Goal: Obtain resource: Download file/media

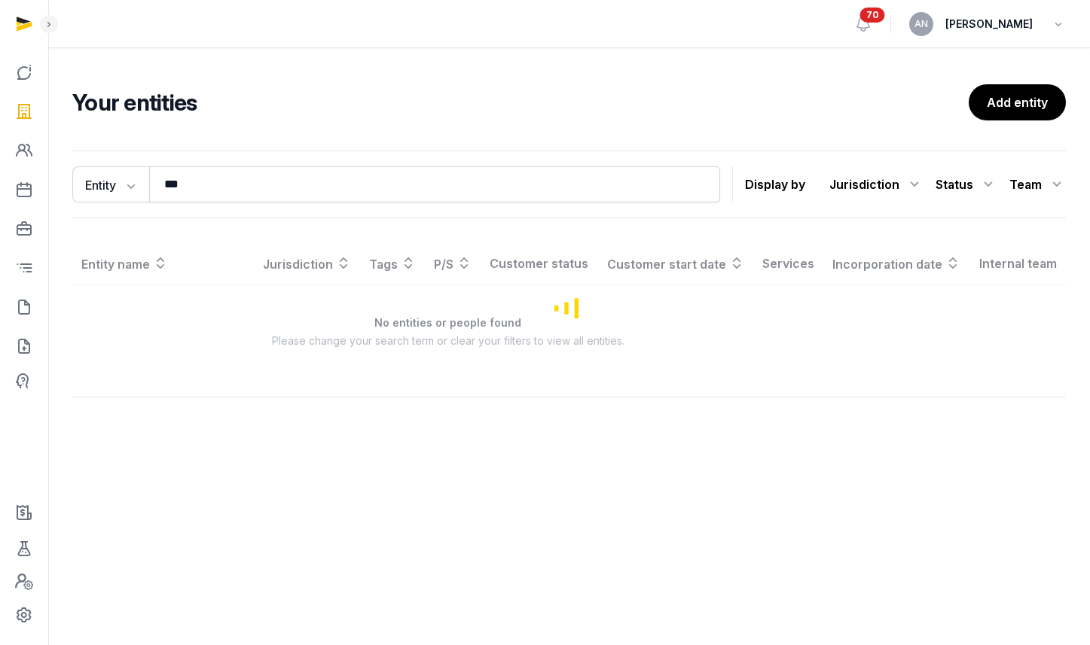
click at [238, 175] on input "***" at bounding box center [434, 184] width 571 height 36
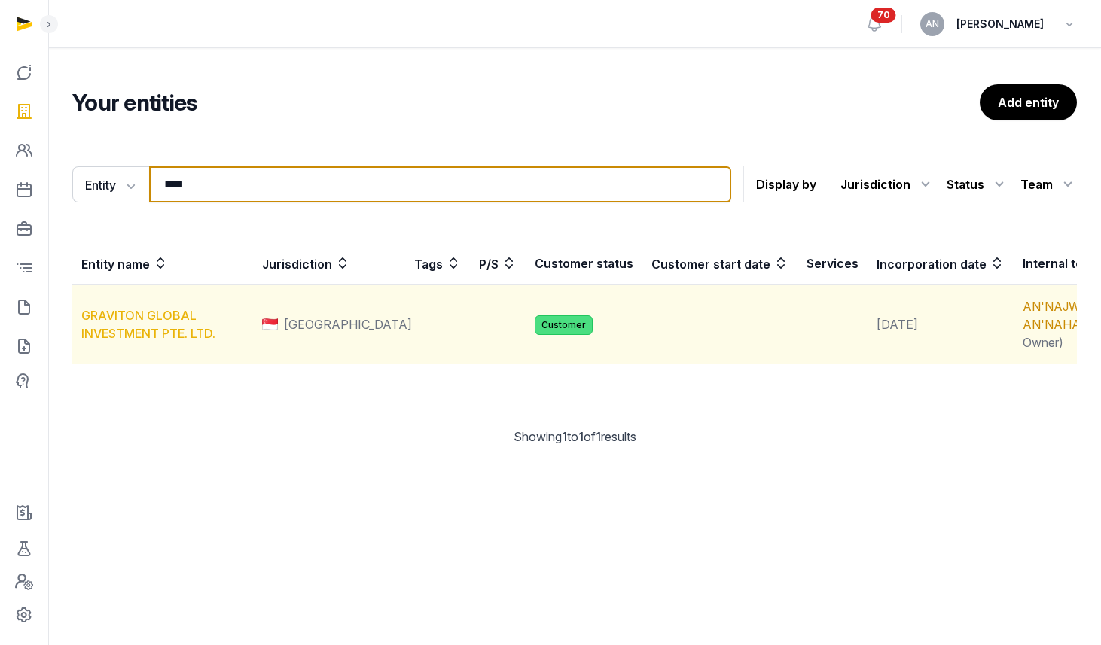
type input "****"
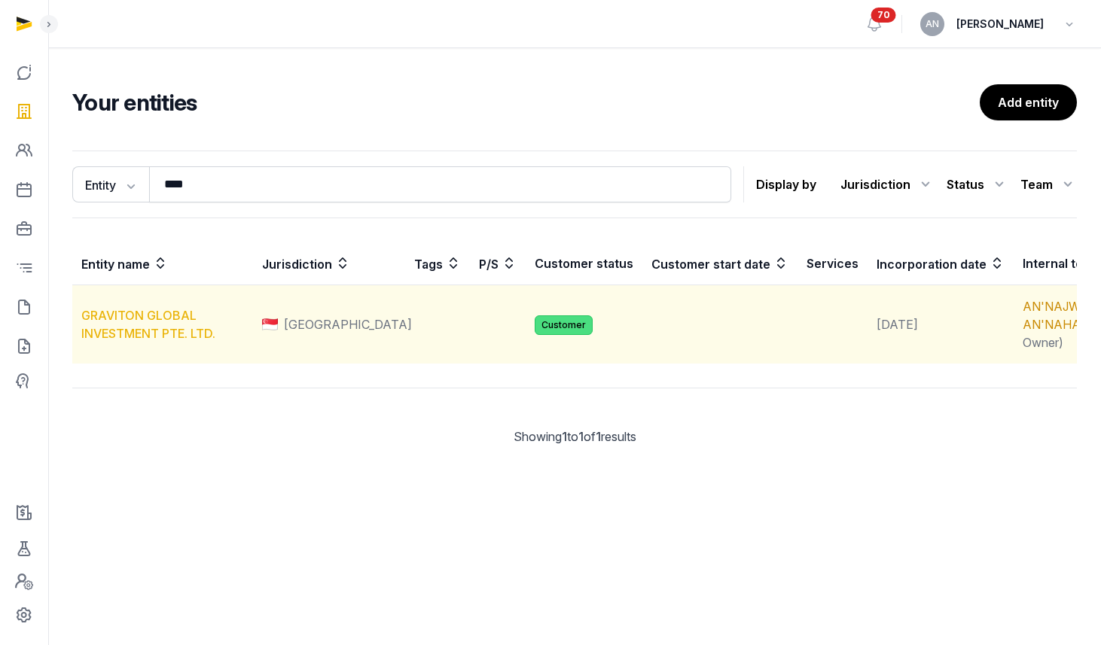
click at [154, 341] on link "GRAVITON GLOBAL INVESTMENT PTE. LTD." at bounding box center [148, 324] width 134 height 33
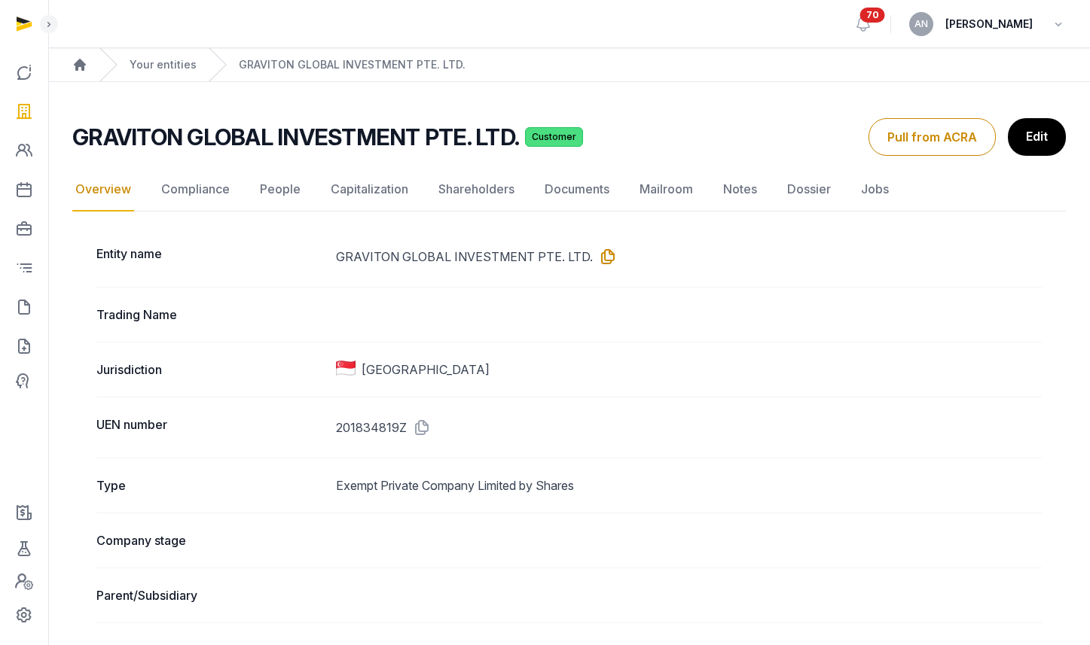
click at [600, 249] on icon at bounding box center [605, 257] width 24 height 24
click at [598, 255] on icon at bounding box center [605, 257] width 24 height 24
click at [593, 193] on link "Documents" at bounding box center [577, 190] width 71 height 44
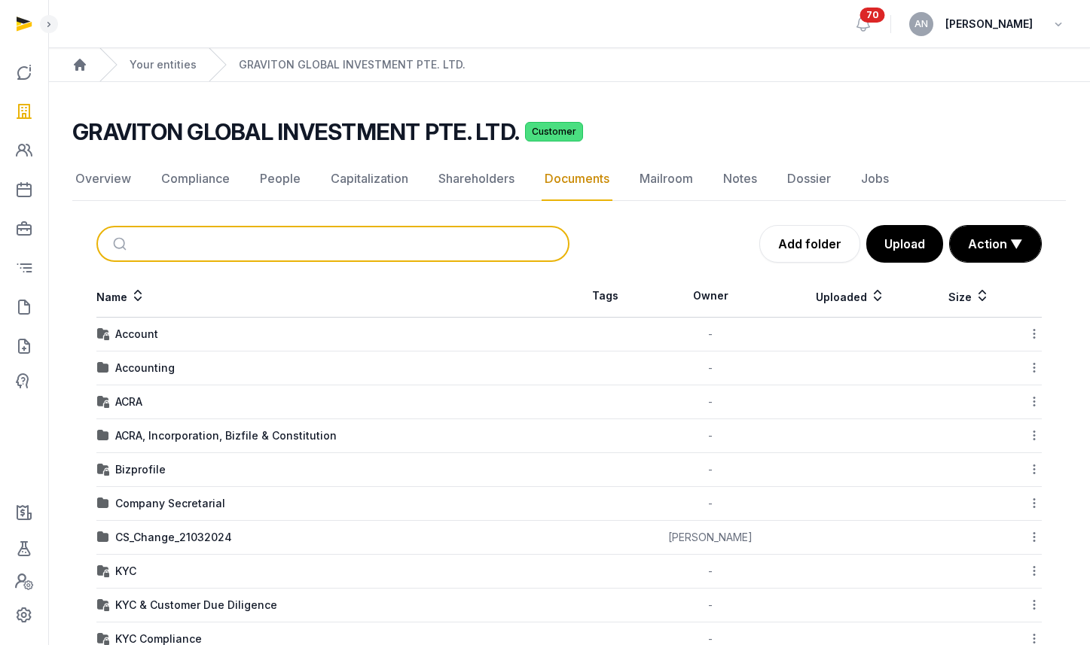
click at [202, 244] on input "search" at bounding box center [350, 243] width 423 height 33
type input "**"
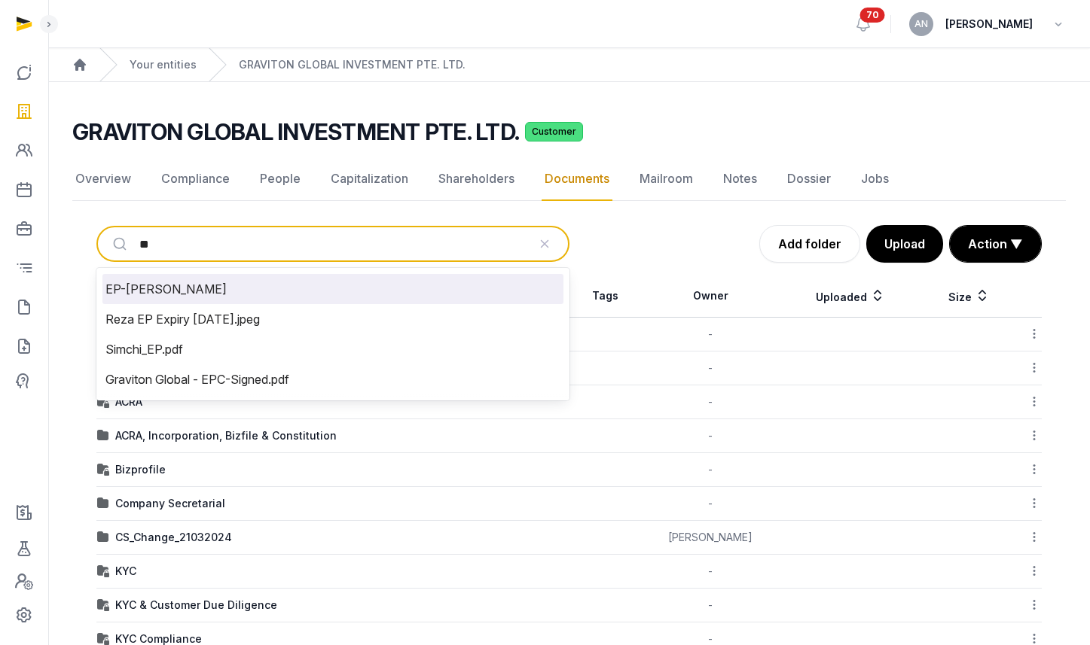
click at [197, 291] on li "EP-MOHAMMADREZA SIMCHI" at bounding box center [332, 289] width 461 height 30
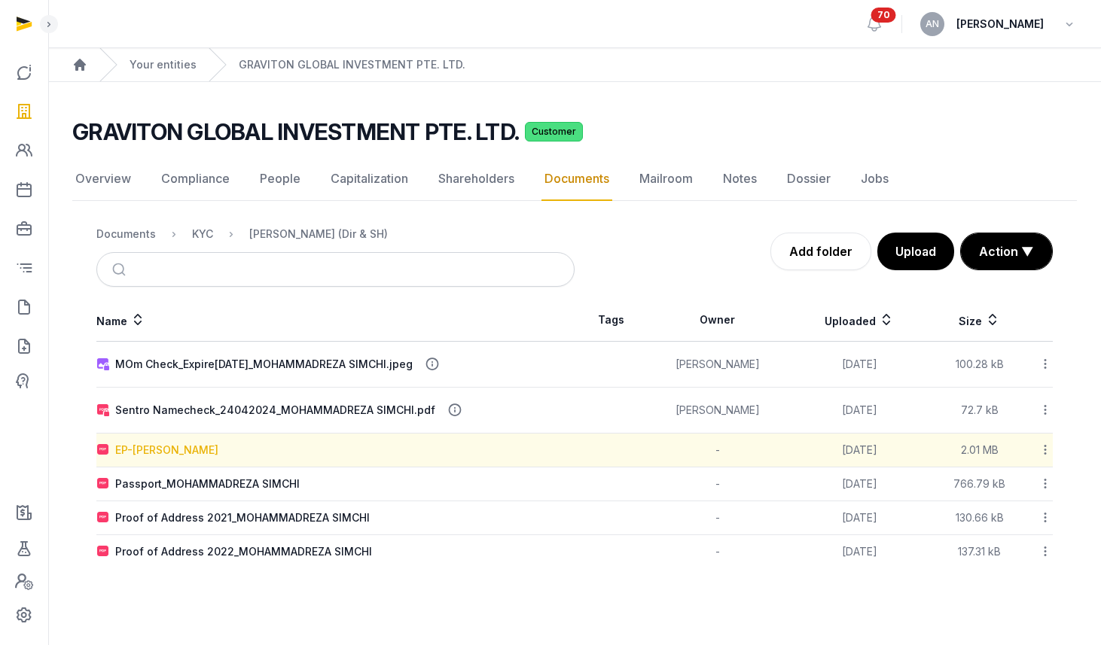
click at [218, 455] on div "EP-MOHAMMADREZA SIMCHI" at bounding box center [166, 450] width 103 height 15
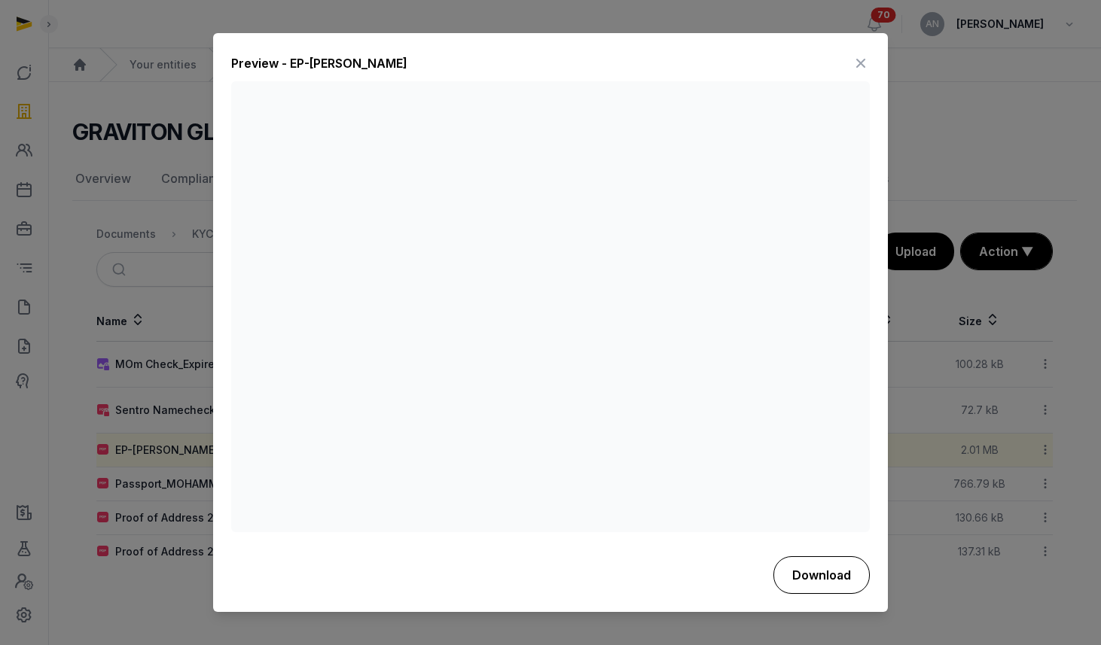
click at [807, 586] on button "Download" at bounding box center [822, 576] width 96 height 38
click at [859, 66] on icon at bounding box center [861, 64] width 18 height 24
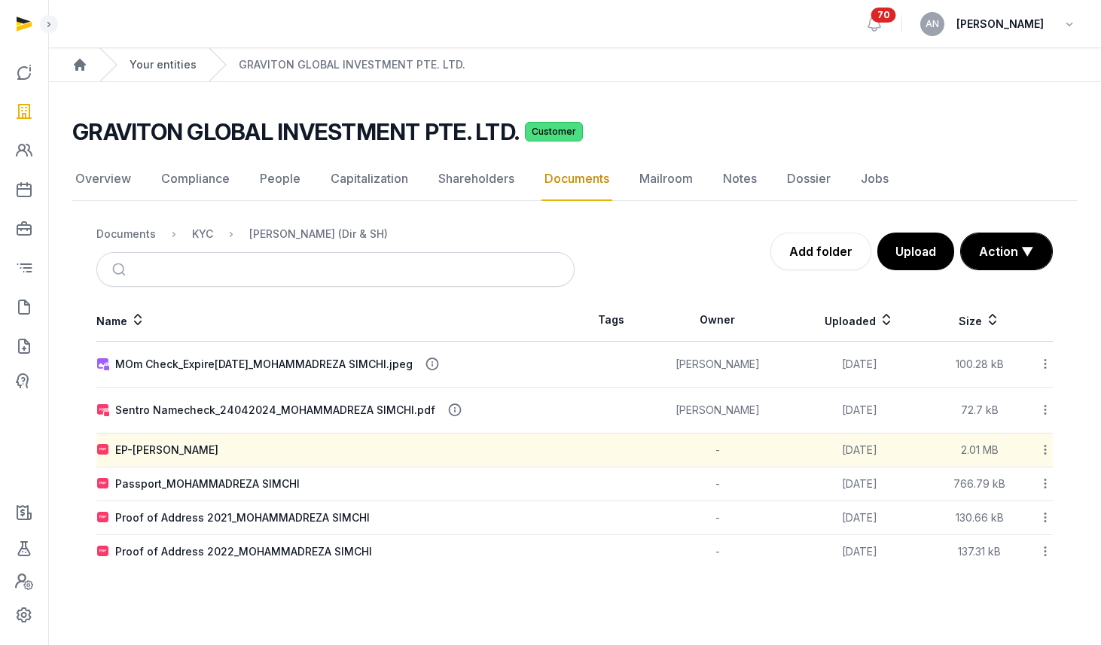
click at [170, 59] on link "Your entities" at bounding box center [163, 64] width 67 height 15
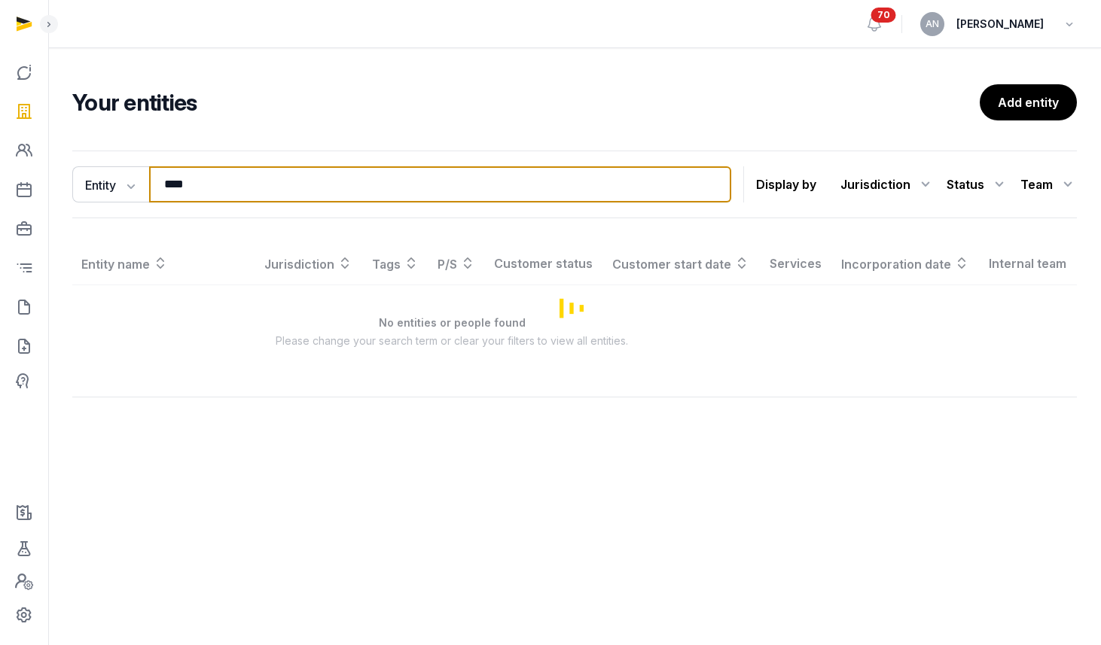
click at [240, 181] on input "****" at bounding box center [440, 184] width 582 height 36
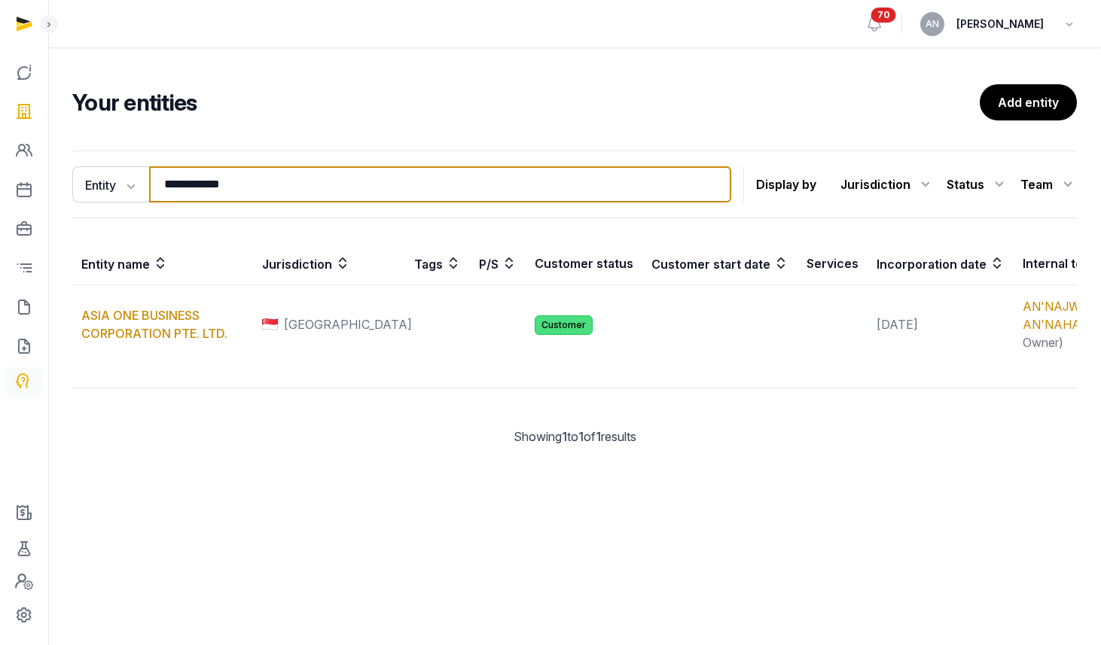
type input "**********"
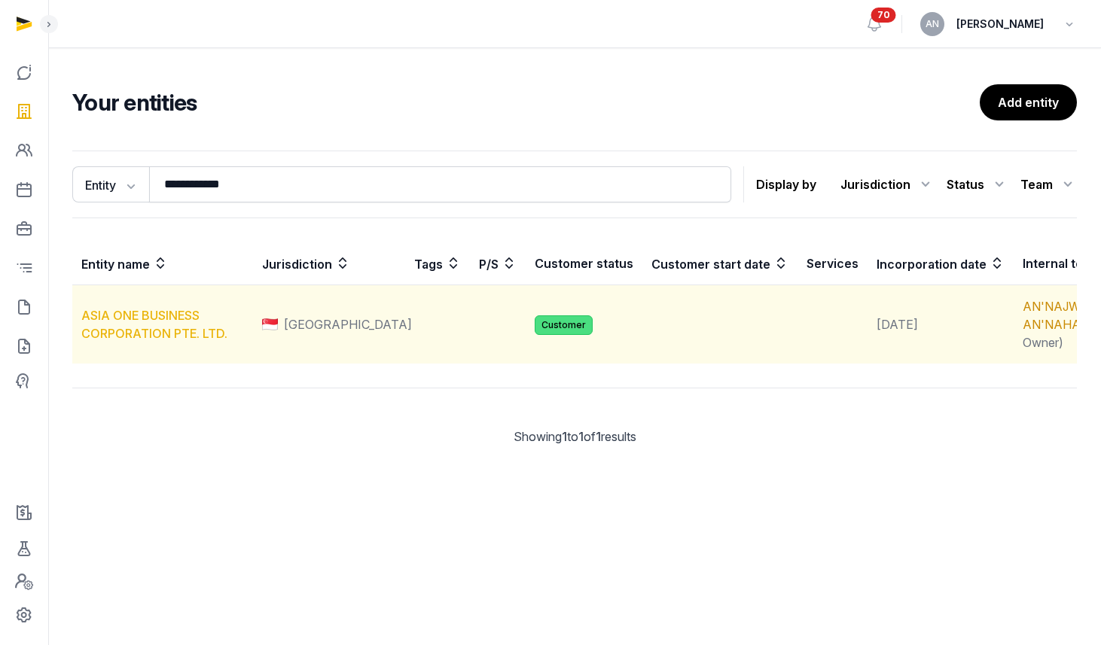
click at [135, 341] on link "ASIA ONE BUSINESS CORPORATION PTE. LTD." at bounding box center [154, 324] width 146 height 33
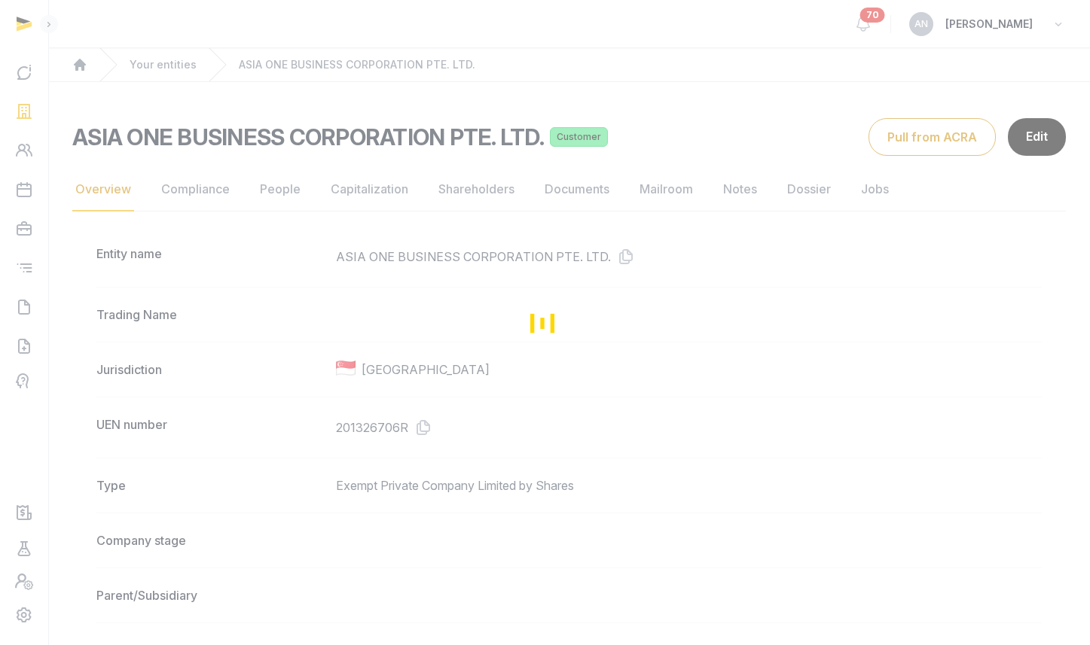
scroll to position [3, 0]
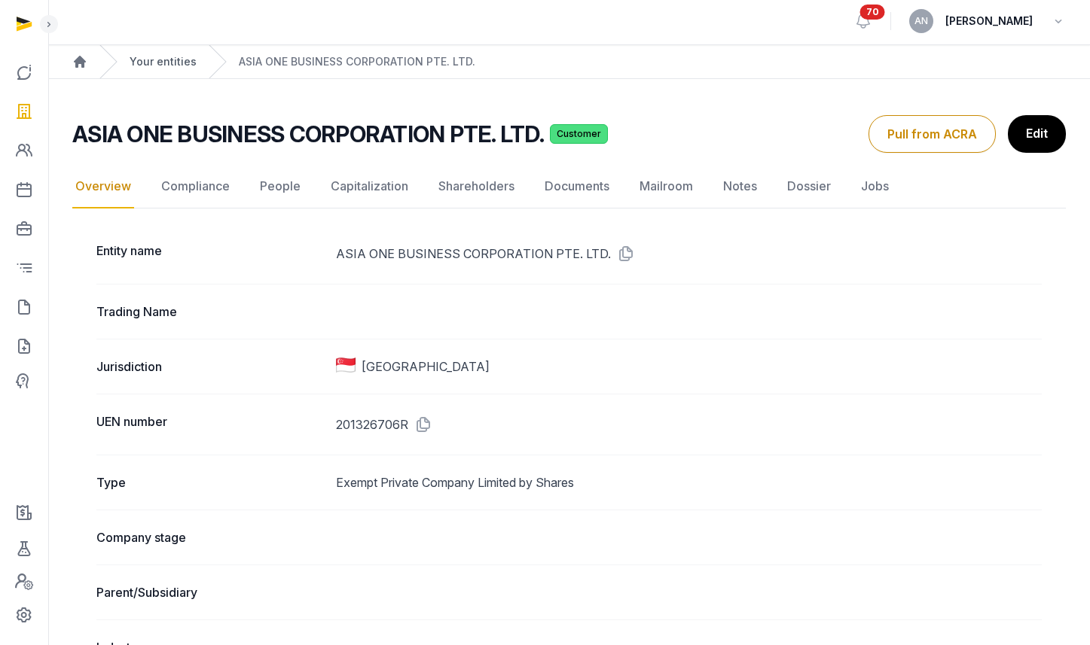
click at [172, 60] on link "Your entities" at bounding box center [163, 61] width 67 height 15
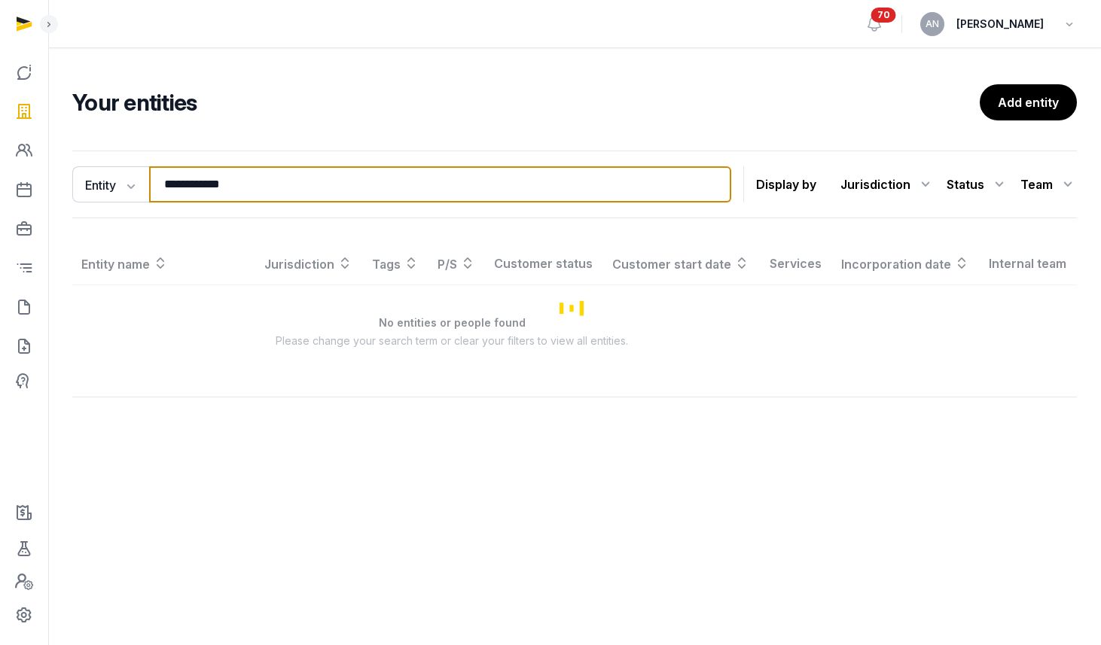
click at [245, 179] on input "**********" at bounding box center [440, 184] width 582 height 36
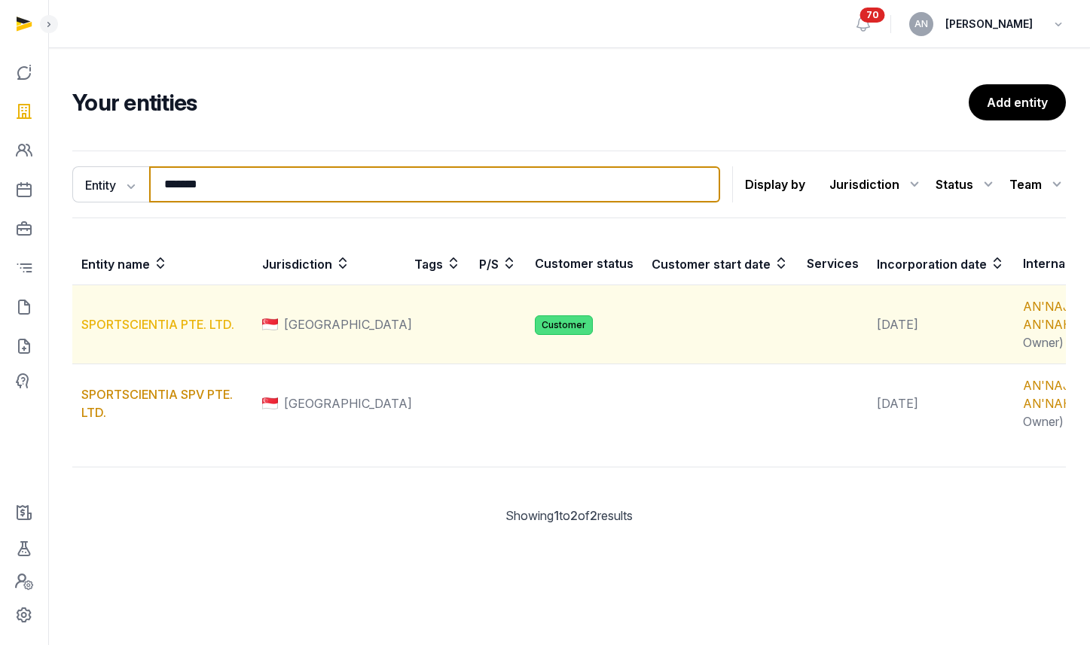
type input "*******"
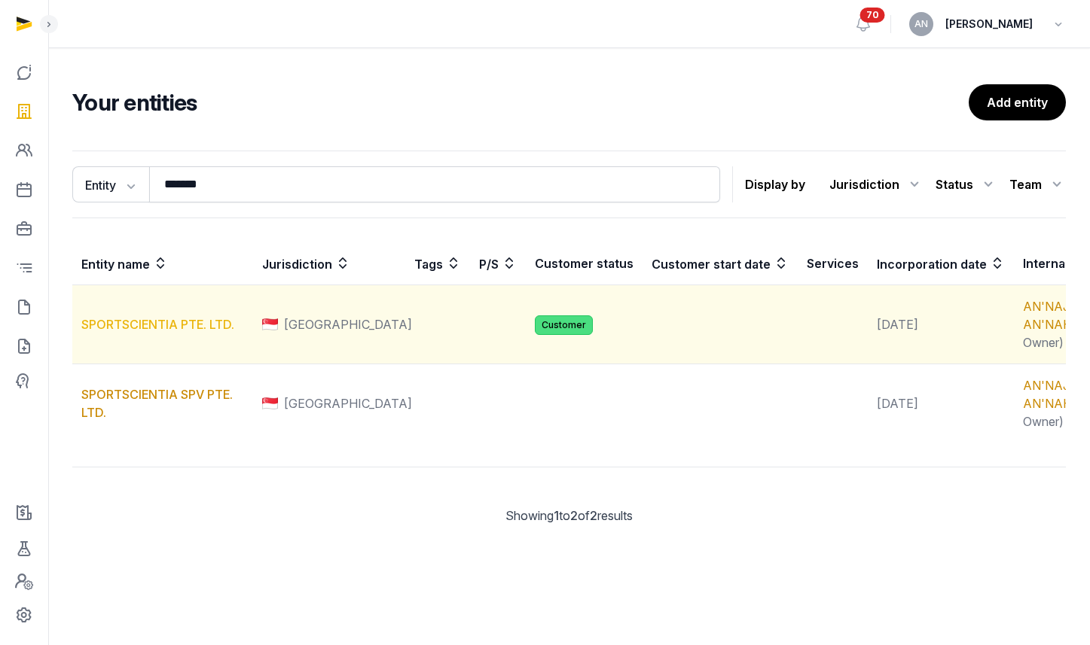
click at [165, 332] on link "SPORTSCIENTIA PTE. LTD." at bounding box center [157, 324] width 153 height 15
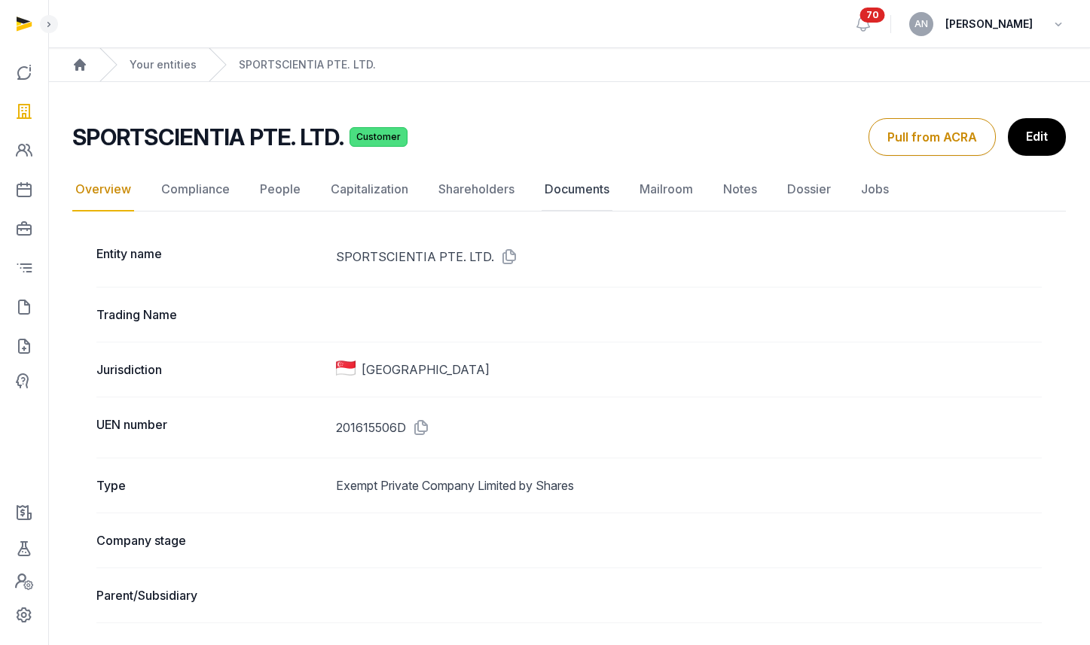
click at [576, 191] on link "Documents" at bounding box center [577, 190] width 71 height 44
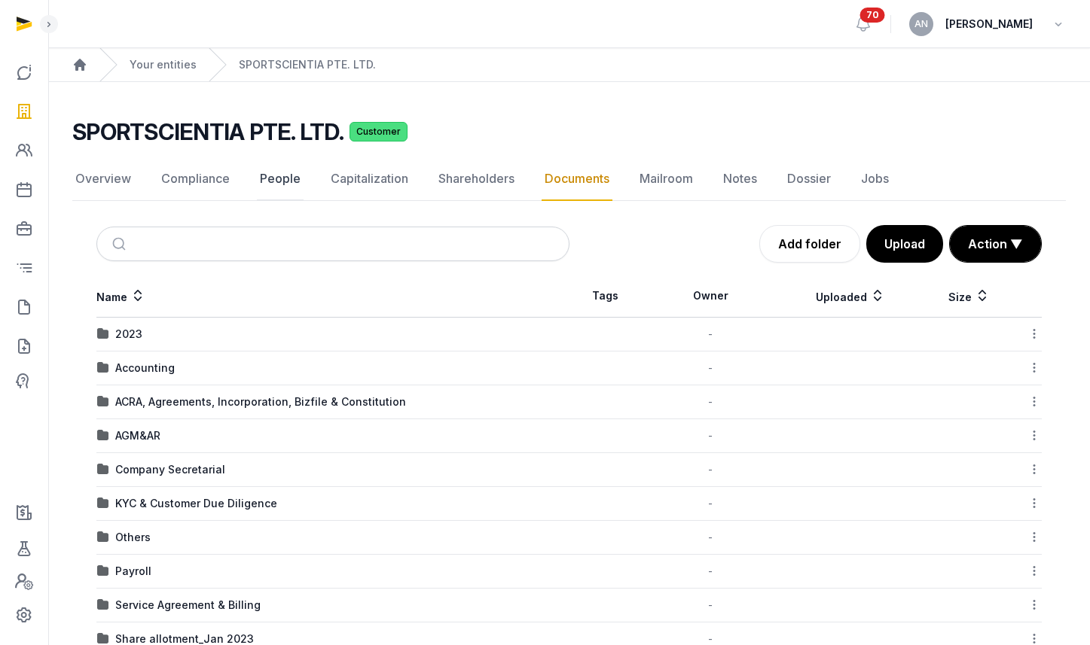
click at [280, 183] on link "People" at bounding box center [280, 179] width 47 height 44
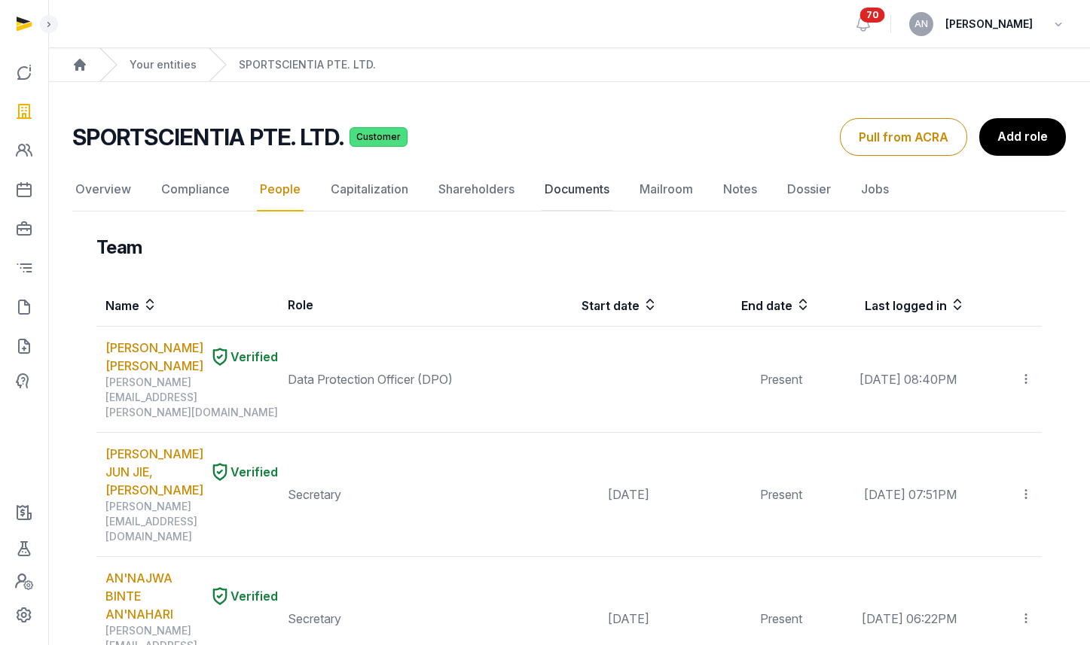
click at [591, 198] on link "Documents" at bounding box center [577, 190] width 71 height 44
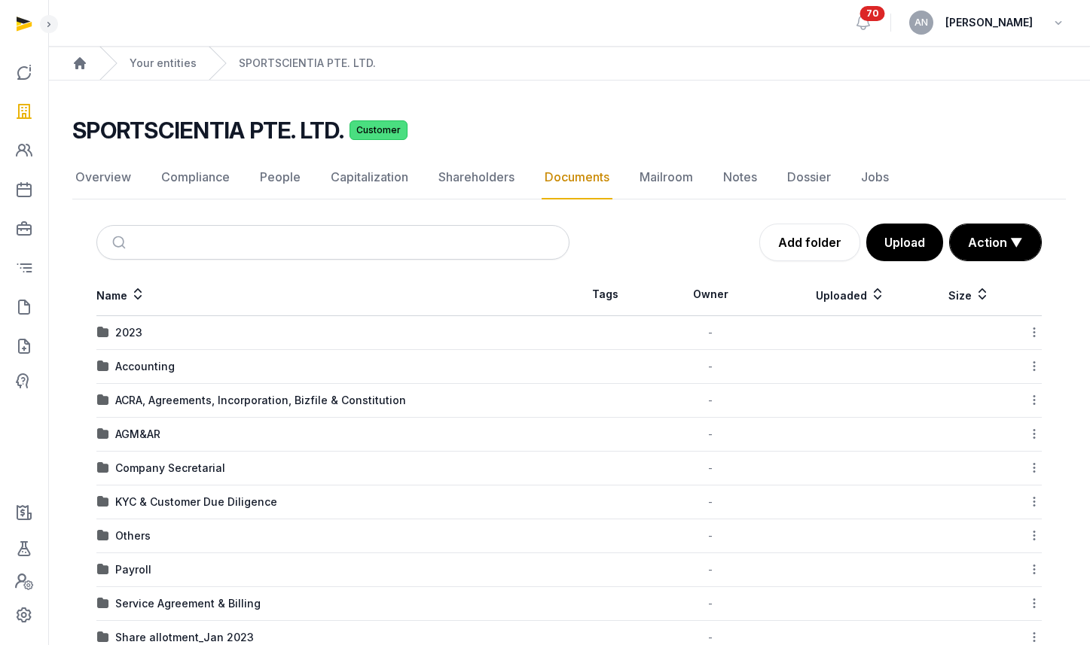
scroll to position [24, 0]
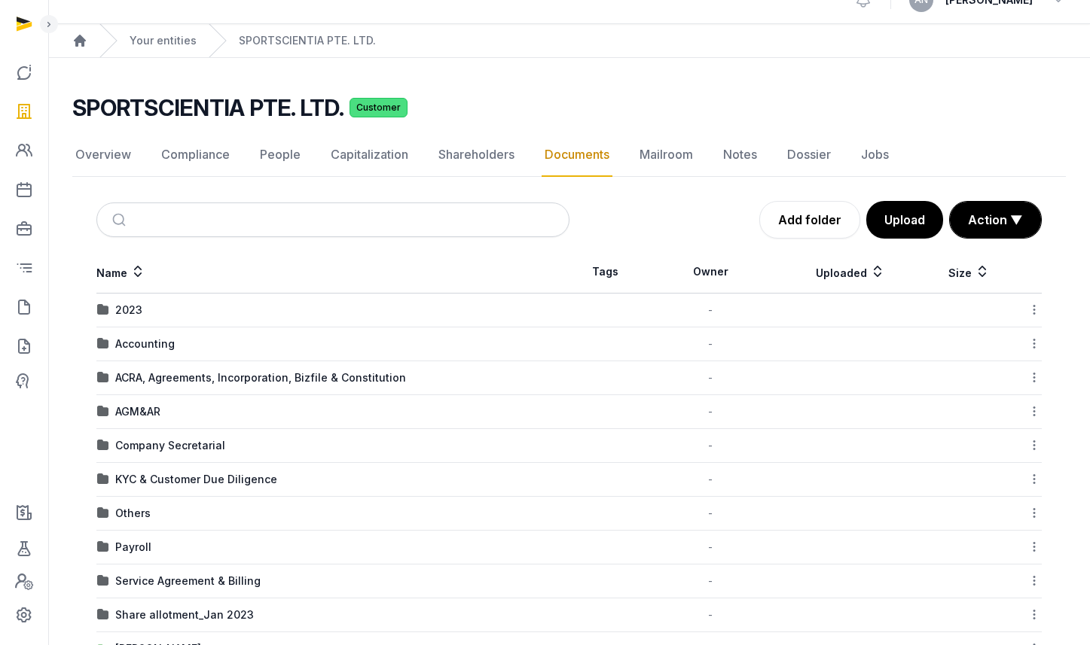
click at [148, 411] on div "AGM&AR" at bounding box center [137, 411] width 45 height 15
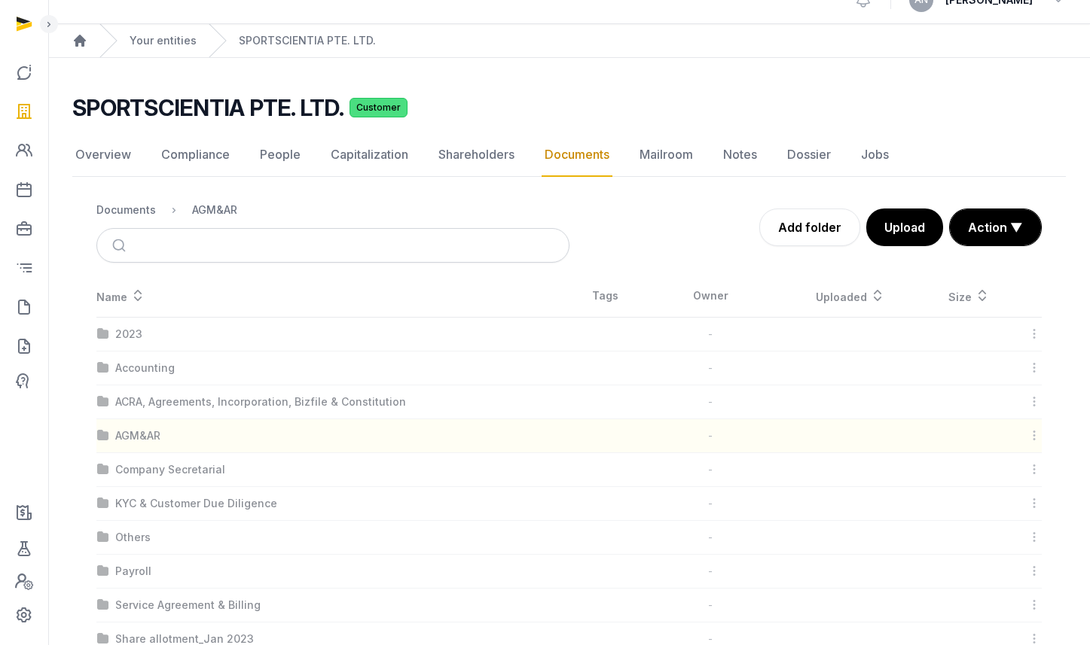
scroll to position [0, 0]
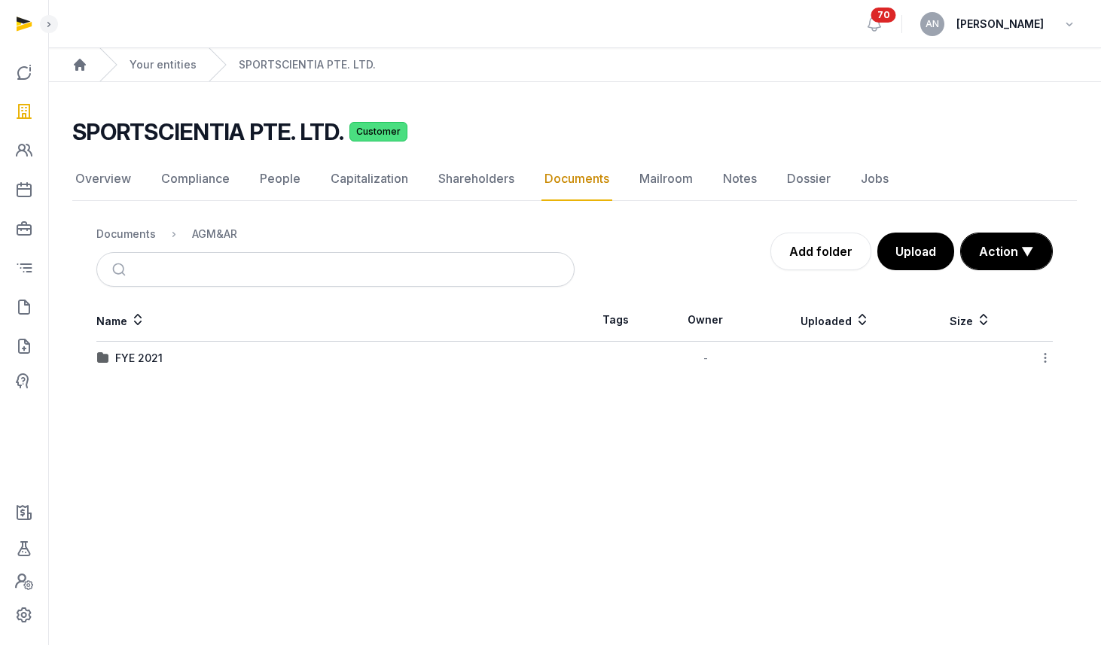
click at [132, 240] on div "Documents" at bounding box center [126, 234] width 60 height 15
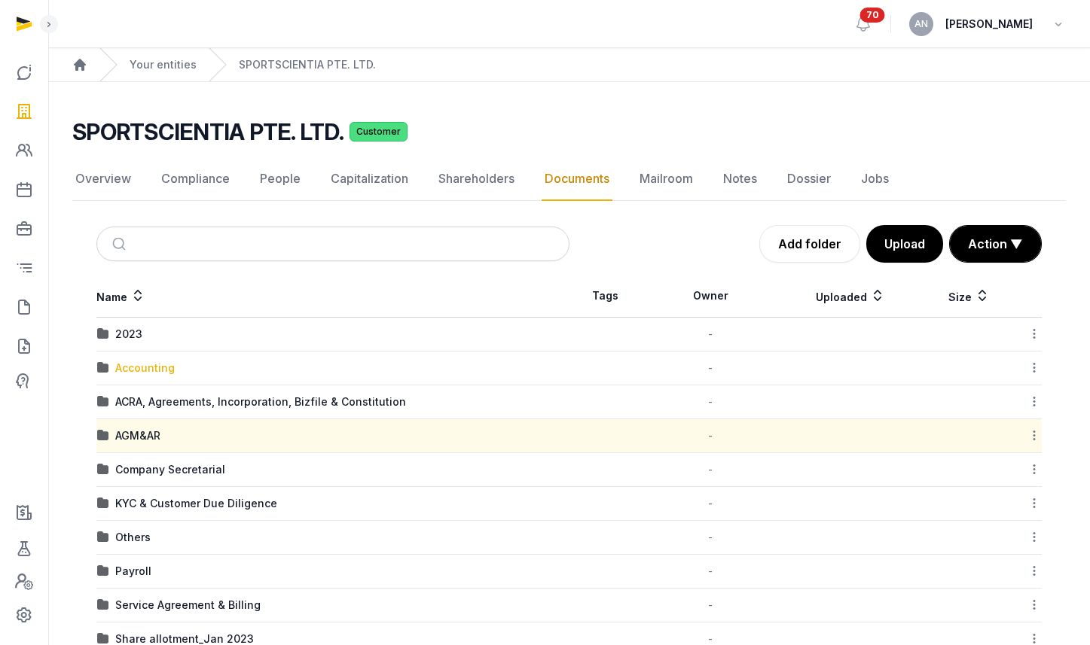
click at [136, 365] on div "Accounting" at bounding box center [145, 368] width 60 height 15
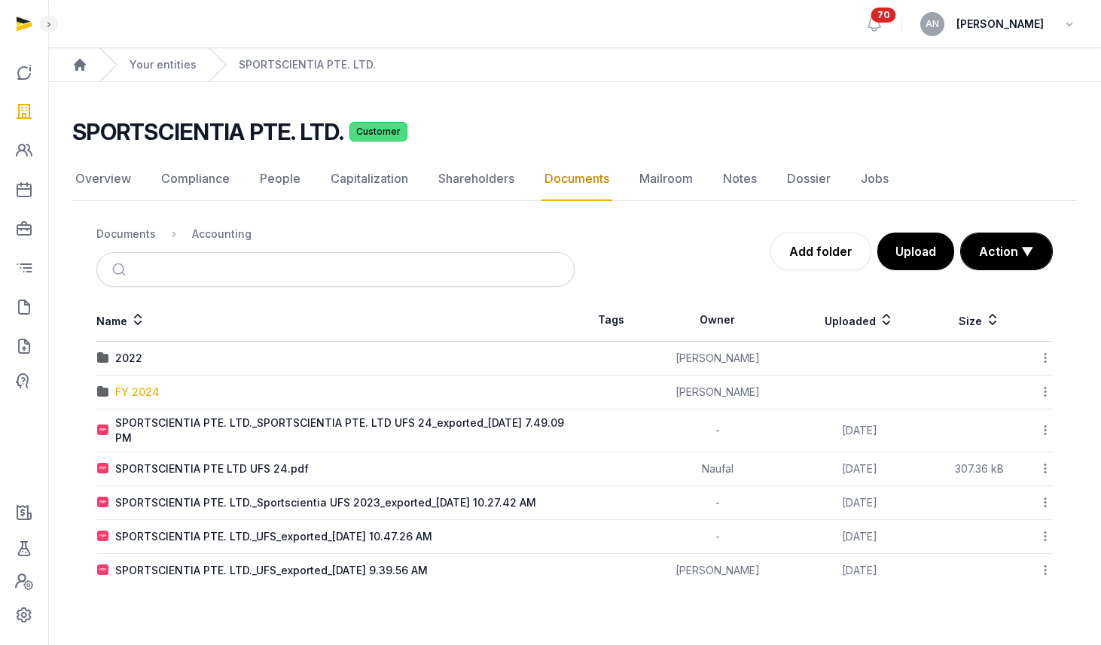
click at [147, 395] on div "FY 2024" at bounding box center [137, 392] width 44 height 15
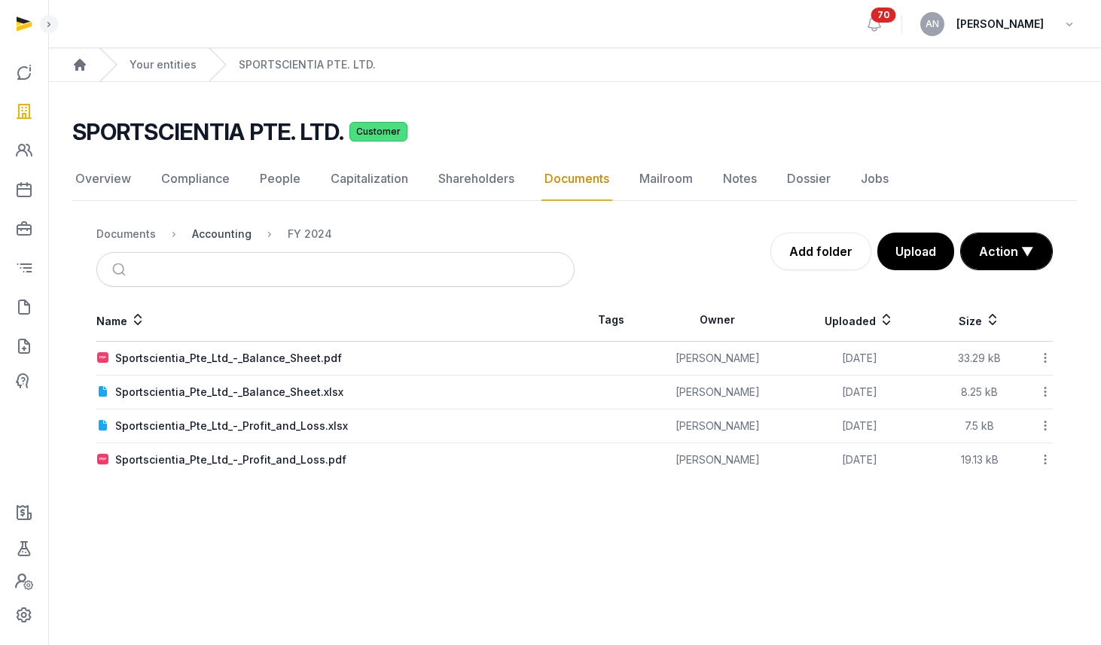
click at [212, 228] on div "Accounting" at bounding box center [222, 234] width 60 height 15
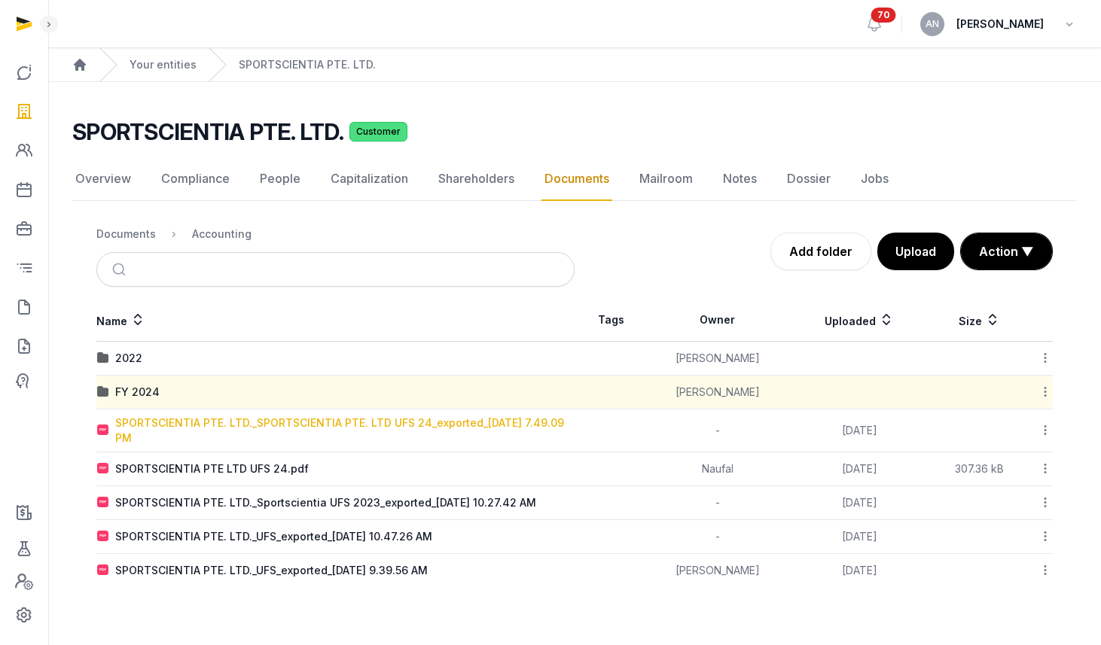
click at [145, 429] on div "SPORTSCIENTIA PTE. LTD._SPORTSCIENTIA PTE. LTD UFS 24_exported_2025-08-27 7.49.…" at bounding box center [344, 431] width 459 height 30
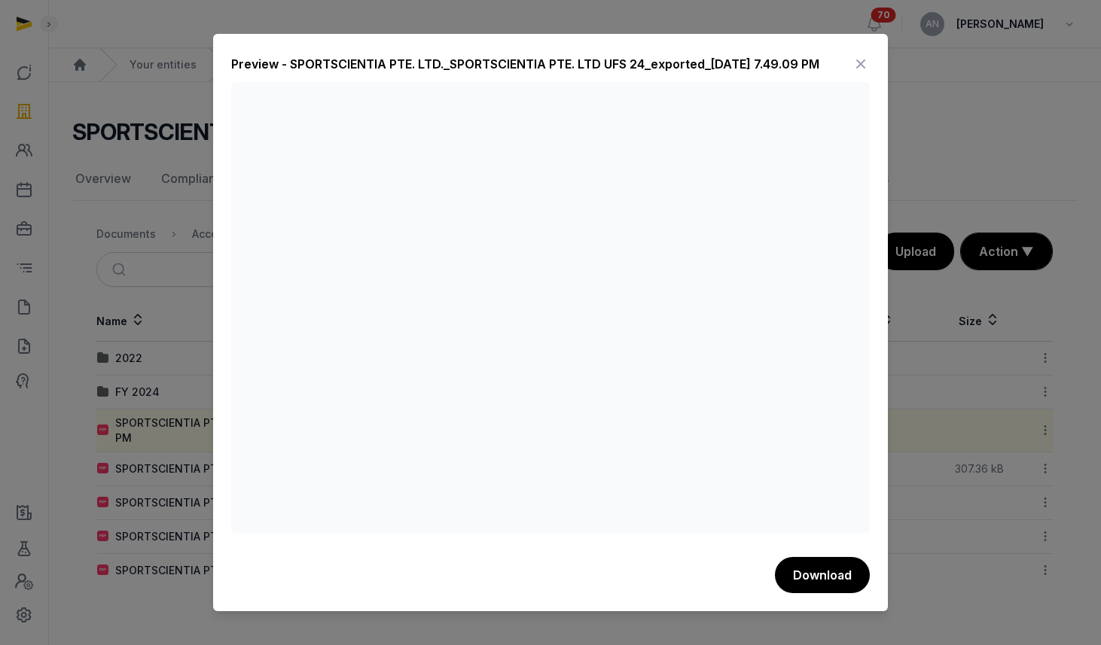
click at [96, 238] on div at bounding box center [550, 322] width 1101 height 645
click at [853, 66] on icon at bounding box center [861, 64] width 18 height 24
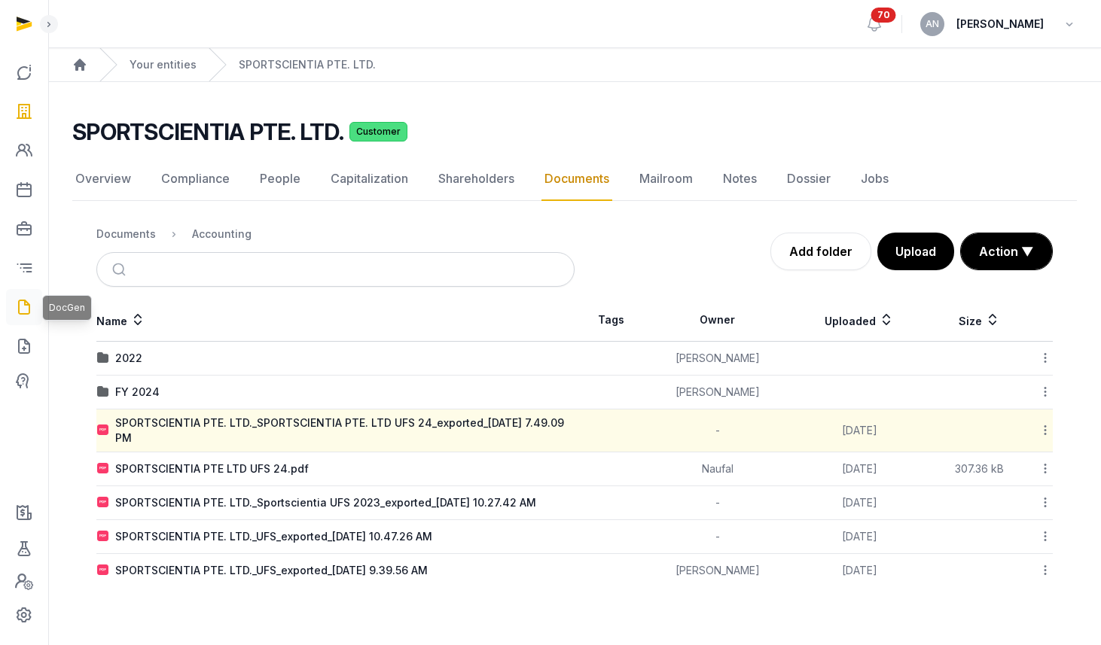
click at [26, 310] on icon at bounding box center [24, 307] width 18 height 24
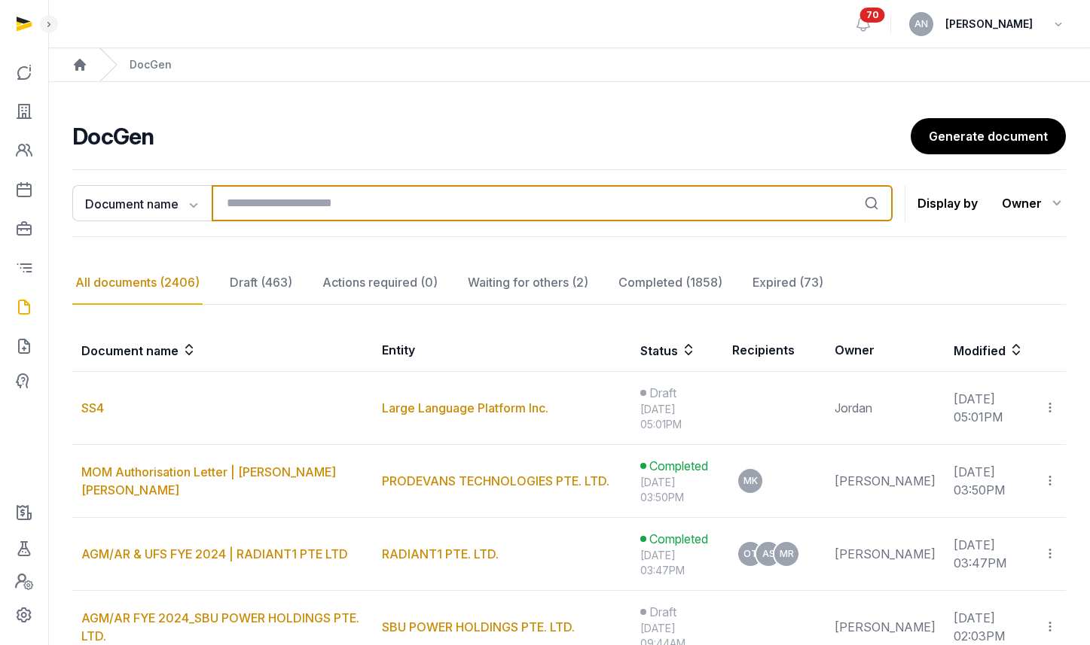
click at [291, 215] on input "search" at bounding box center [552, 203] width 681 height 36
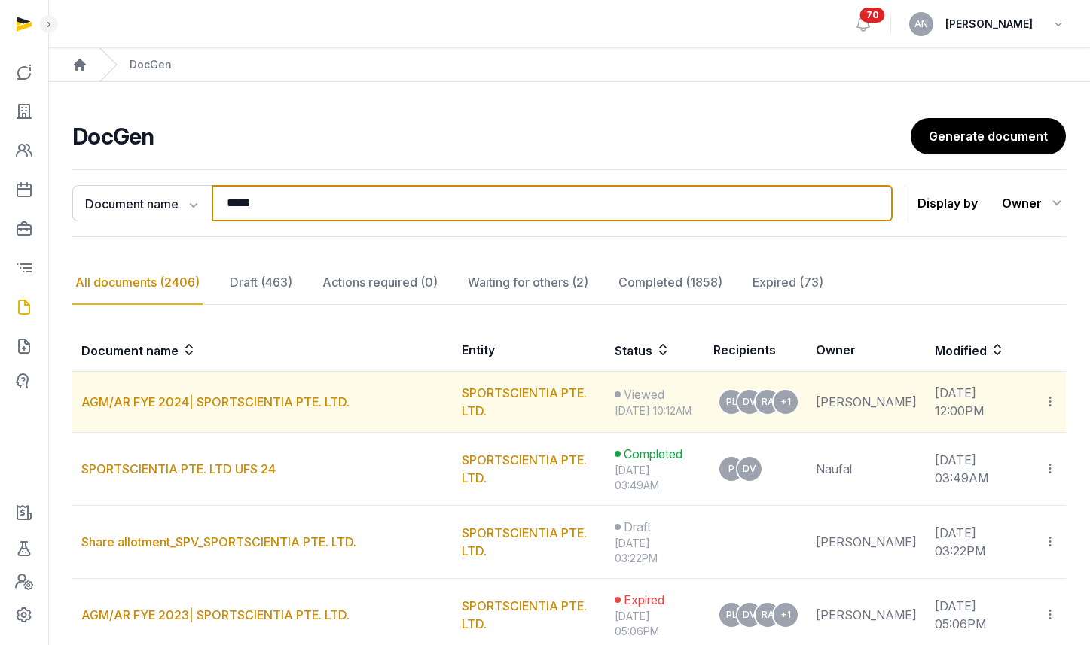
type input "*****"
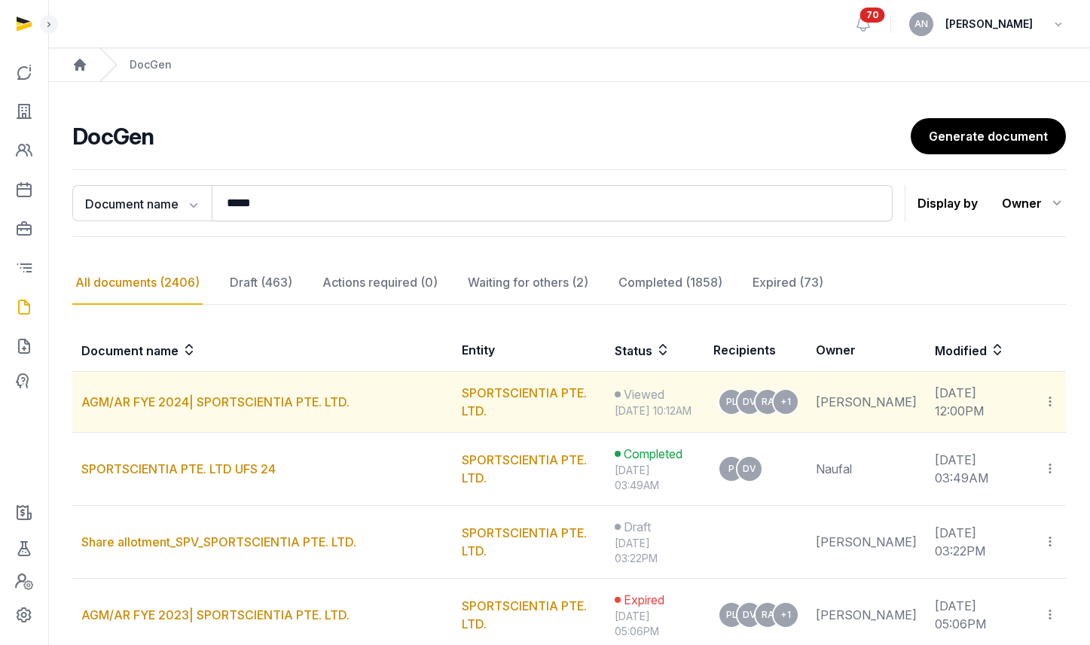
click at [1059, 413] on td "Copy links Move to completed Delete" at bounding box center [1050, 402] width 32 height 61
click at [1052, 410] on icon at bounding box center [1050, 402] width 14 height 16
click at [1024, 470] on div "Move to completed" at bounding box center [988, 473] width 136 height 30
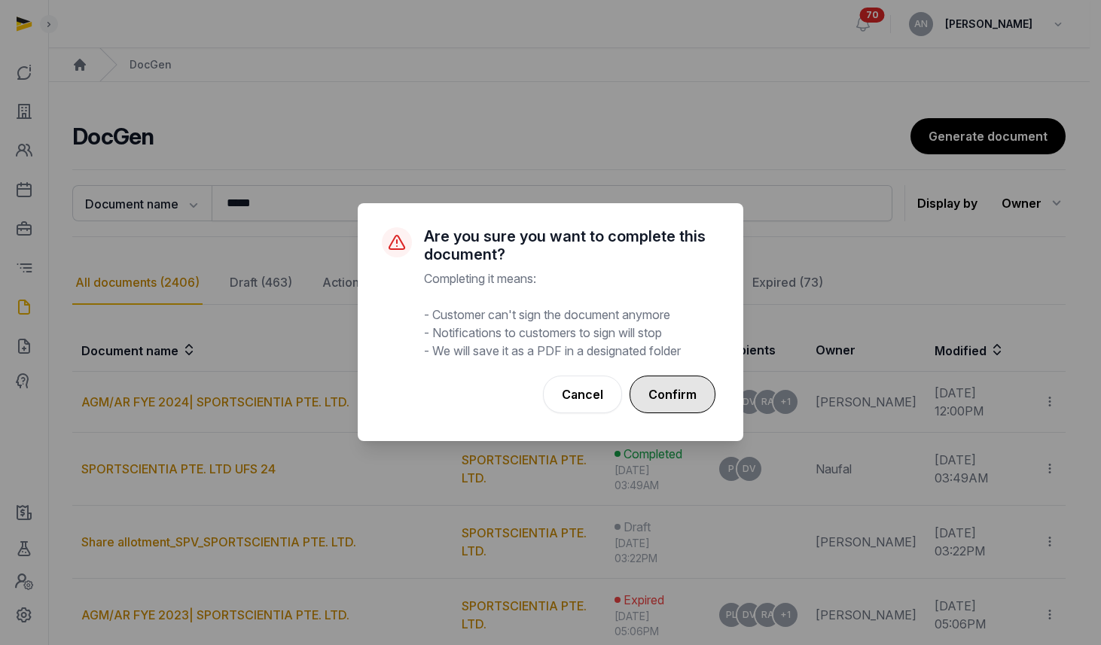
click at [691, 396] on button "Confirm" at bounding box center [673, 395] width 86 height 38
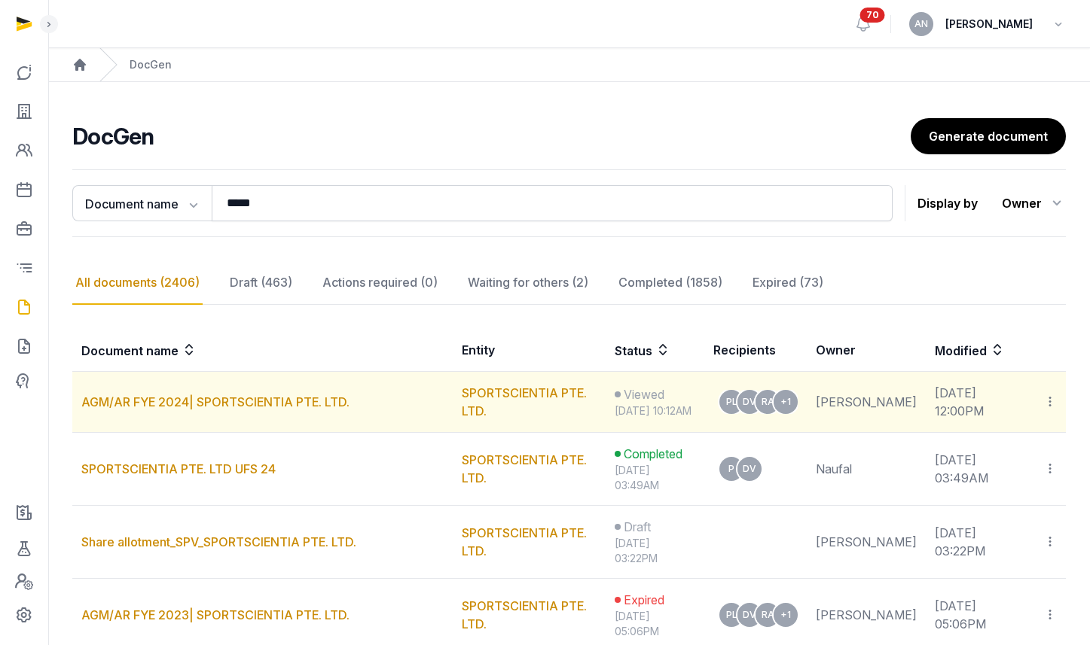
click at [1041, 399] on td "Copy links Move to completed Delete" at bounding box center [1050, 402] width 32 height 61
click at [1045, 402] on icon at bounding box center [1050, 402] width 14 height 16
click at [1016, 481] on span "Move to completed" at bounding box center [988, 472] width 106 height 15
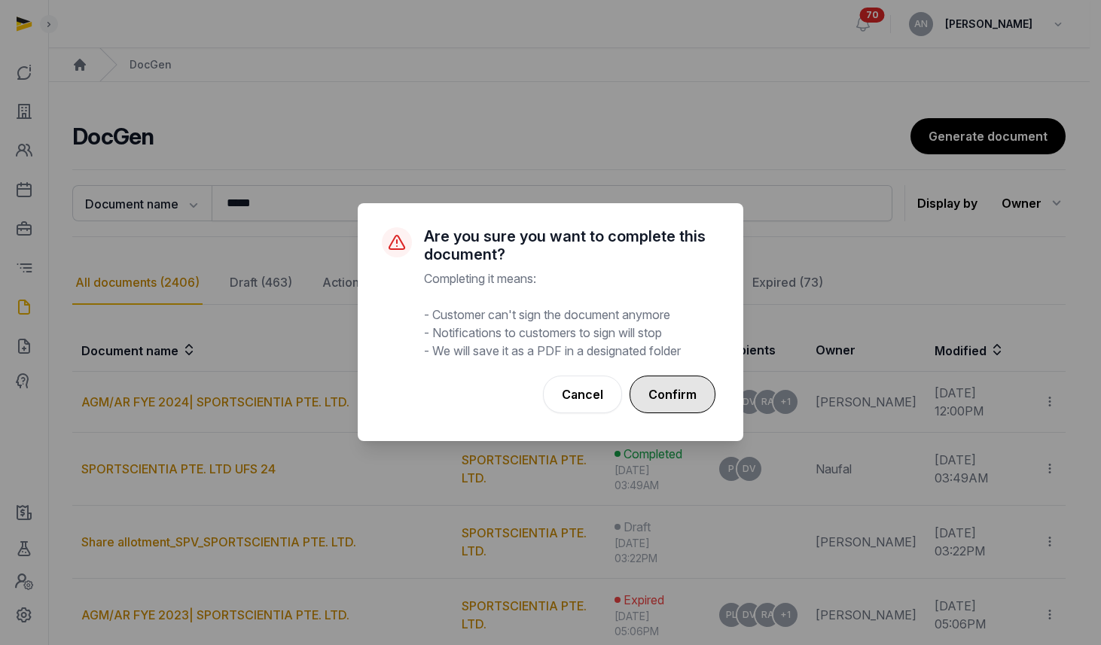
click at [680, 407] on button "Confirm" at bounding box center [673, 395] width 86 height 38
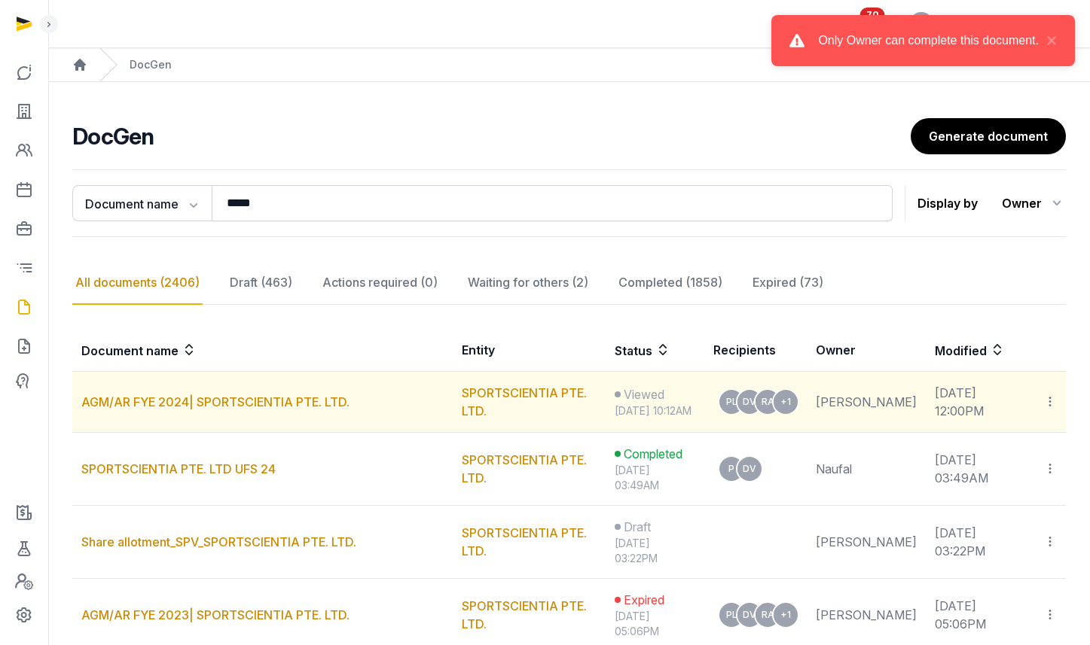
click at [188, 418] on td "AGM/AR FYE 2024| SPORTSCIENTIA PTE. LTD." at bounding box center [262, 402] width 380 height 61
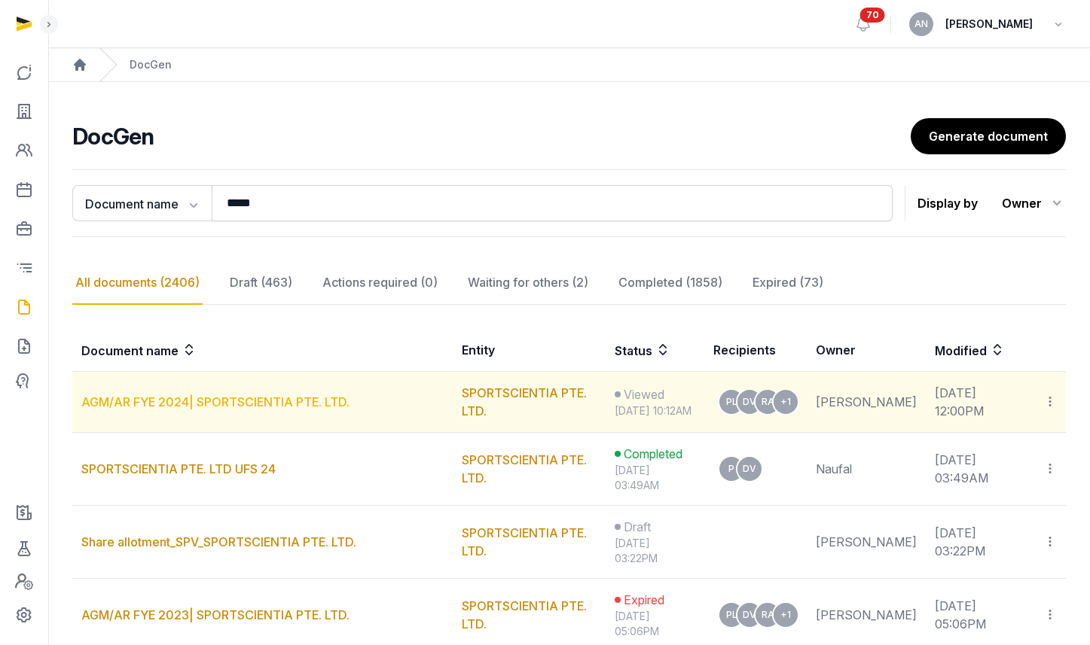
click at [330, 407] on link "AGM/AR FYE 2024| SPORTSCIENTIA PTE. LTD." at bounding box center [215, 402] width 268 height 15
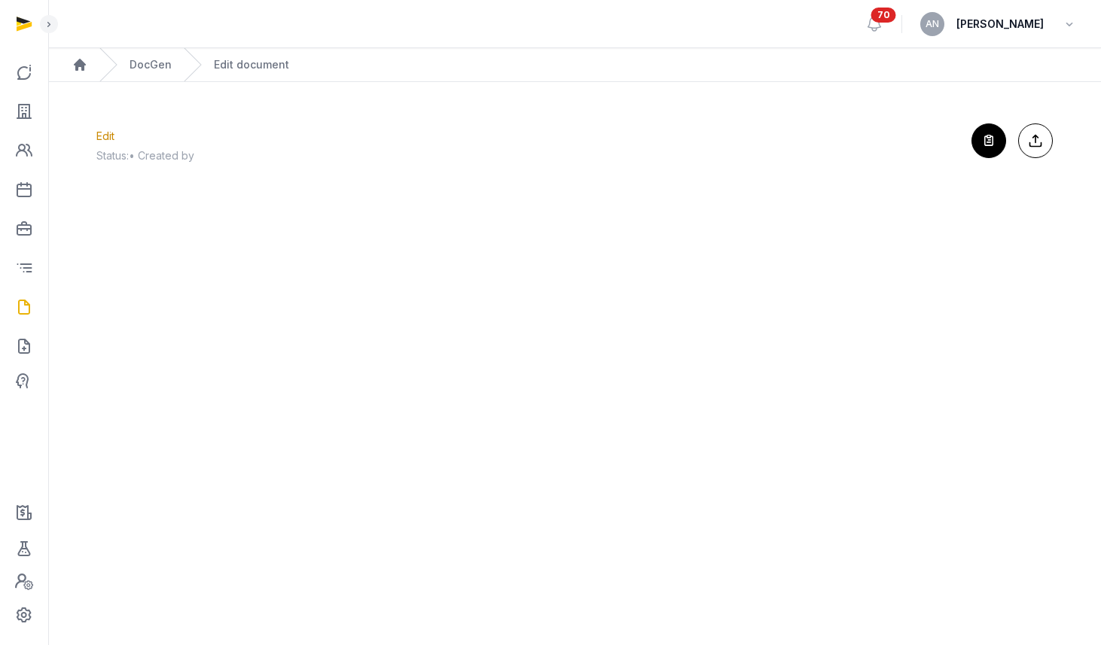
click at [1036, 125] on button "Export to Documents" at bounding box center [1035, 141] width 35 height 35
click at [1024, 151] on button "Export to Documents Export document" at bounding box center [1024, 141] width 35 height 35
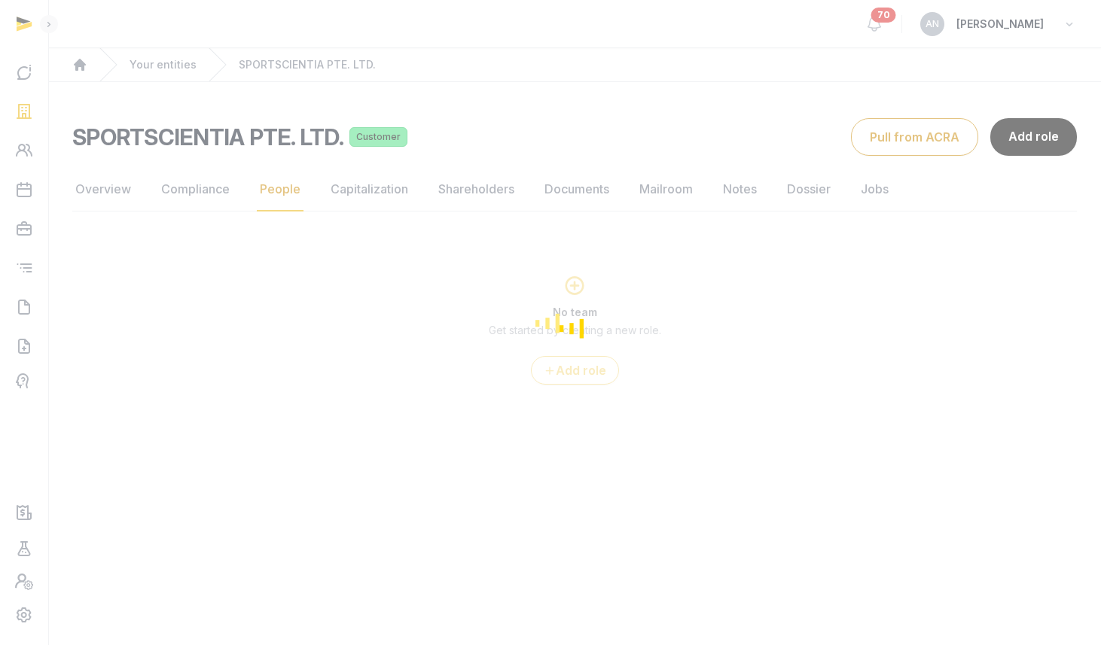
click at [29, 313] on div "Loading" at bounding box center [550, 322] width 1101 height 645
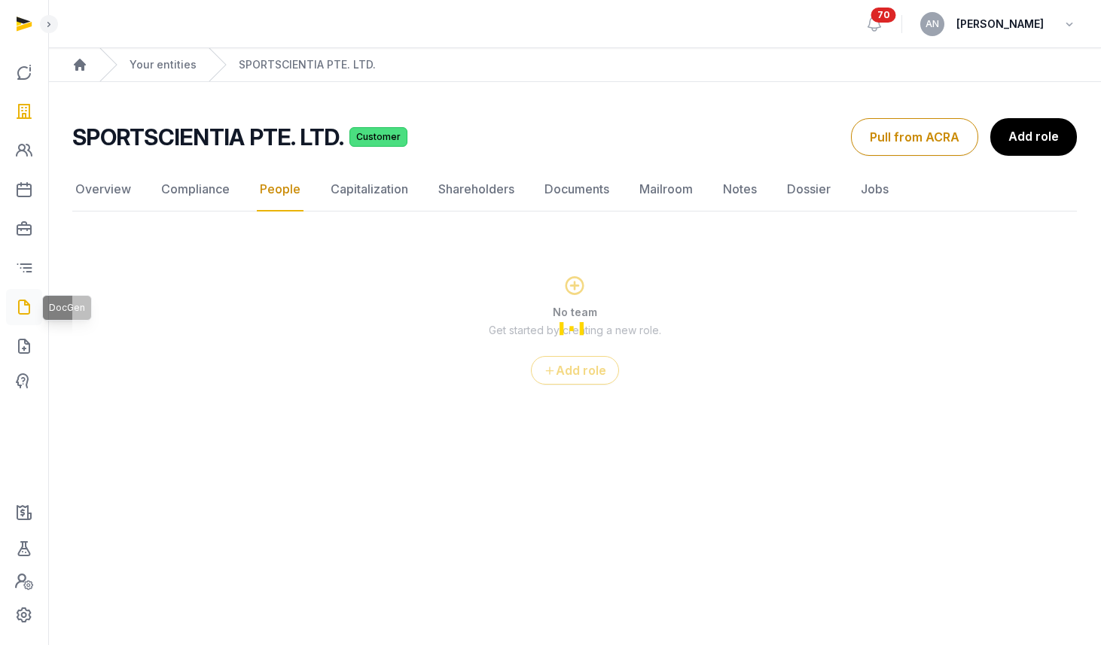
click at [28, 311] on icon at bounding box center [24, 307] width 18 height 24
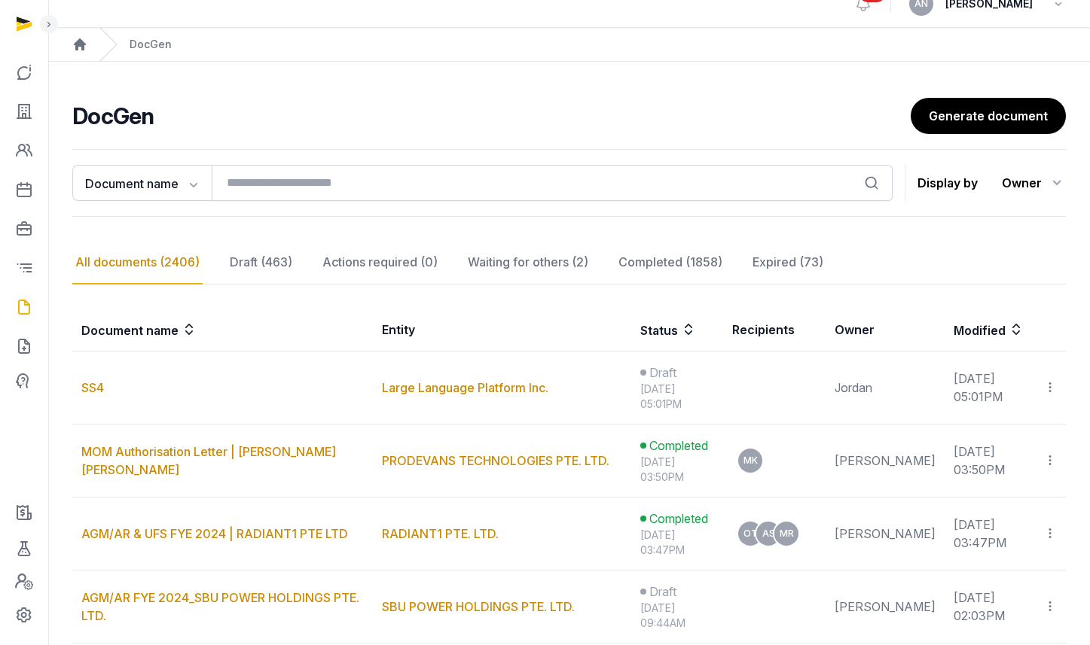
scroll to position [29, 0]
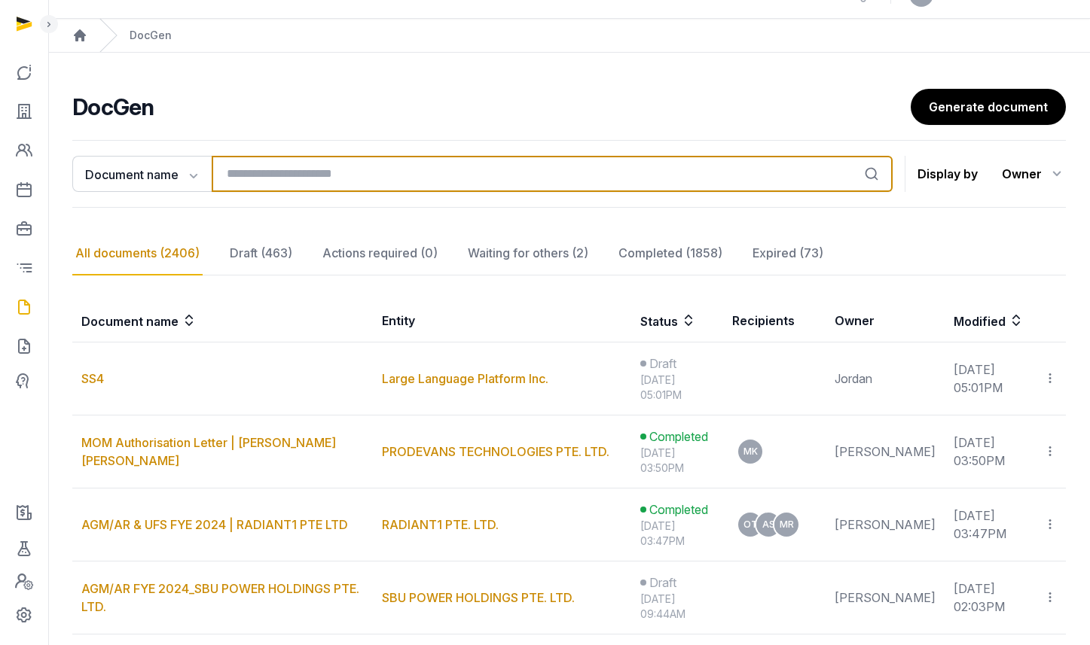
click at [374, 188] on input "search" at bounding box center [552, 174] width 681 height 36
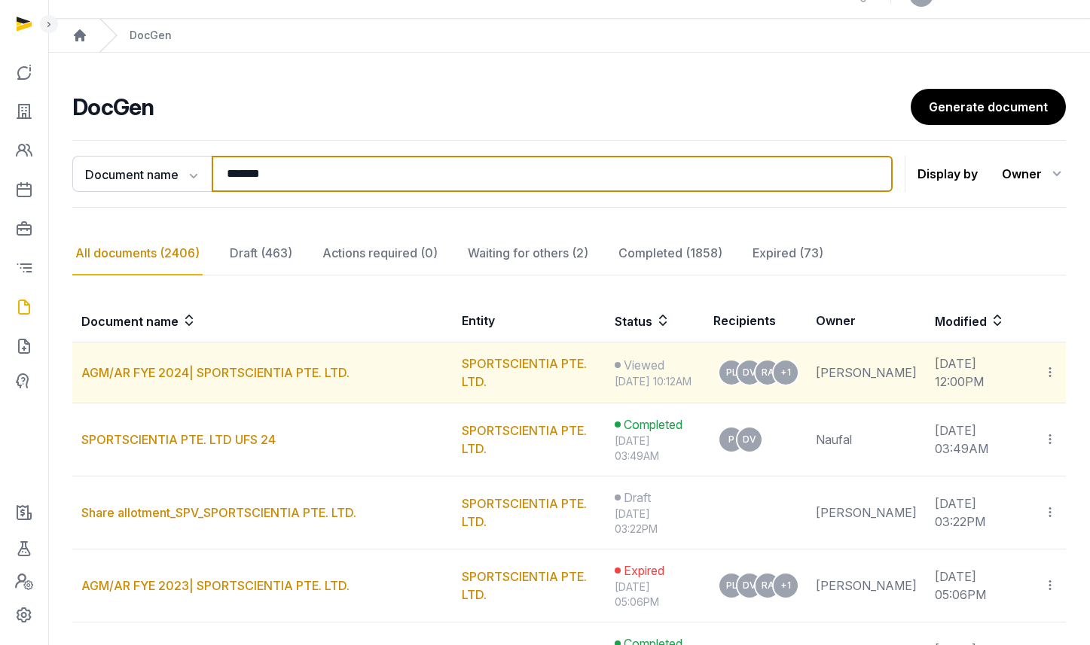
type input "*******"
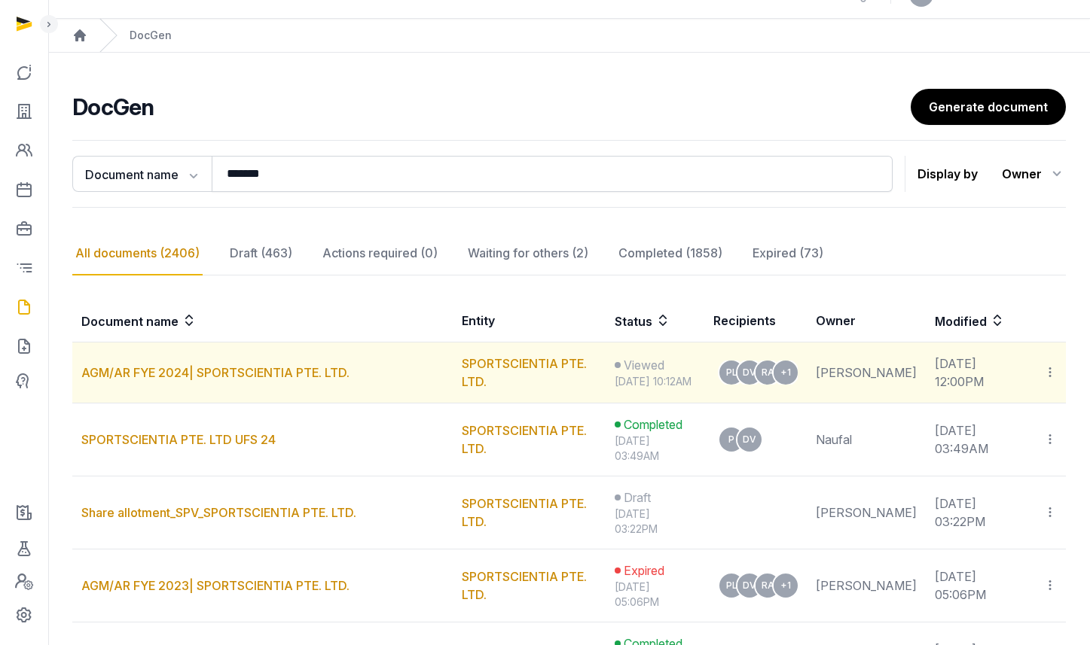
click at [1044, 372] on icon at bounding box center [1050, 373] width 14 height 16
click at [1005, 442] on span "Move to completed" at bounding box center [988, 443] width 106 height 15
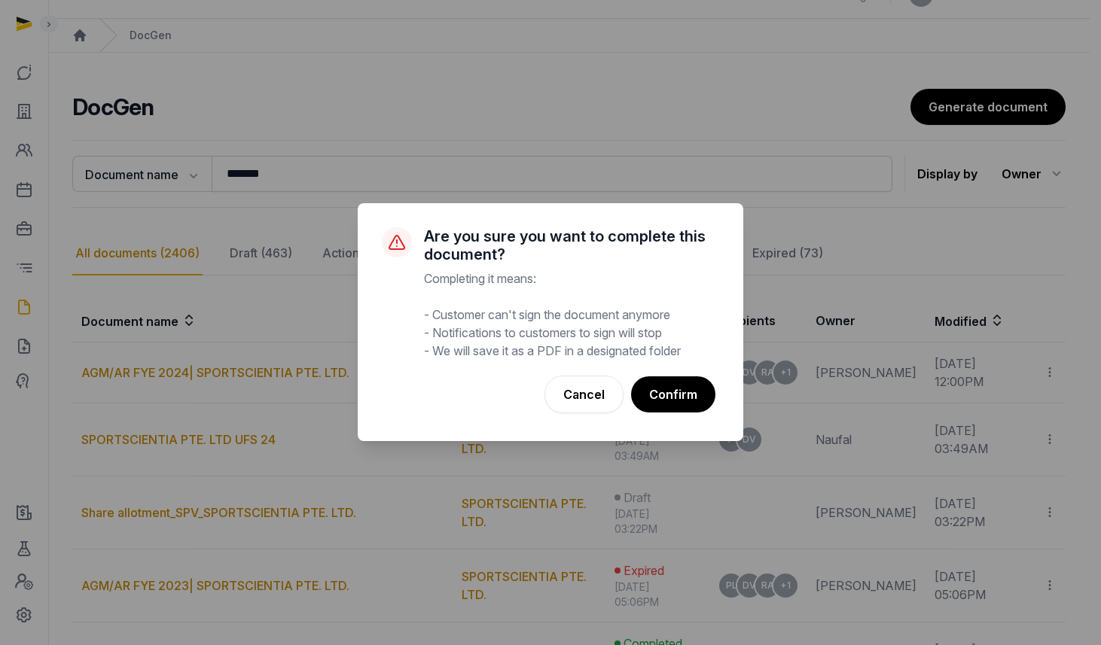
click at [694, 371] on div "× Are you sure you want to complete this document? Completing it means: - Custo…" at bounding box center [551, 322] width 386 height 238
click at [690, 385] on button "Confirm" at bounding box center [673, 395] width 86 height 38
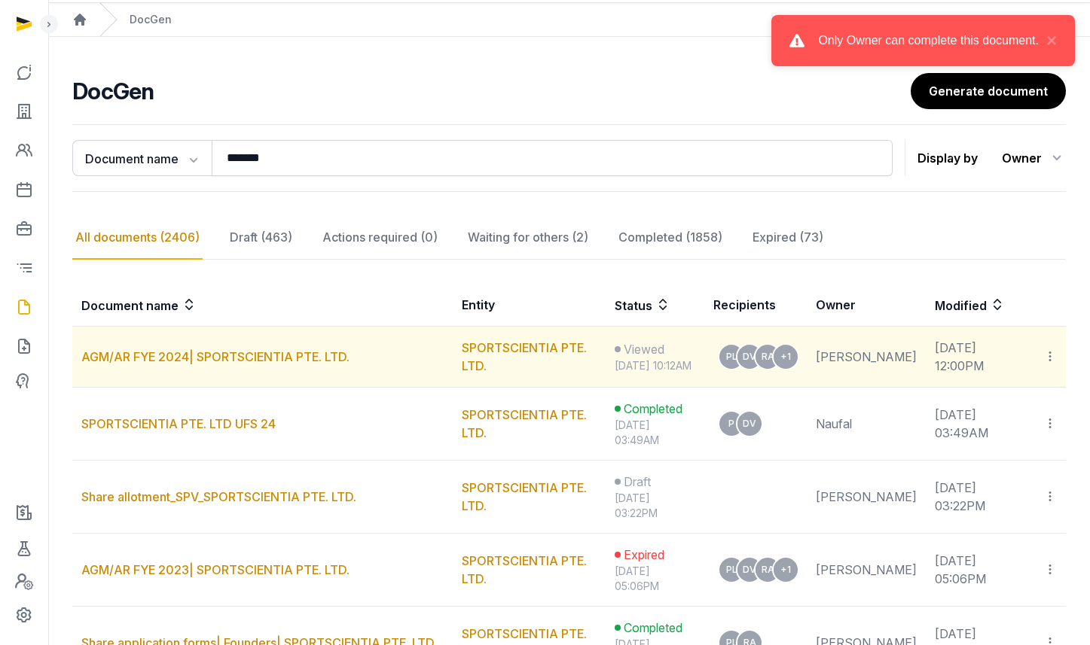
scroll to position [63, 0]
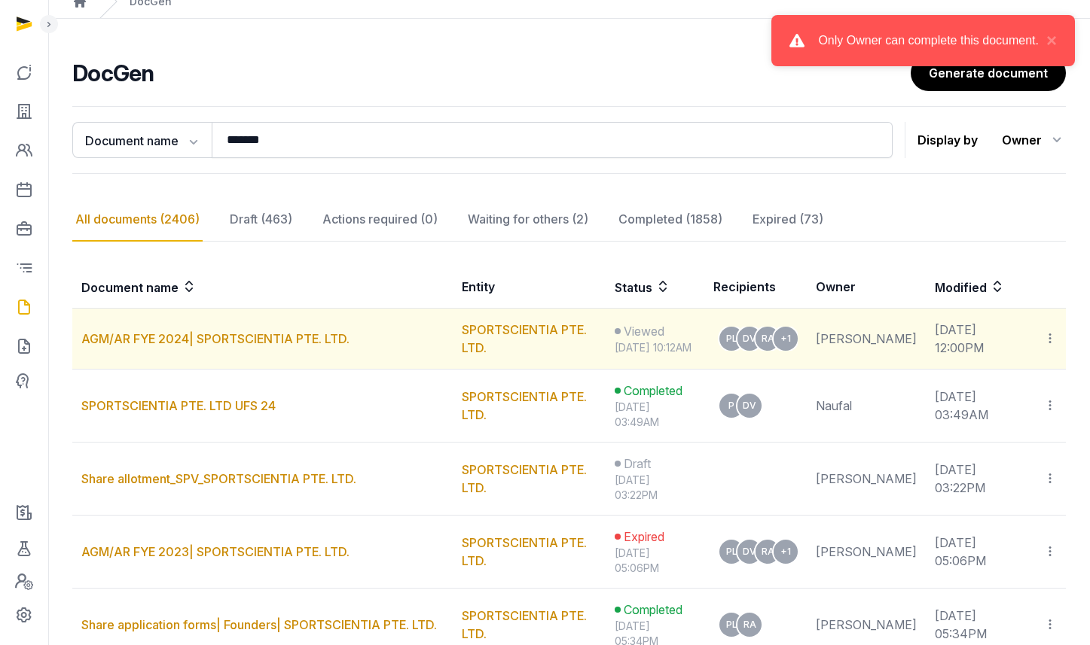
click at [1052, 346] on icon at bounding box center [1050, 339] width 14 height 16
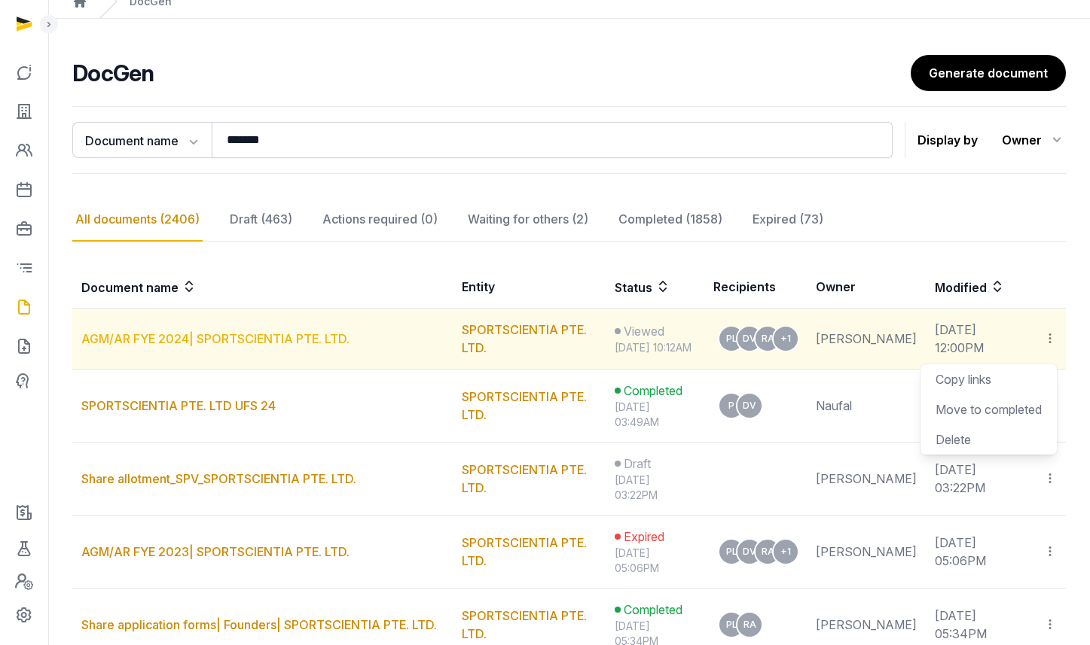
click at [189, 341] on link "AGM/AR FYE 2024| SPORTSCIENTIA PTE. LTD." at bounding box center [215, 338] width 268 height 15
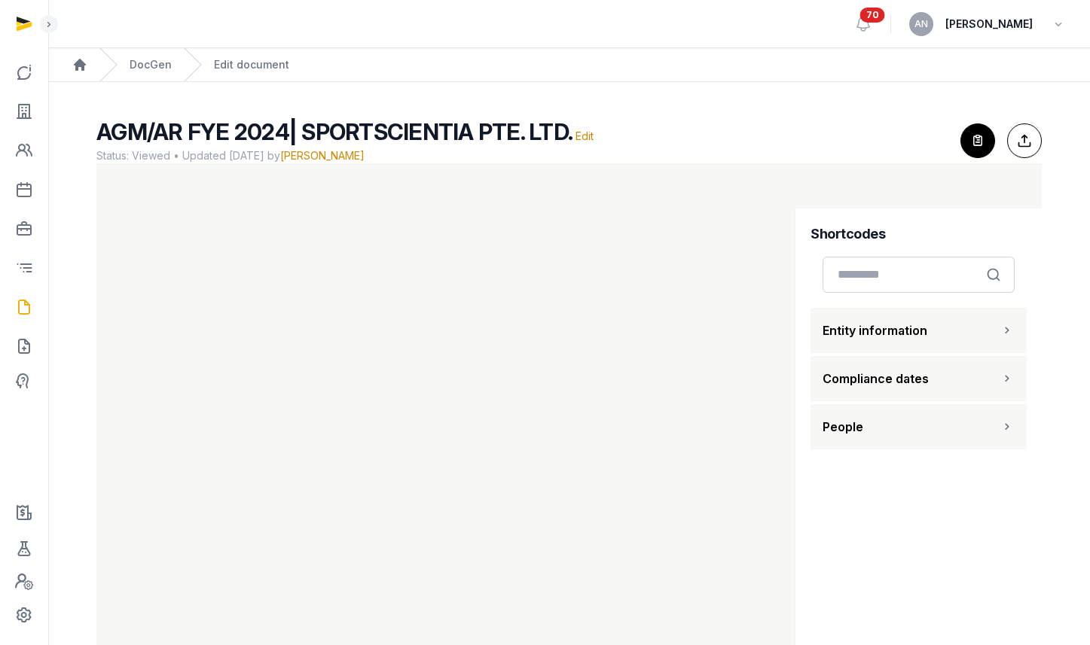
click at [969, 132] on icon "button" at bounding box center [977, 140] width 33 height 33
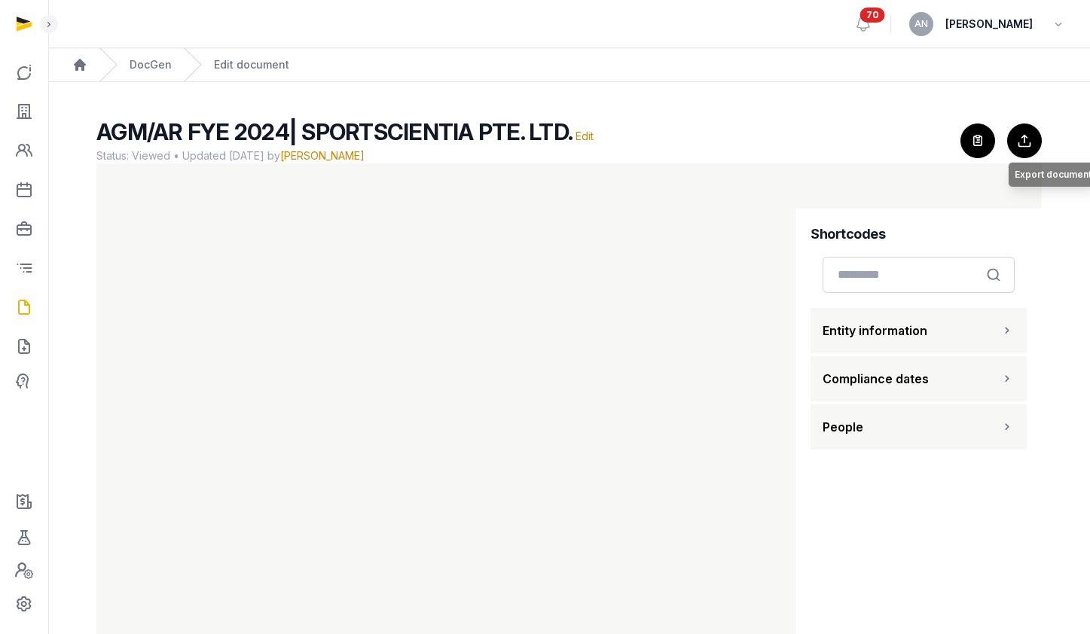
click at [1027, 143] on button "Export to Documents Export document" at bounding box center [1024, 141] width 35 height 35
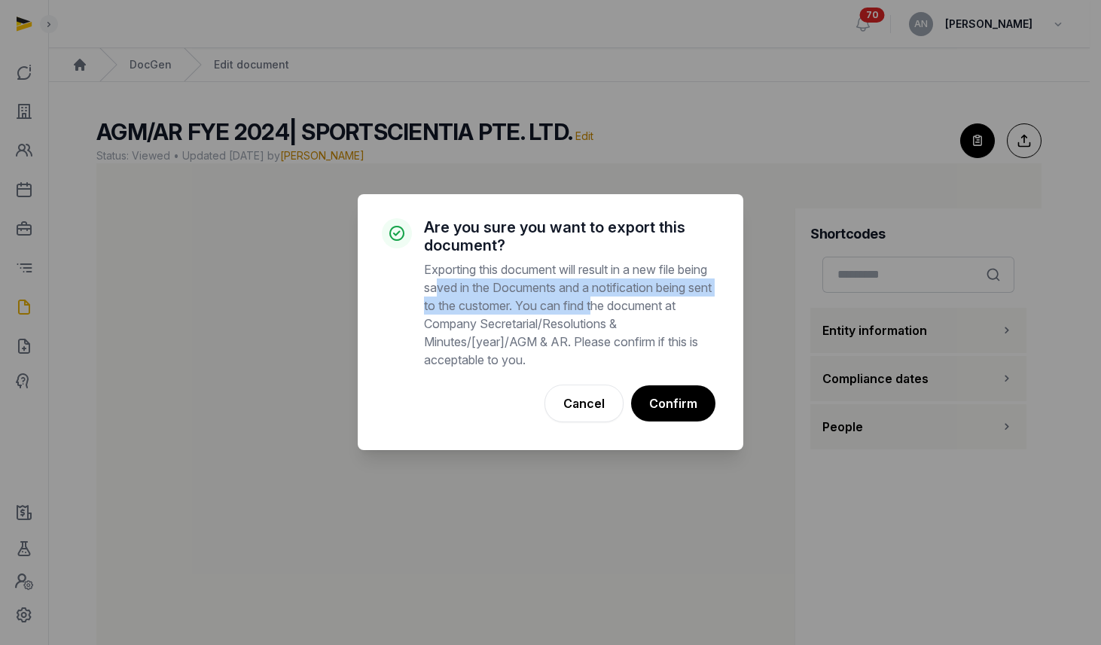
drag, startPoint x: 474, startPoint y: 297, endPoint x: 664, endPoint y: 310, distance: 190.2
click at [663, 310] on p "Exporting this document will result in a new file being saved in the Documents …" at bounding box center [571, 315] width 295 height 108
click at [664, 310] on p "Exporting this document will result in a new file being saved in the Documents …" at bounding box center [571, 315] width 295 height 108
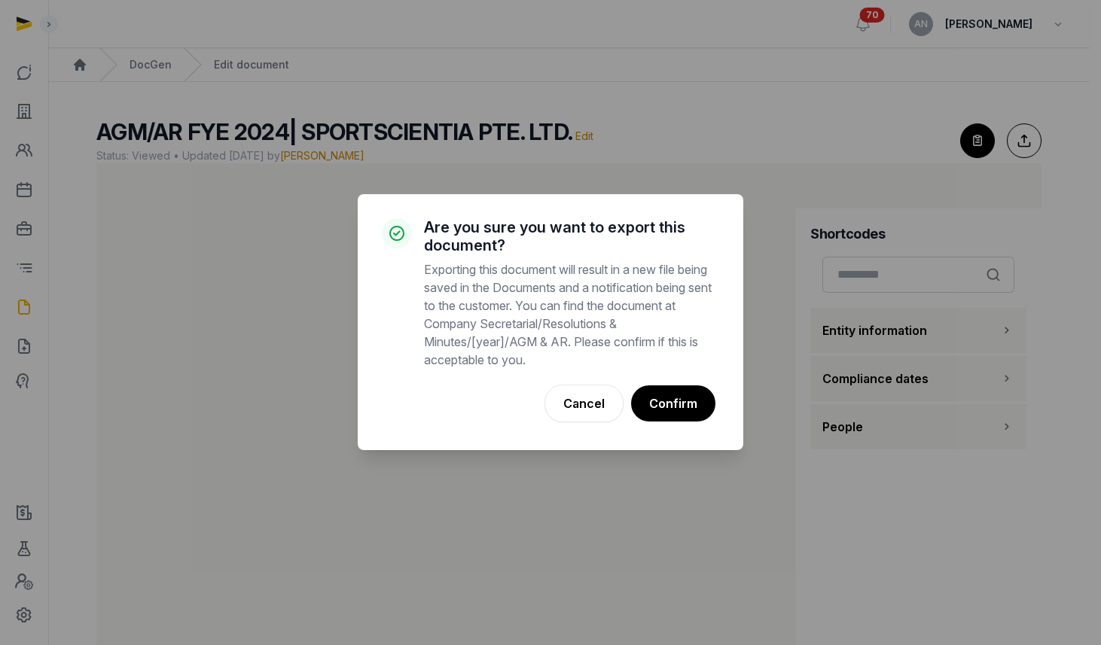
click at [626, 319] on p "Exporting this document will result in a new file being saved in the Documents …" at bounding box center [571, 315] width 295 height 108
click at [541, 334] on p "Exporting this document will result in a new file being saved in the Documents …" at bounding box center [571, 315] width 295 height 108
click at [488, 338] on p "Exporting this document will result in a new file being saved in the Documents …" at bounding box center [571, 315] width 295 height 108
drag, startPoint x: 527, startPoint y: 281, endPoint x: 617, endPoint y: 285, distance: 89.7
click at [617, 285] on p "Exporting this document will result in a new file being saved in the Documents …" at bounding box center [571, 315] width 295 height 108
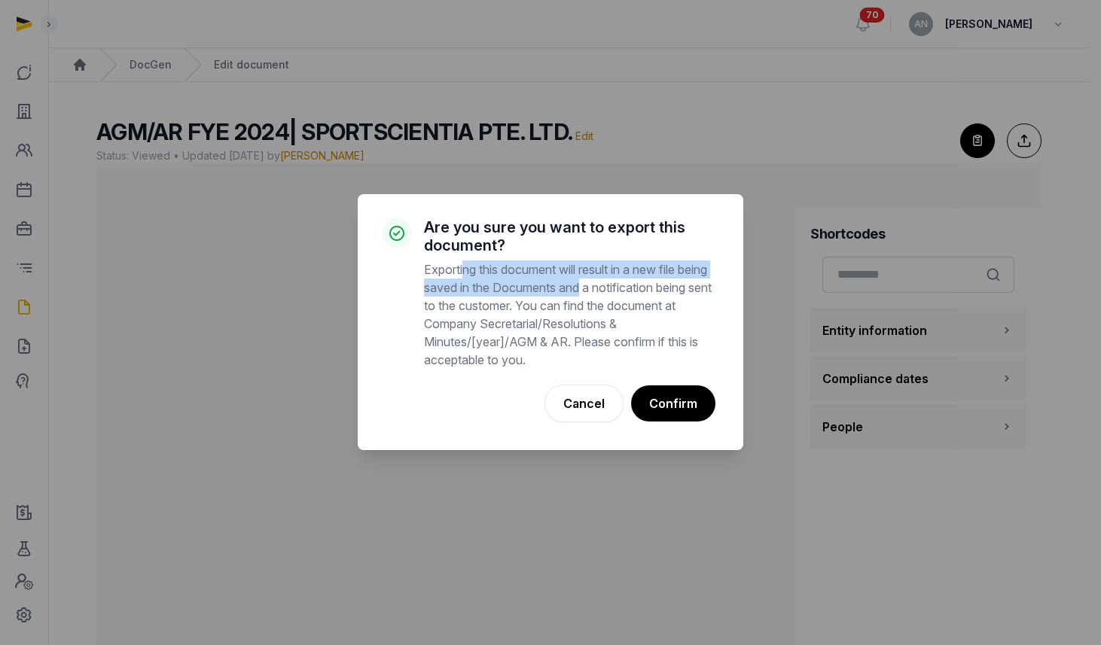
click at [619, 285] on p "Exporting this document will result in a new file being saved in the Documents …" at bounding box center [571, 315] width 295 height 108
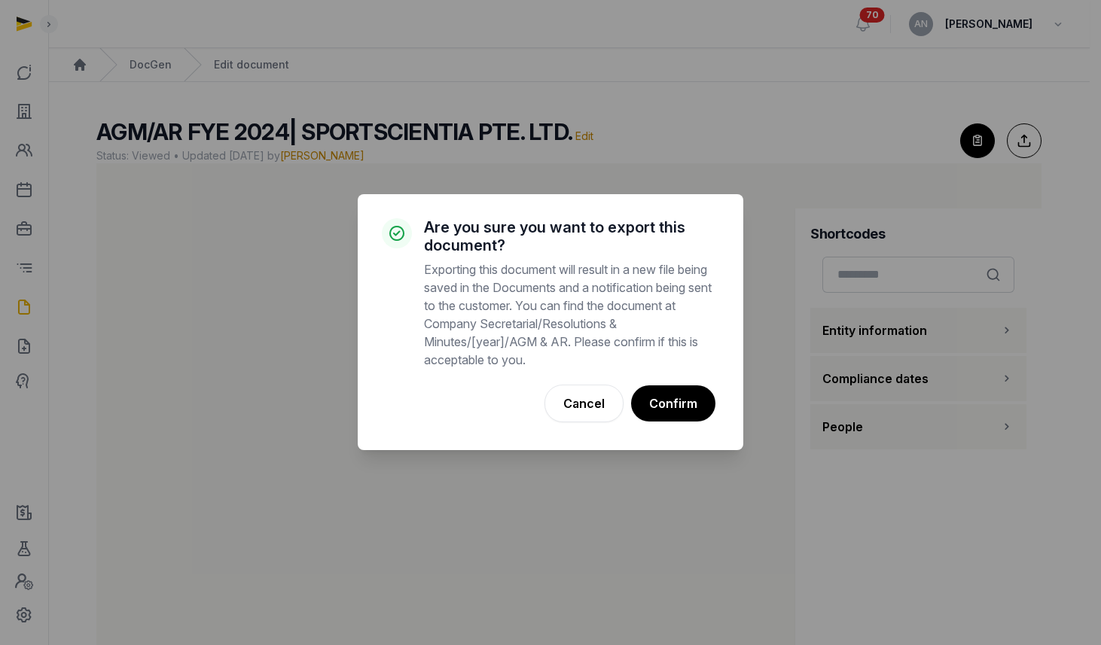
click at [624, 301] on p "Exporting this document will result in a new file being saved in the Documents …" at bounding box center [571, 315] width 295 height 108
drag, startPoint x: 587, startPoint y: 297, endPoint x: 615, endPoint y: 326, distance: 41.0
click at [587, 297] on p "Exporting this document will result in a new file being saved in the Documents …" at bounding box center [571, 315] width 295 height 108
click at [781, 111] on div "× Are you sure you want to export this document? Exporting this document will r…" at bounding box center [550, 322] width 1101 height 645
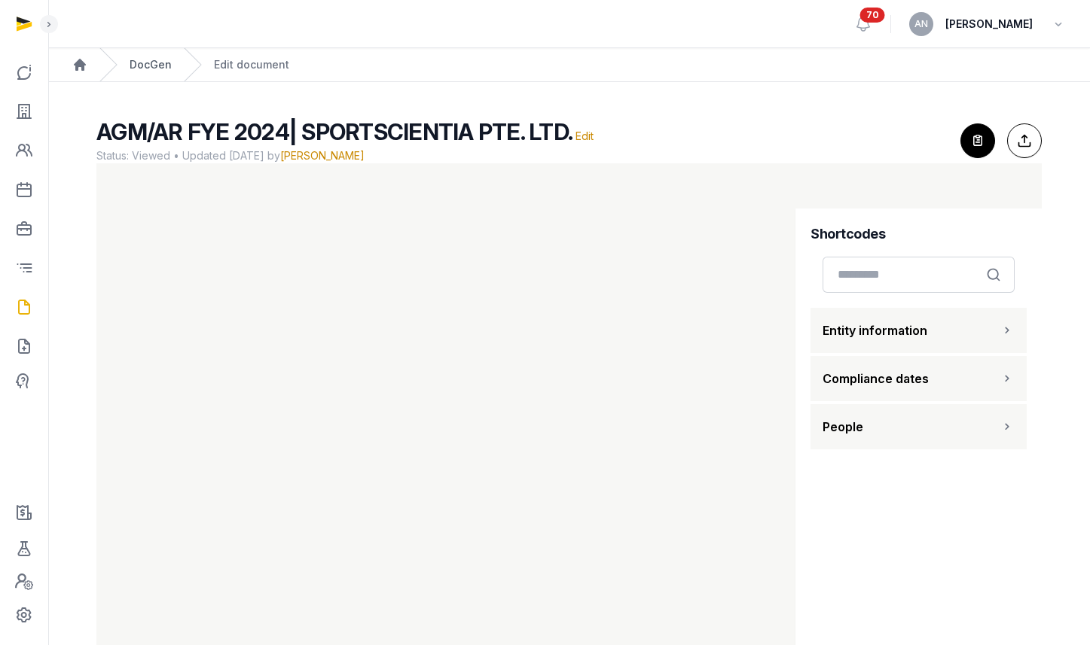
click at [145, 56] on div "DocGen" at bounding box center [135, 64] width 72 height 33
click at [27, 114] on icon at bounding box center [24, 111] width 18 height 24
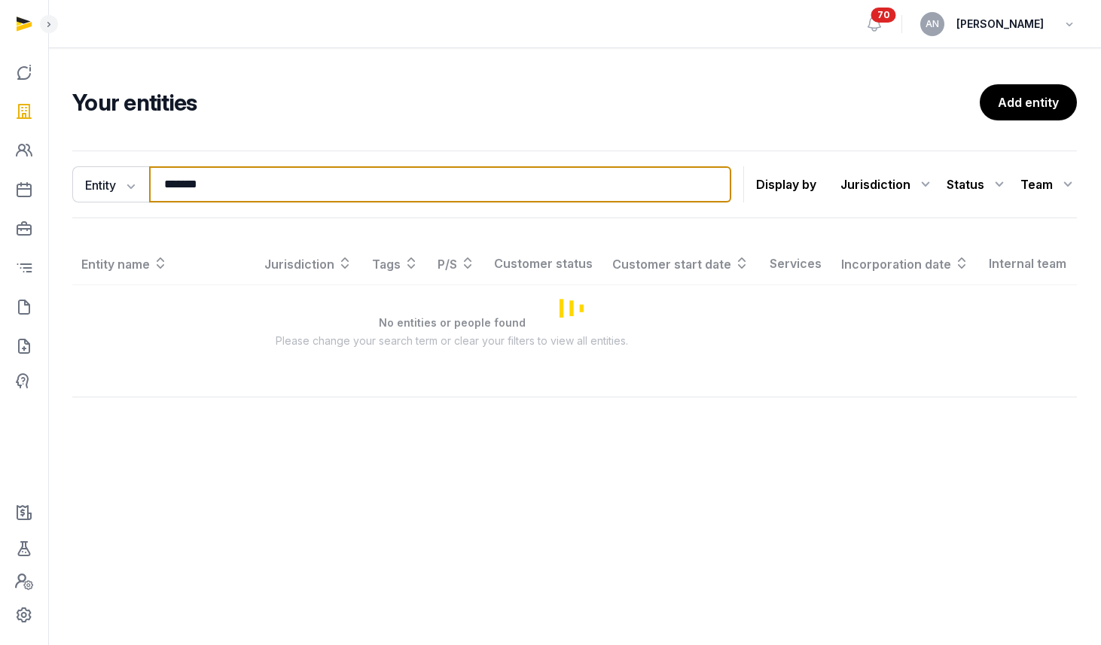
click at [279, 173] on input "*******" at bounding box center [440, 184] width 582 height 36
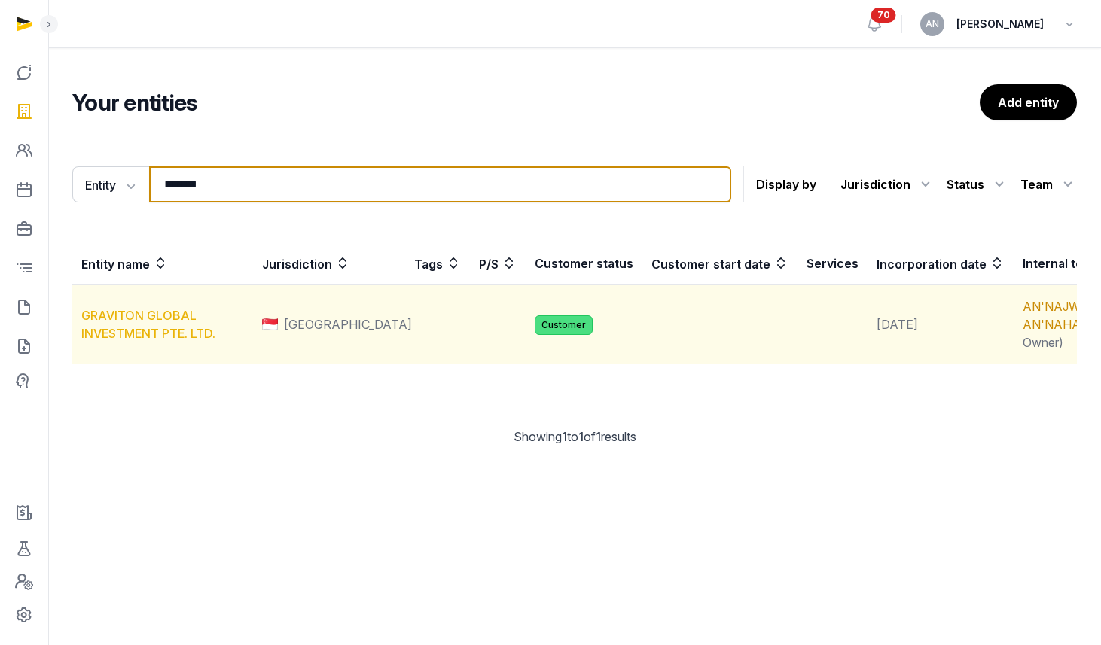
type input "*******"
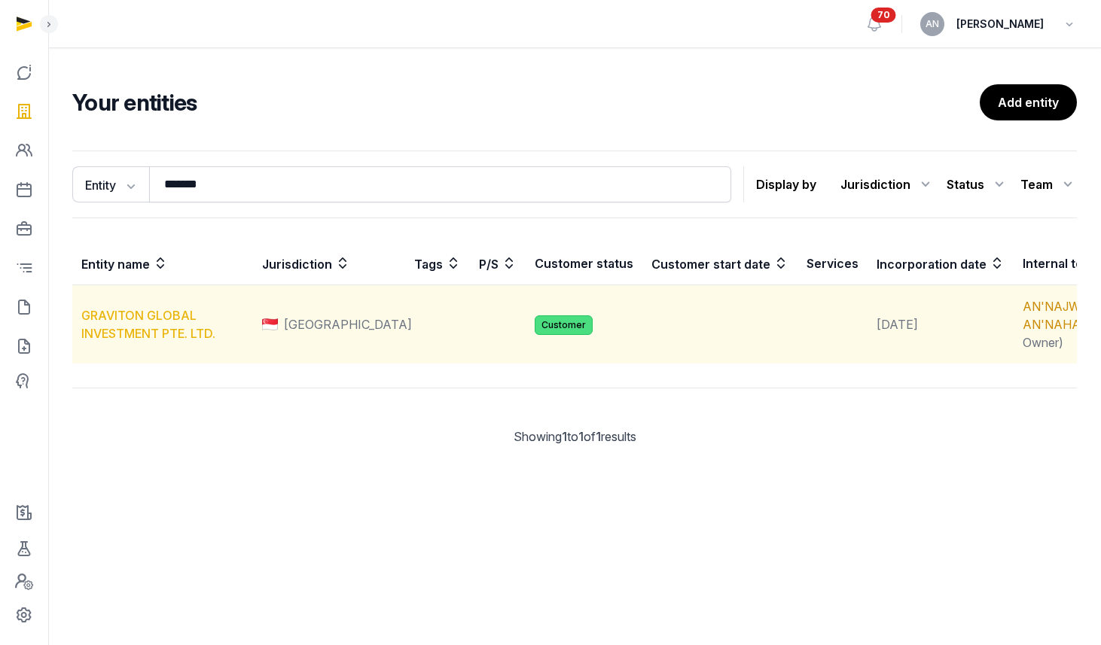
click at [204, 341] on link "GRAVITON GLOBAL INVESTMENT PTE. LTD." at bounding box center [148, 324] width 134 height 33
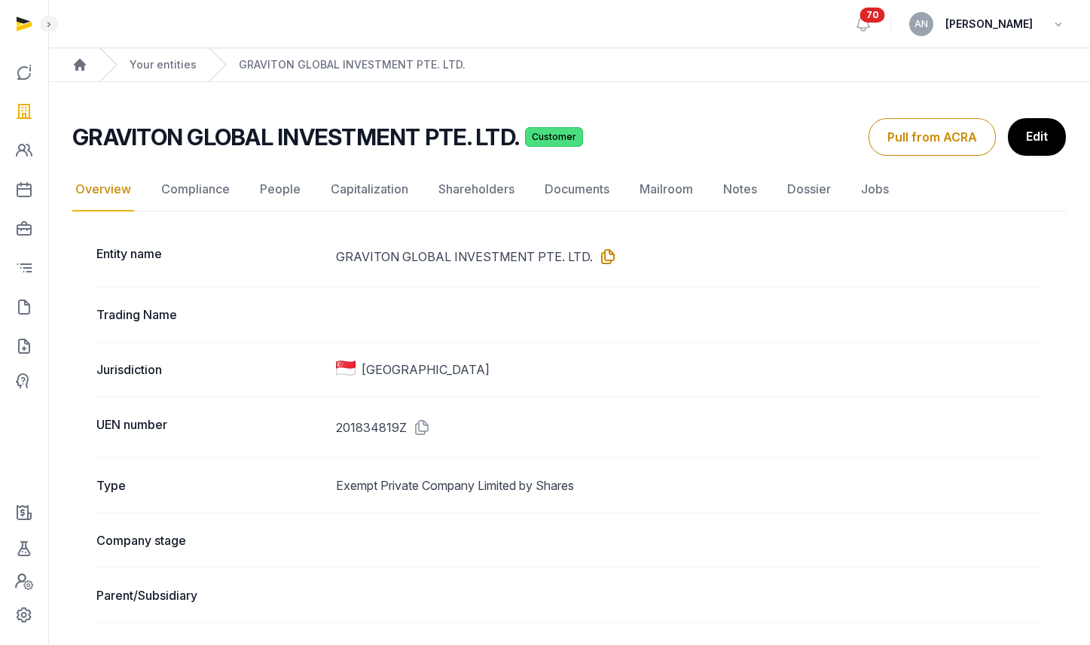
click at [593, 260] on icon at bounding box center [605, 257] width 24 height 24
click at [423, 426] on icon at bounding box center [419, 428] width 24 height 24
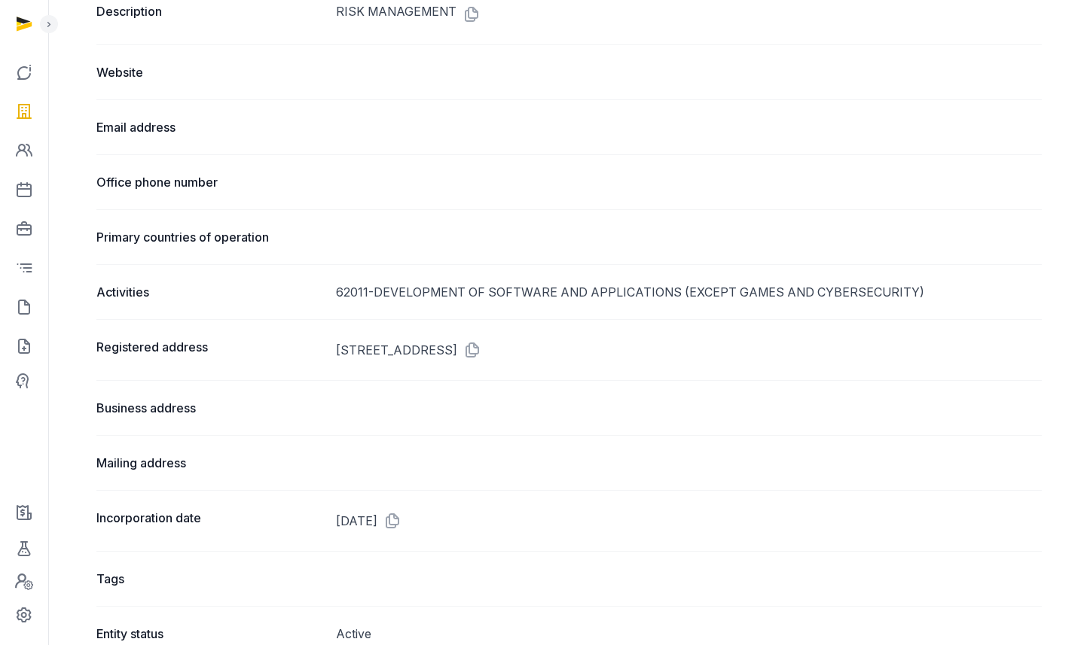
scroll to position [936, 0]
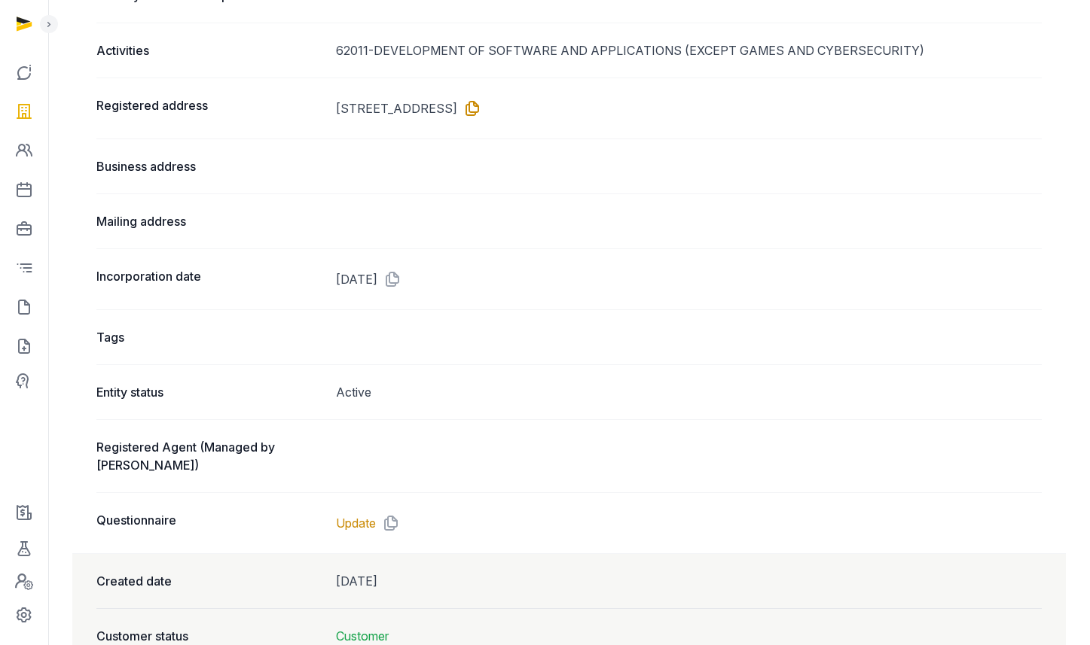
click at [481, 110] on icon at bounding box center [469, 108] width 24 height 24
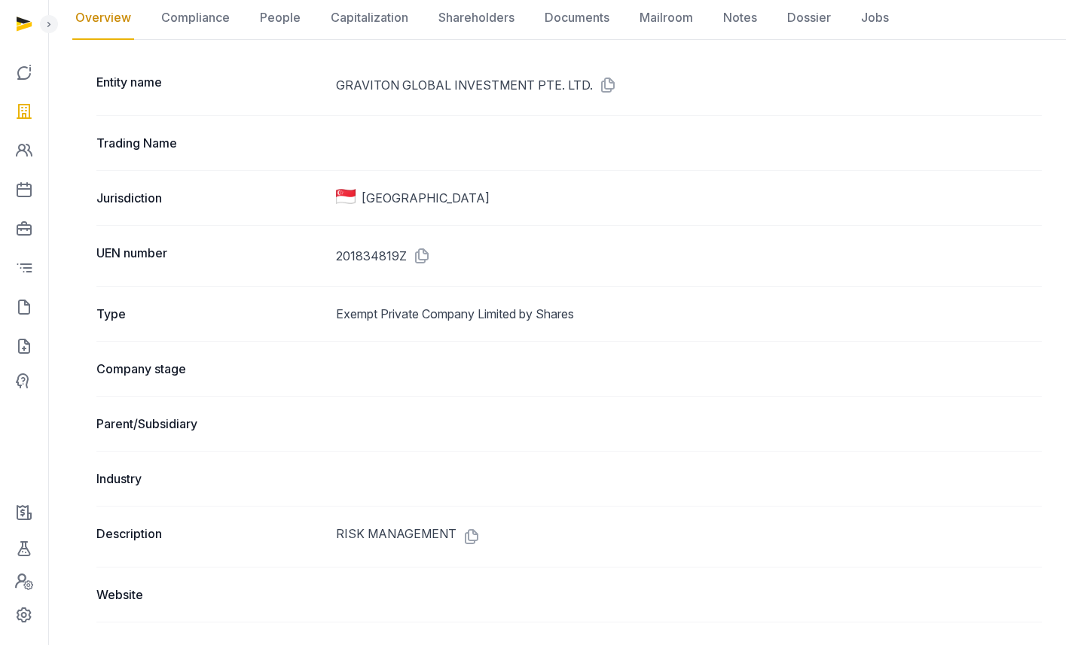
scroll to position [0, 0]
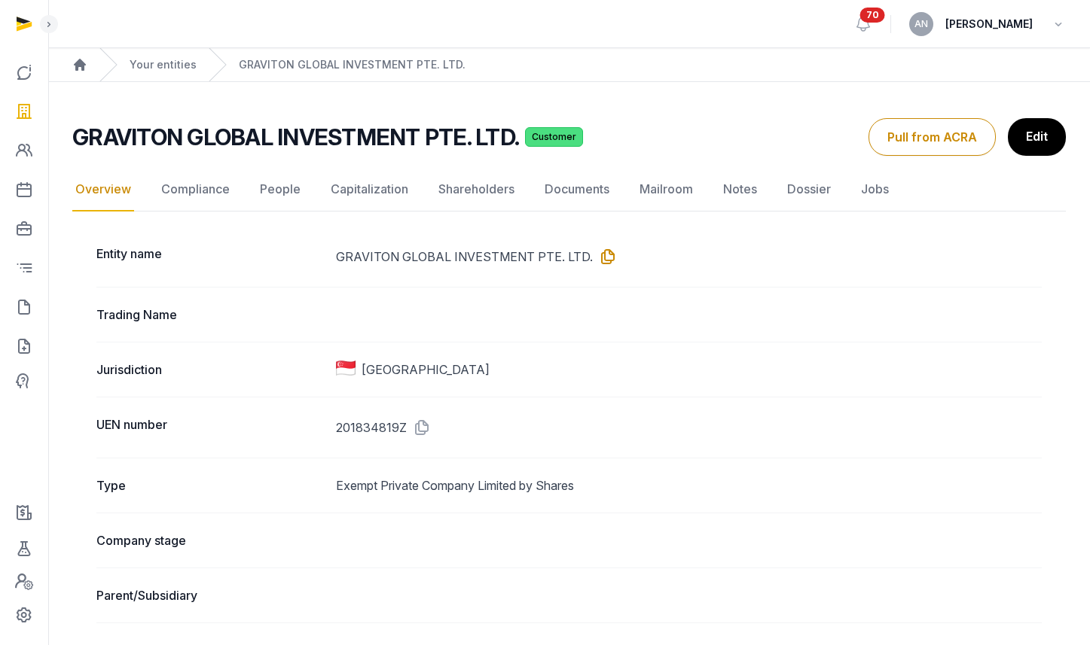
click at [594, 250] on icon at bounding box center [605, 257] width 24 height 24
click at [279, 185] on link "People" at bounding box center [280, 190] width 47 height 44
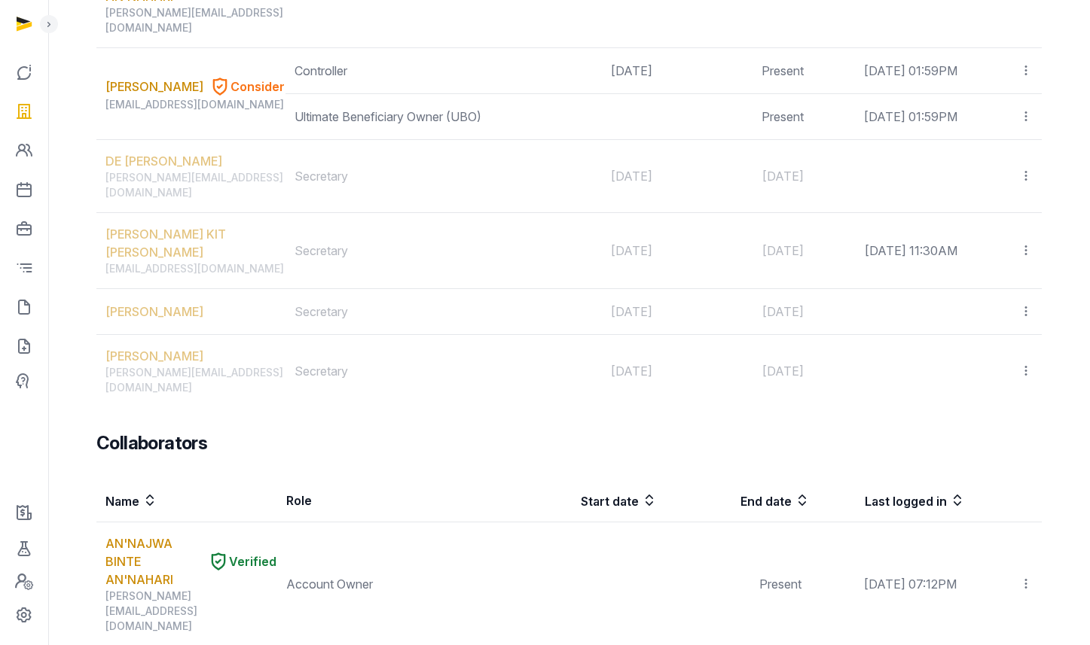
scroll to position [777, 0]
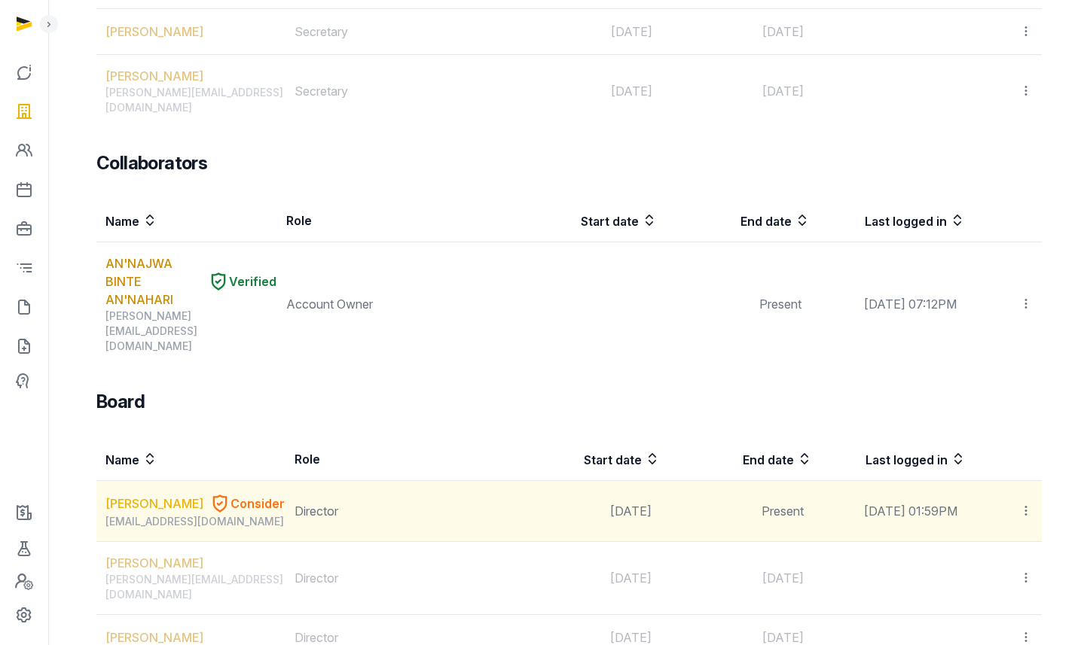
drag, startPoint x: 96, startPoint y: 366, endPoint x: 169, endPoint y: 383, distance: 74.9
click at [169, 481] on td "[PERSON_NAME] Consider [EMAIL_ADDRESS][DOMAIN_NAME]" at bounding box center [190, 511] width 189 height 61
drag, startPoint x: 99, startPoint y: 356, endPoint x: 154, endPoint y: 375, distance: 58.1
click at [154, 481] on td "[PERSON_NAME] Consider [EMAIL_ADDRESS][DOMAIN_NAME]" at bounding box center [190, 511] width 189 height 61
copy link "[PERSON_NAME]"
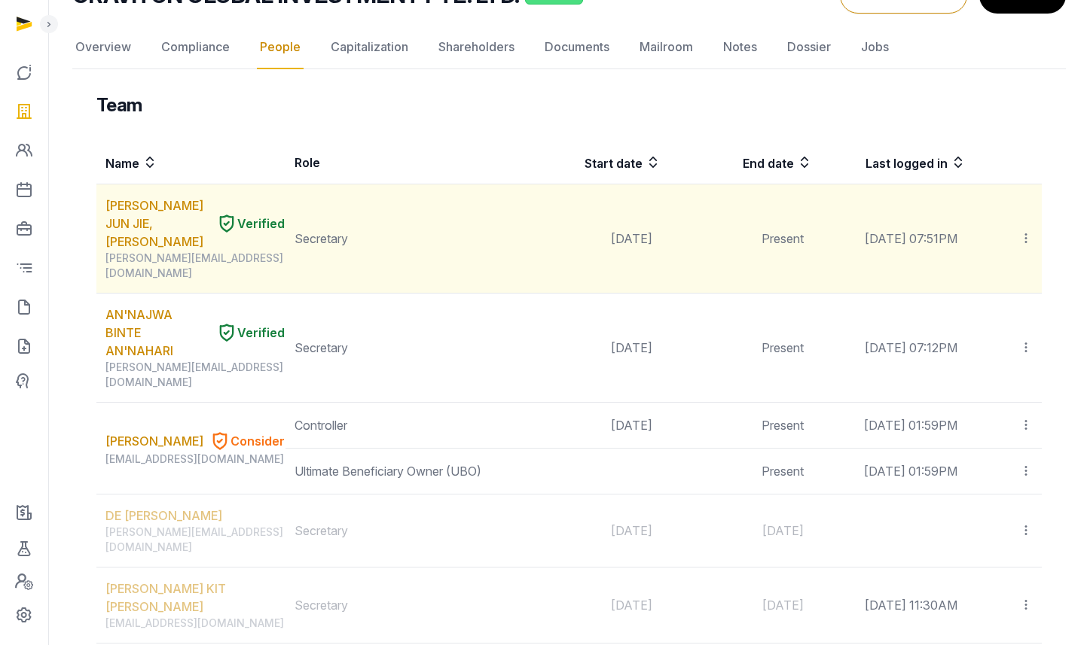
scroll to position [130, 0]
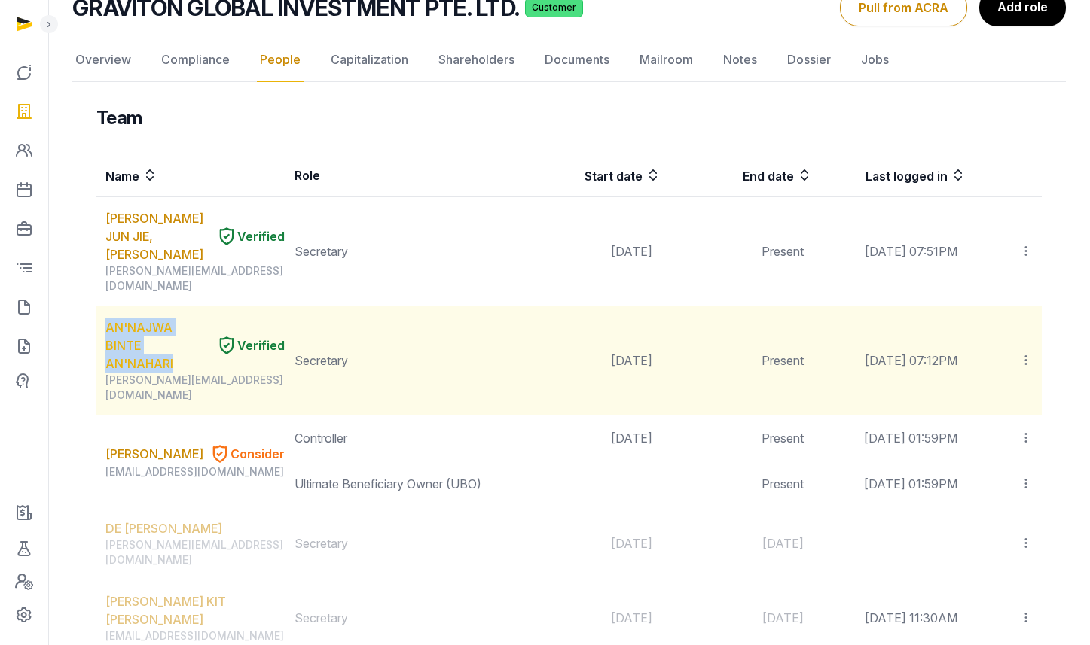
drag, startPoint x: 98, startPoint y: 296, endPoint x: 177, endPoint y: 320, distance: 82.7
click at [177, 320] on td "AN'NAJWA BINTE AN'NAHARI Verified [PERSON_NAME][EMAIL_ADDRESS][DOMAIN_NAME]" at bounding box center [190, 361] width 189 height 109
copy link "AN'NAJWA BINTE AN'NAHARI"
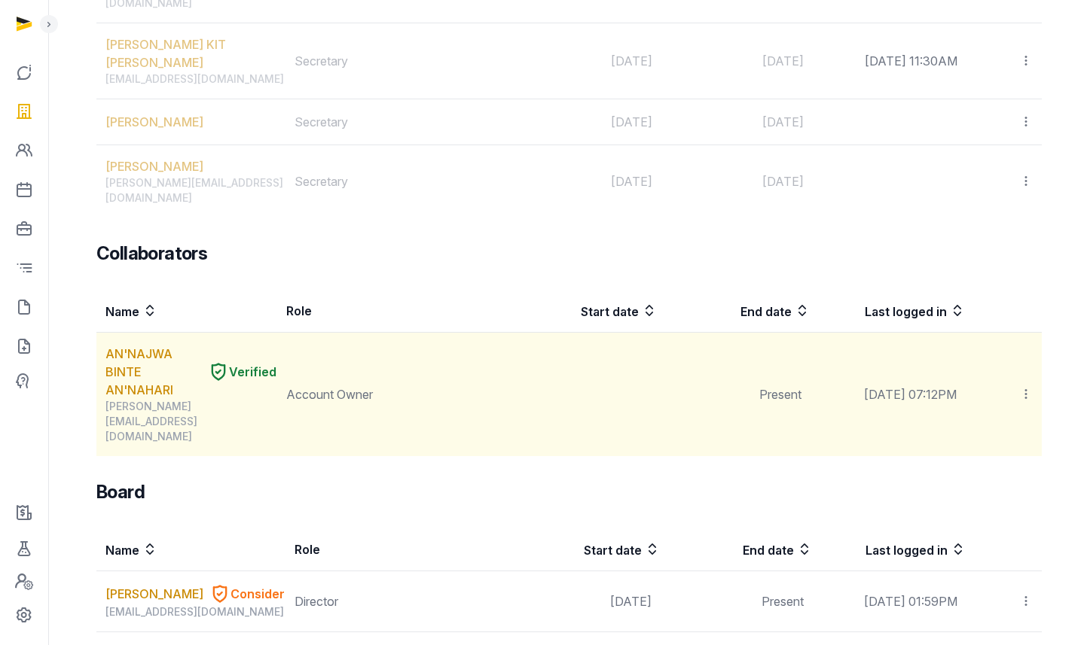
scroll to position [700, 0]
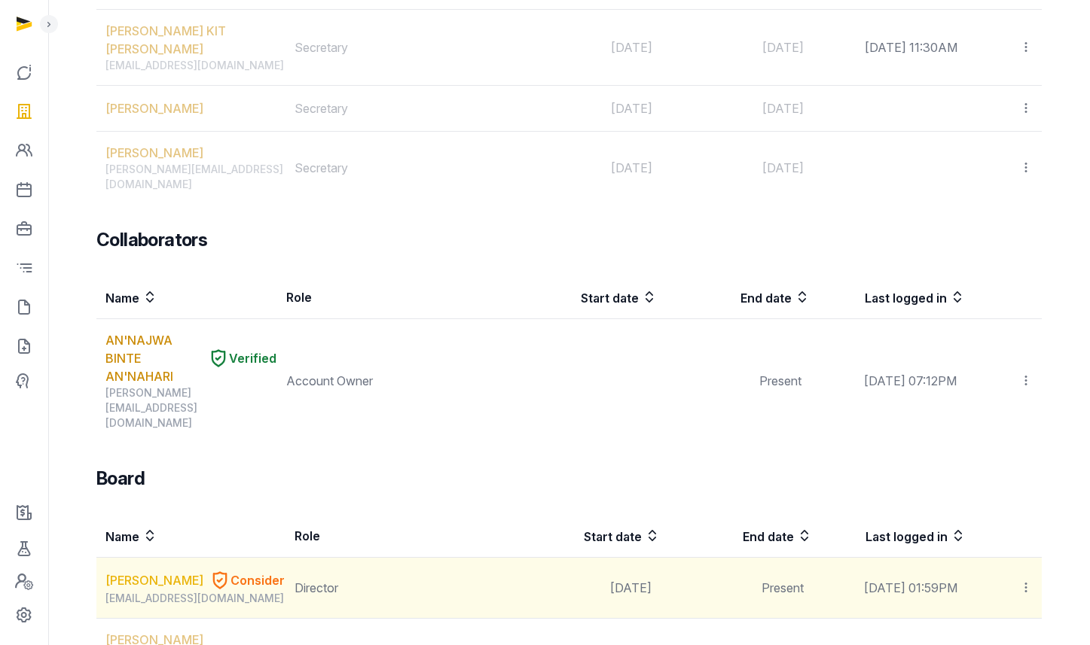
drag, startPoint x: 96, startPoint y: 426, endPoint x: 150, endPoint y: 447, distance: 58.5
click at [150, 447] on div "Team Name Role Start date End date Last logged in [PERSON_NAME], [PERSON_NAME] …" at bounding box center [568, 224] width 993 height 1378
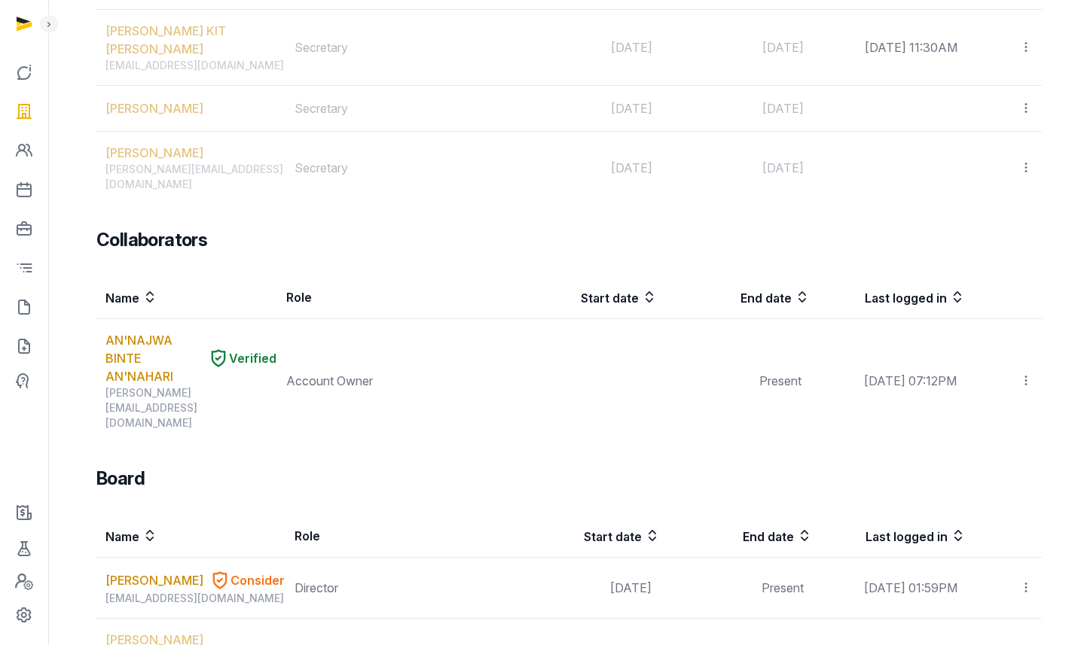
click at [438, 319] on div "Team Name Role Start date End date Last logged in [PERSON_NAME], [PERSON_NAME] …" at bounding box center [568, 224] width 945 height 1378
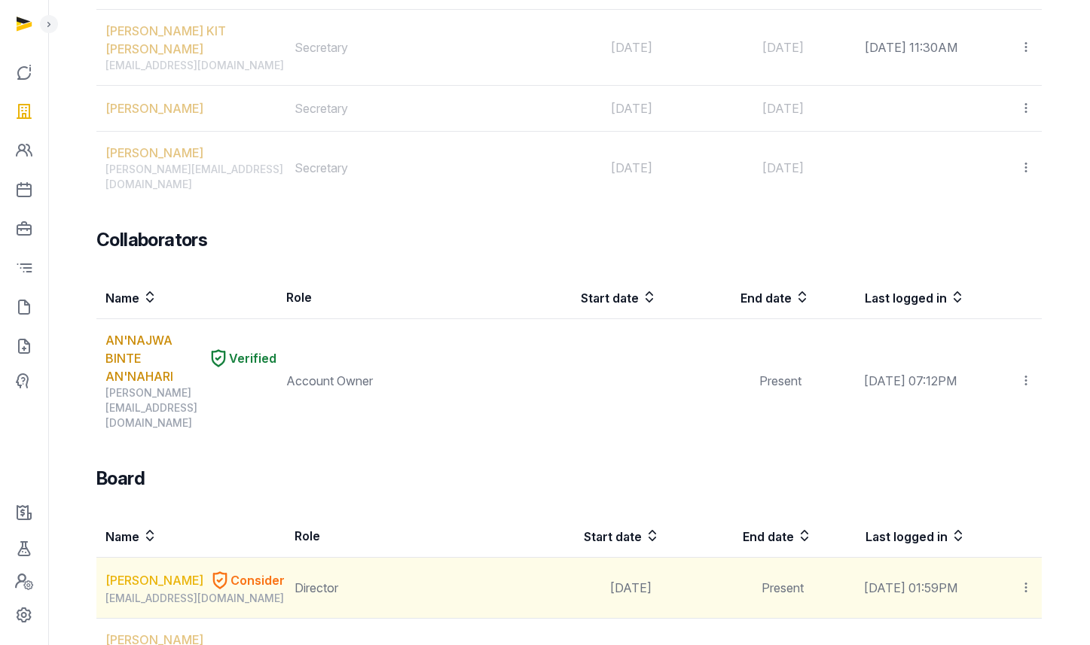
drag, startPoint x: 96, startPoint y: 435, endPoint x: 159, endPoint y: 450, distance: 65.0
click at [159, 558] on td "[PERSON_NAME] Consider [EMAIL_ADDRESS][DOMAIN_NAME]" at bounding box center [190, 588] width 189 height 61
copy link "[PERSON_NAME]"
drag, startPoint x: 98, startPoint y: 435, endPoint x: 150, endPoint y: 450, distance: 54.1
click at [150, 558] on td "[PERSON_NAME] Consider [EMAIL_ADDRESS][DOMAIN_NAME]" at bounding box center [190, 588] width 189 height 61
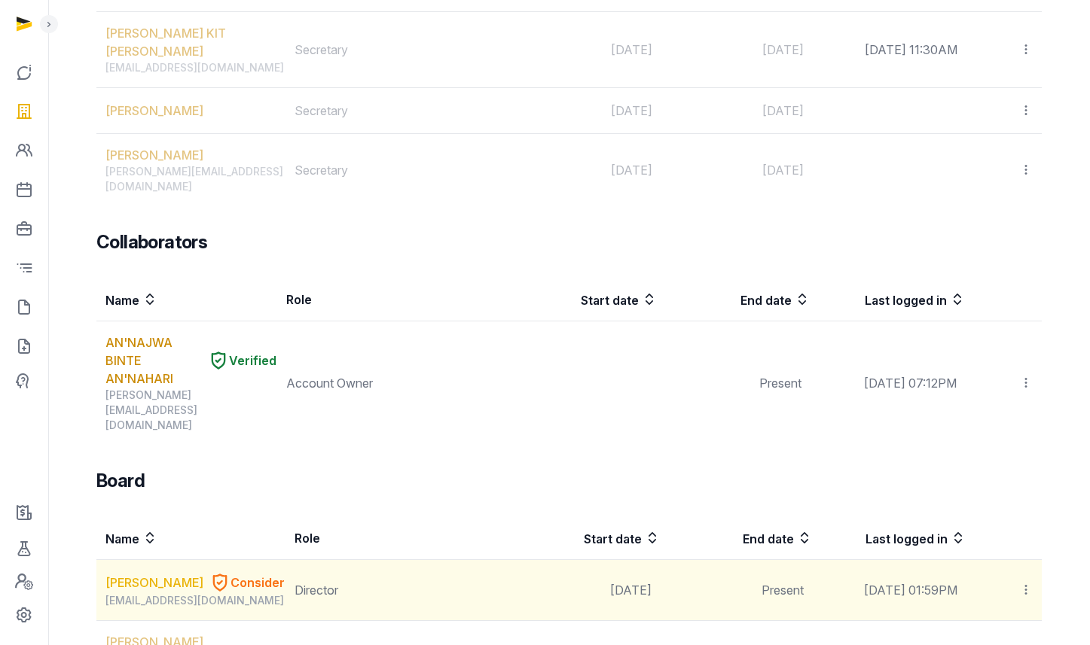
scroll to position [653, 0]
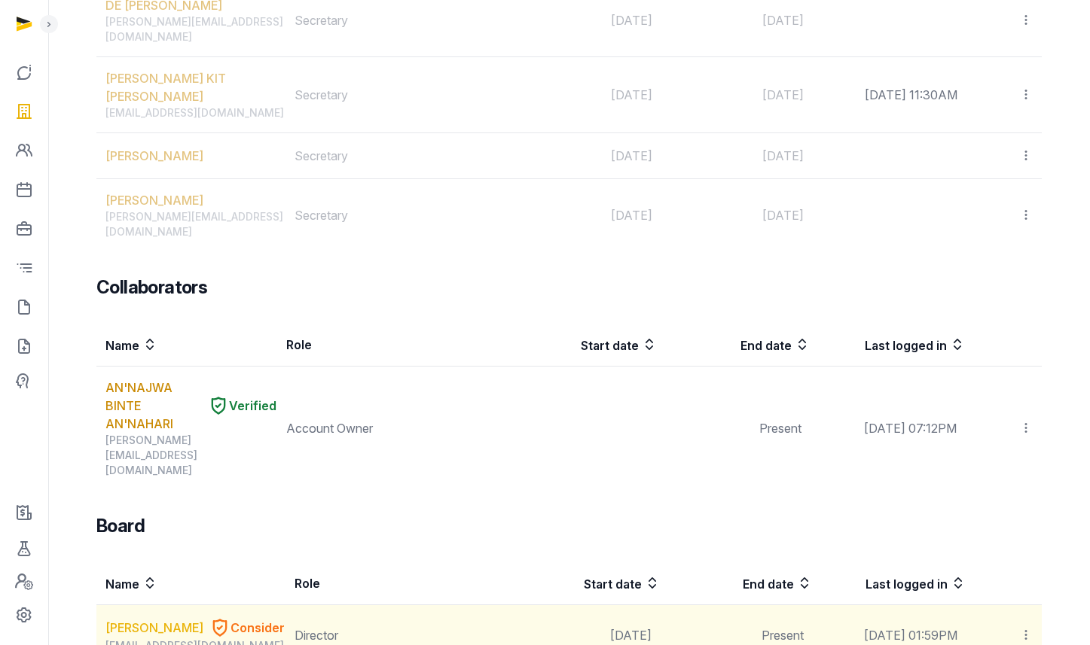
click at [120, 619] on link "[PERSON_NAME]" at bounding box center [154, 628] width 98 height 18
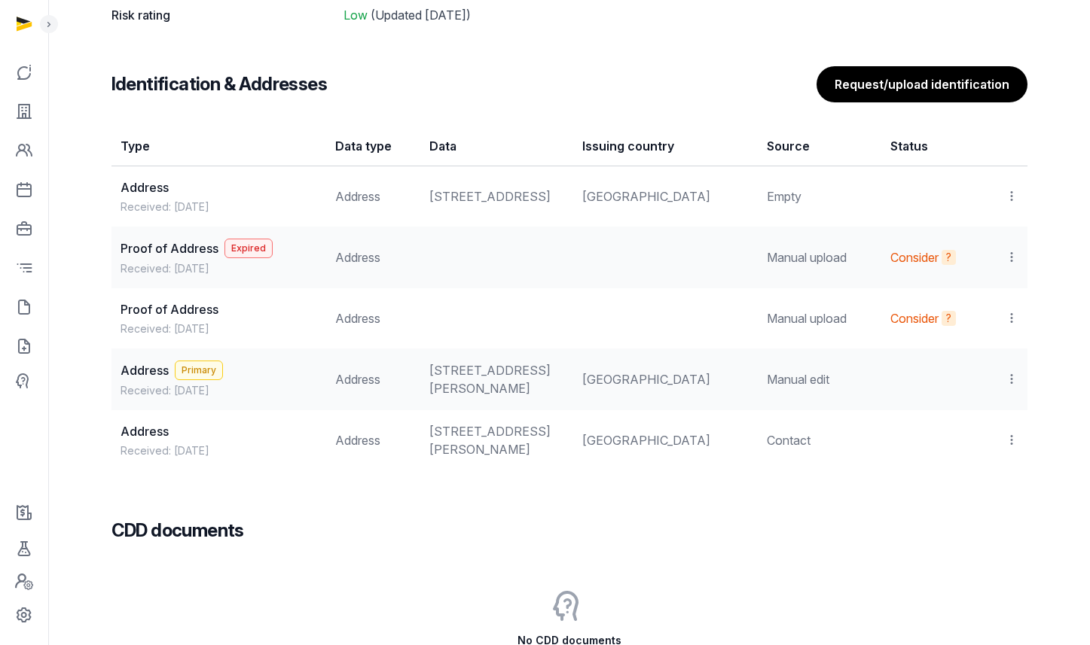
scroll to position [1273, 0]
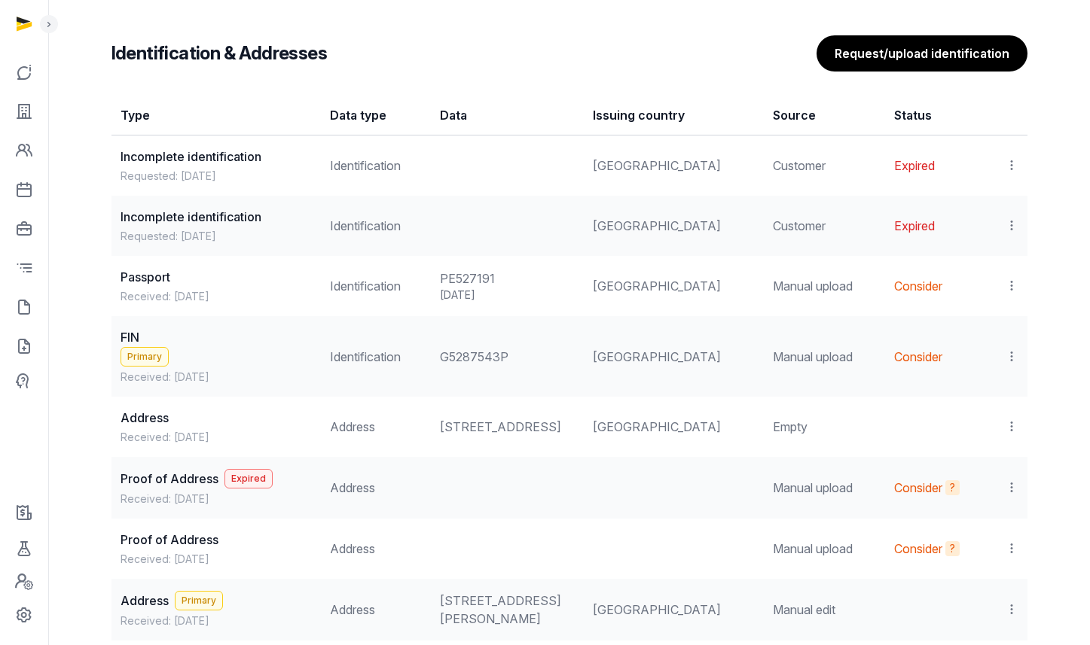
click at [1012, 355] on icon at bounding box center [1012, 357] width 14 height 16
click at [984, 394] on span "View" at bounding box center [989, 397] width 27 height 15
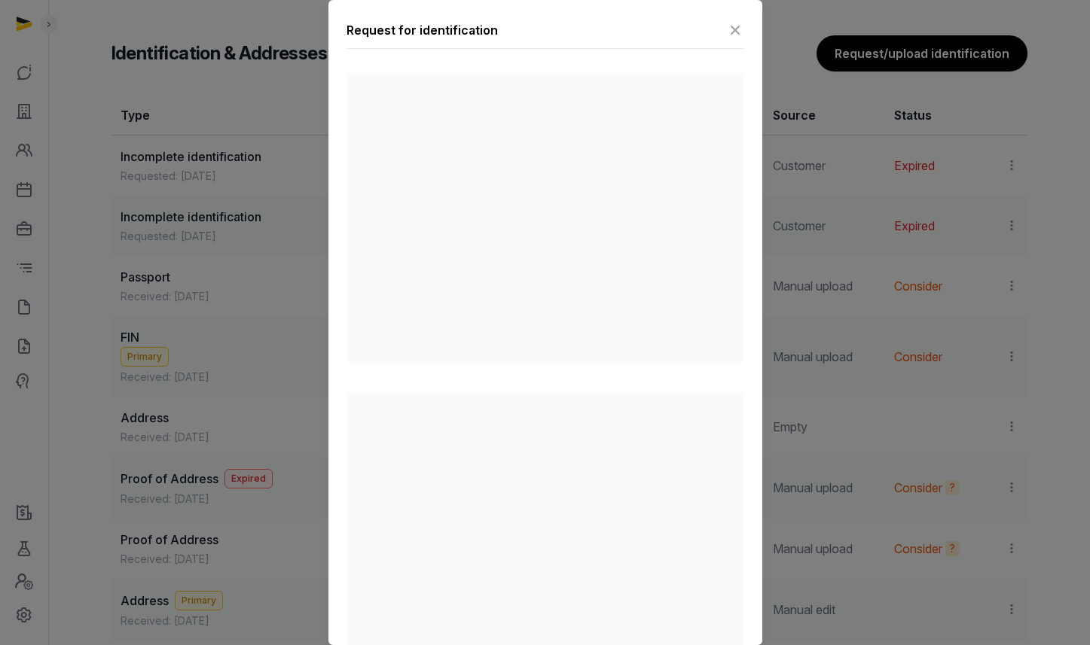
click at [223, 335] on div at bounding box center [545, 322] width 1090 height 645
click at [726, 27] on icon at bounding box center [735, 30] width 18 height 24
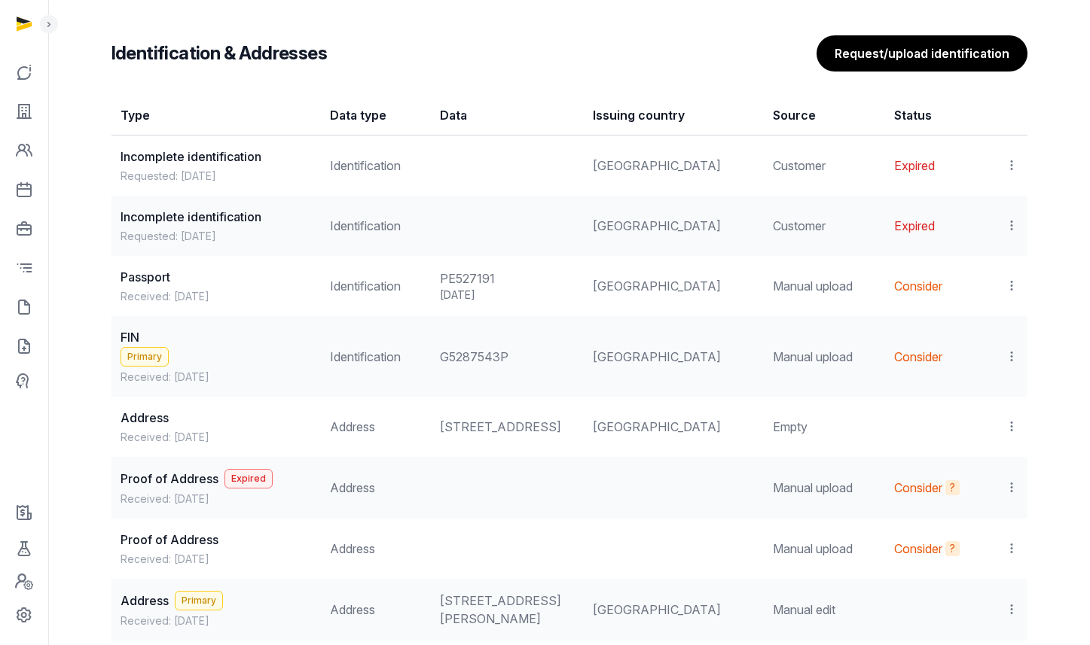
click at [474, 360] on div "G5287543P" at bounding box center [507, 357] width 135 height 18
copy div "G5287543P"
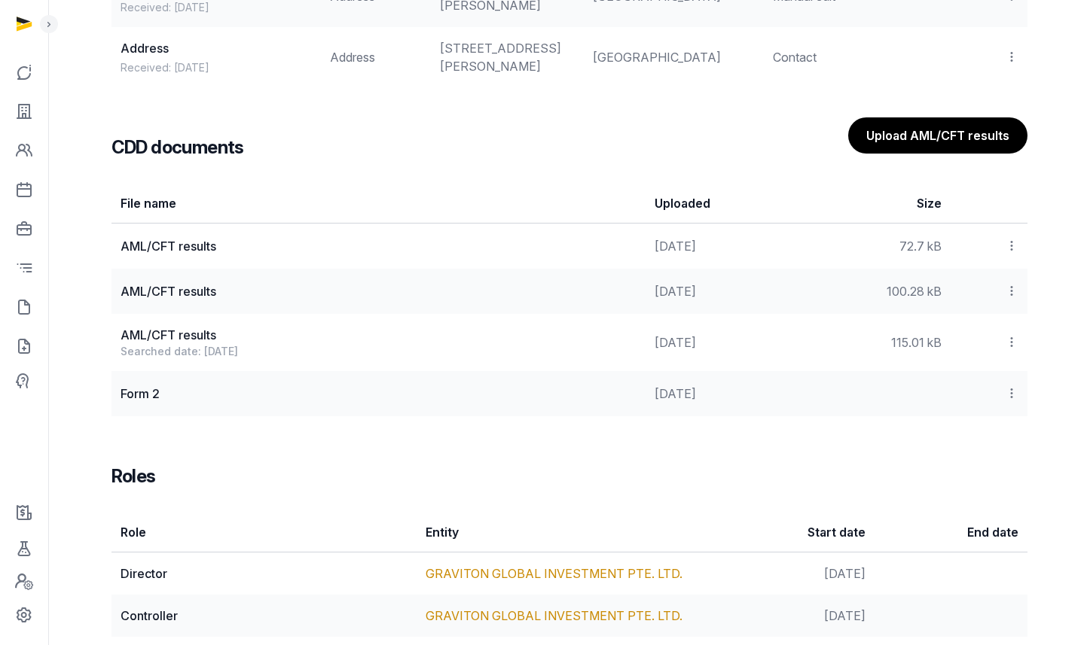
scroll to position [2052, 0]
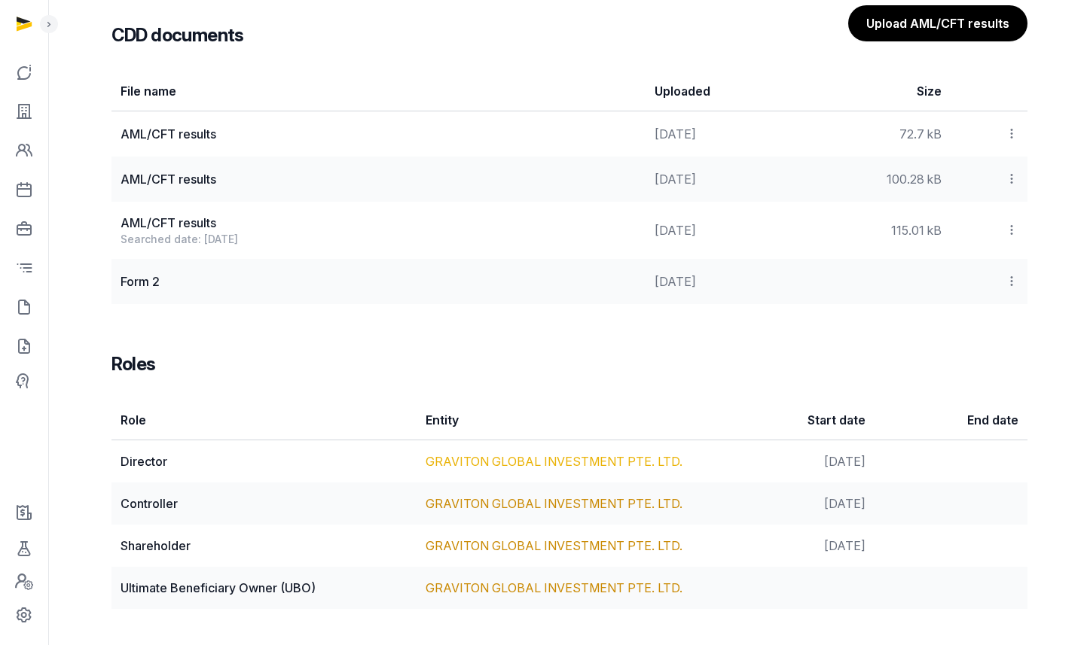
click at [475, 465] on link "GRAVITON GLOBAL INVESTMENT PTE. LTD." at bounding box center [554, 461] width 257 height 15
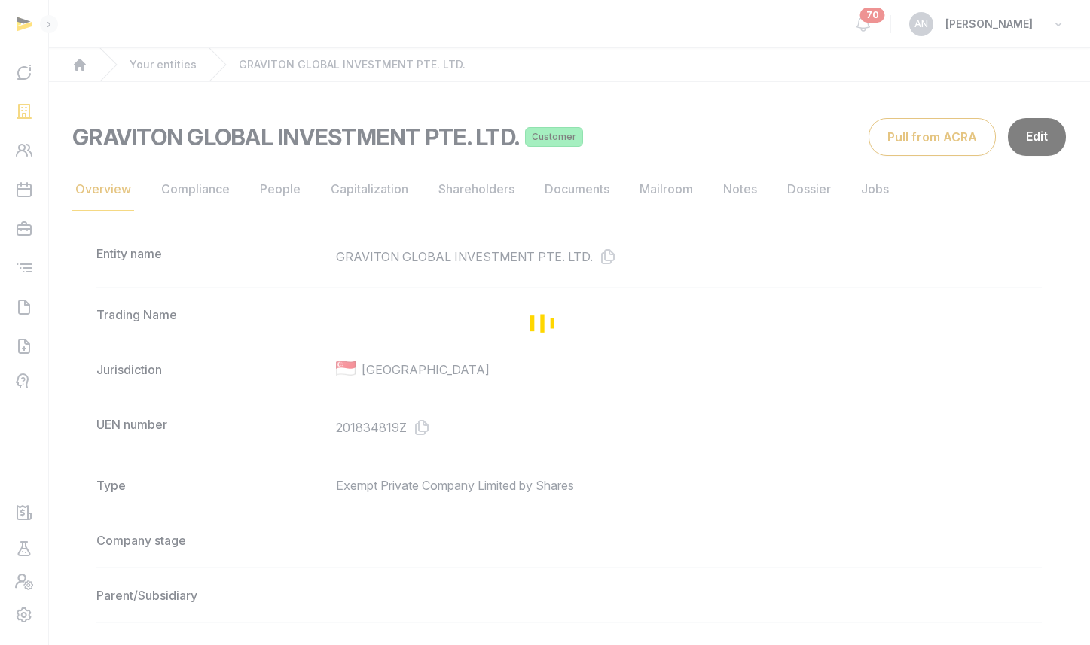
click at [564, 200] on div "Loading" at bounding box center [545, 322] width 1090 height 645
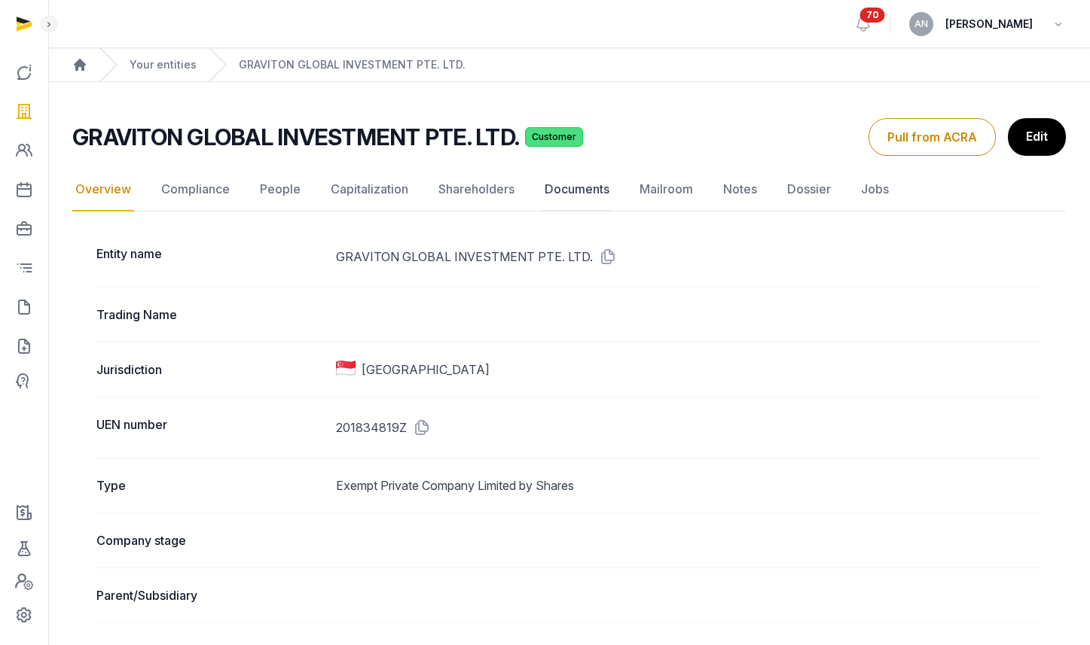
click at [575, 194] on link "Documents" at bounding box center [577, 190] width 71 height 44
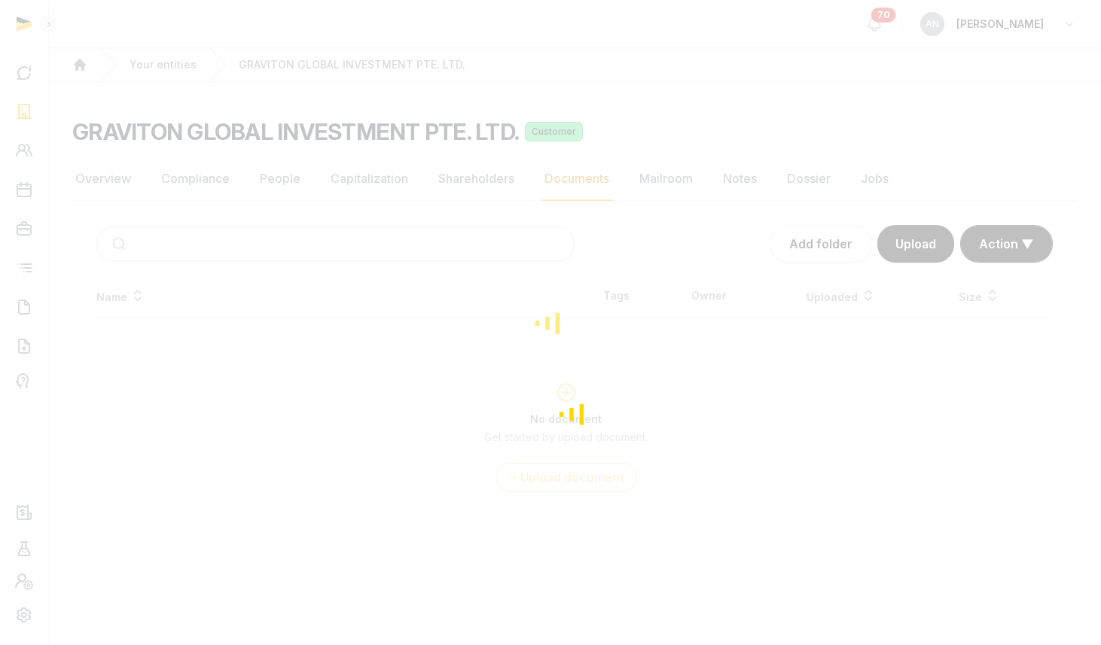
click at [308, 240] on div "Loading" at bounding box center [550, 322] width 1101 height 645
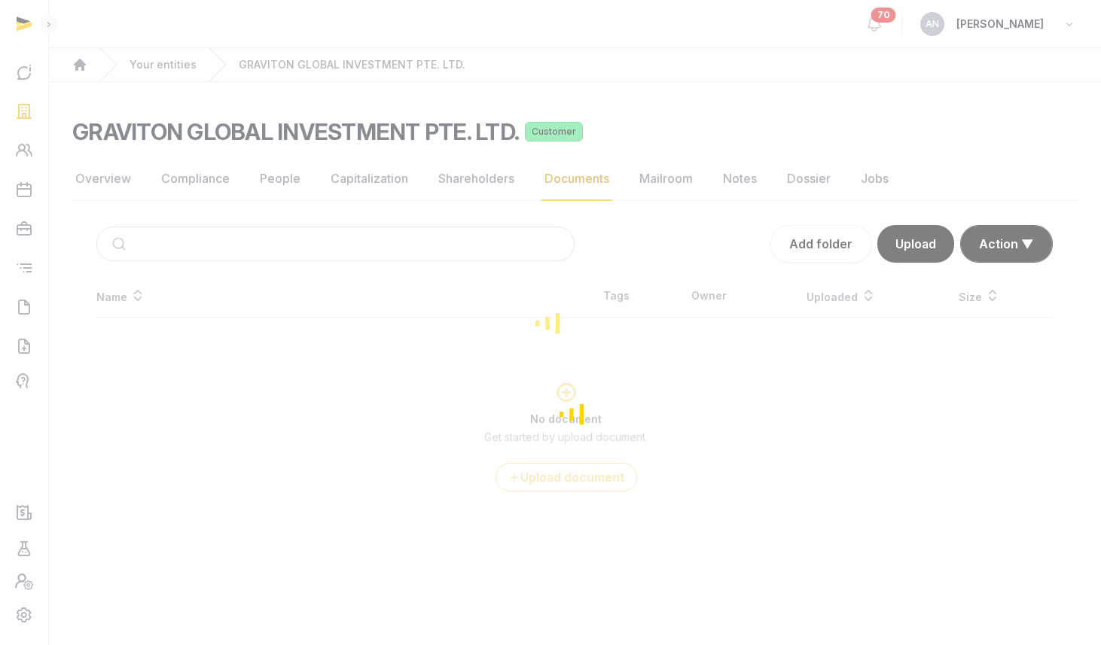
click at [308, 240] on div "Loading" at bounding box center [550, 322] width 1101 height 645
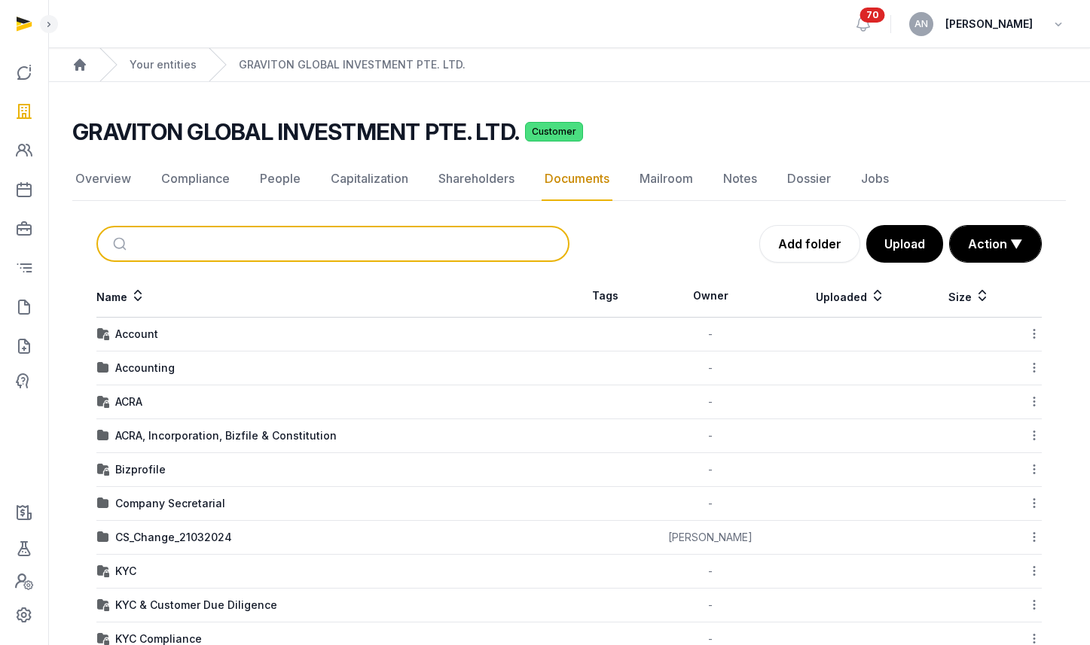
click at [308, 240] on input "search" at bounding box center [350, 243] width 423 height 33
type input "*"
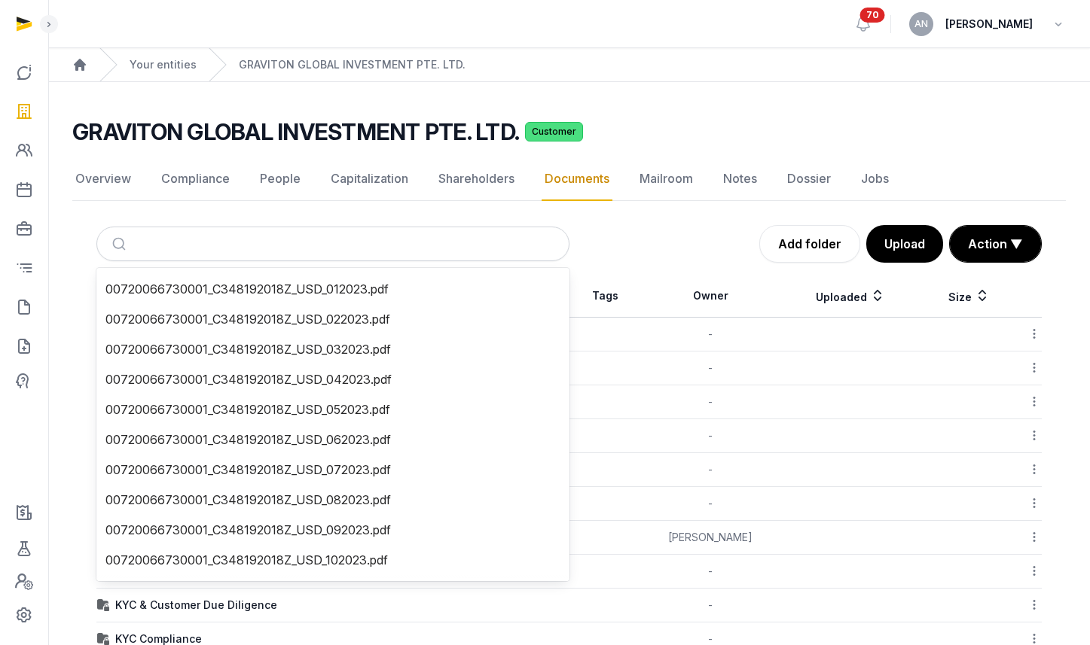
click at [609, 255] on div "Add folder Upload Action ▼ Start select Move Delete" at bounding box center [805, 244] width 473 height 38
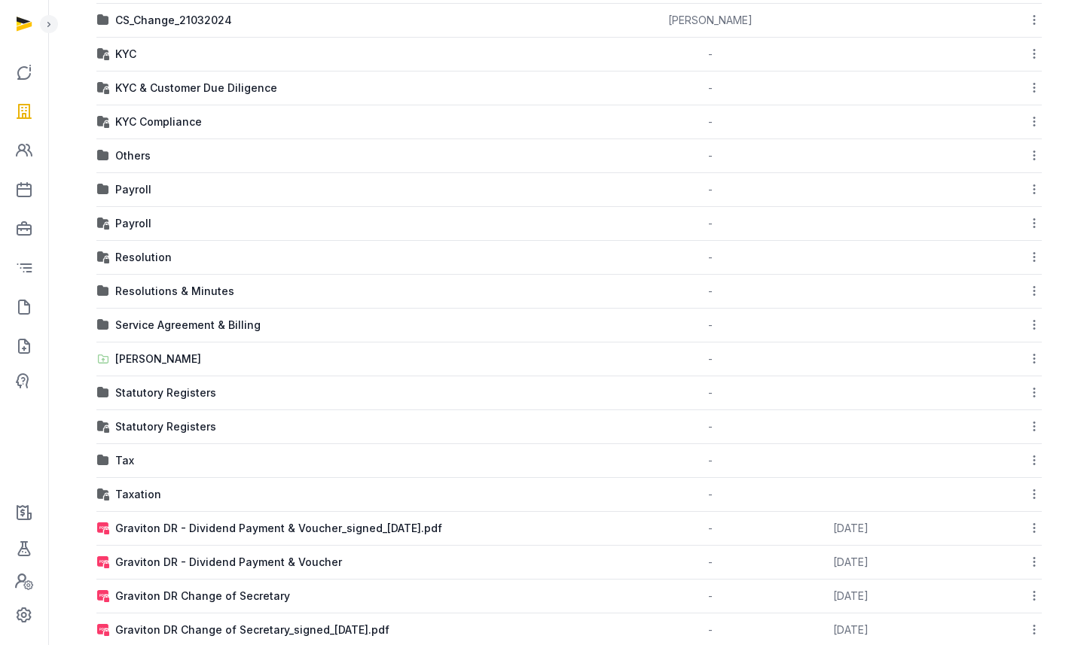
scroll to position [484, 0]
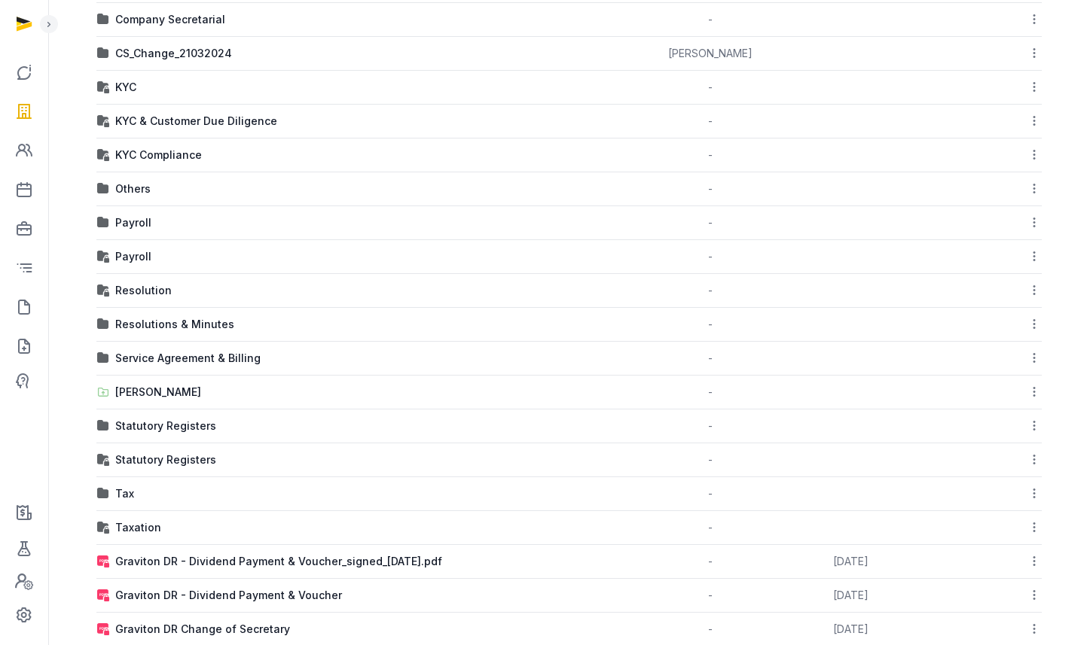
click at [134, 249] on div "Payroll" at bounding box center [133, 256] width 36 height 15
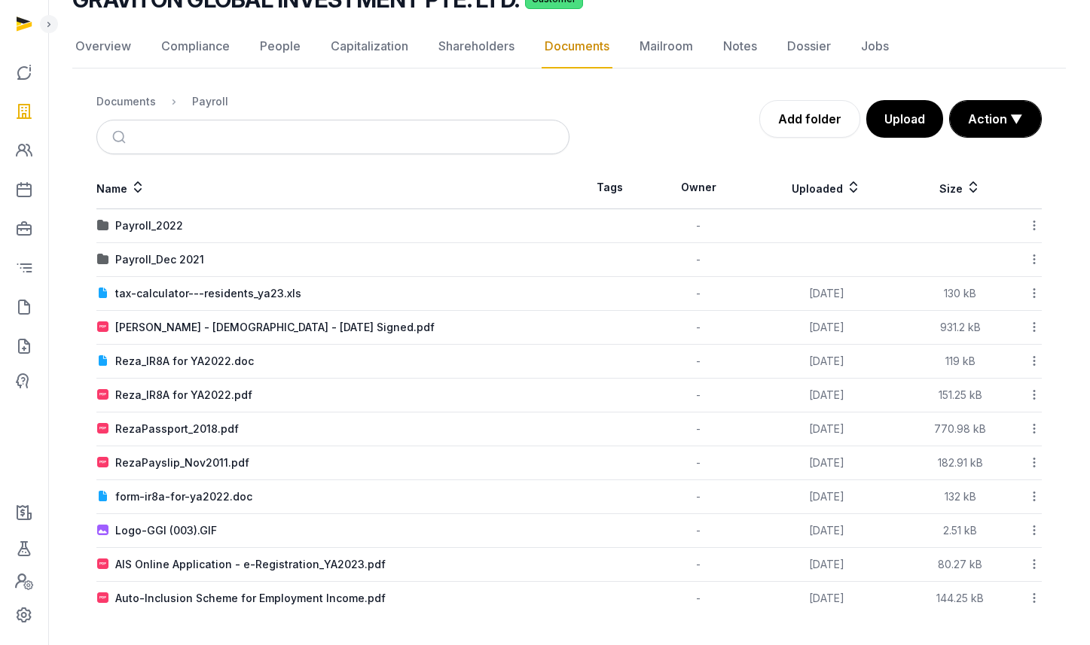
scroll to position [133, 0]
click at [140, 109] on ol "Documents Payroll" at bounding box center [162, 102] width 132 height 18
click at [141, 105] on div "Documents" at bounding box center [126, 101] width 60 height 15
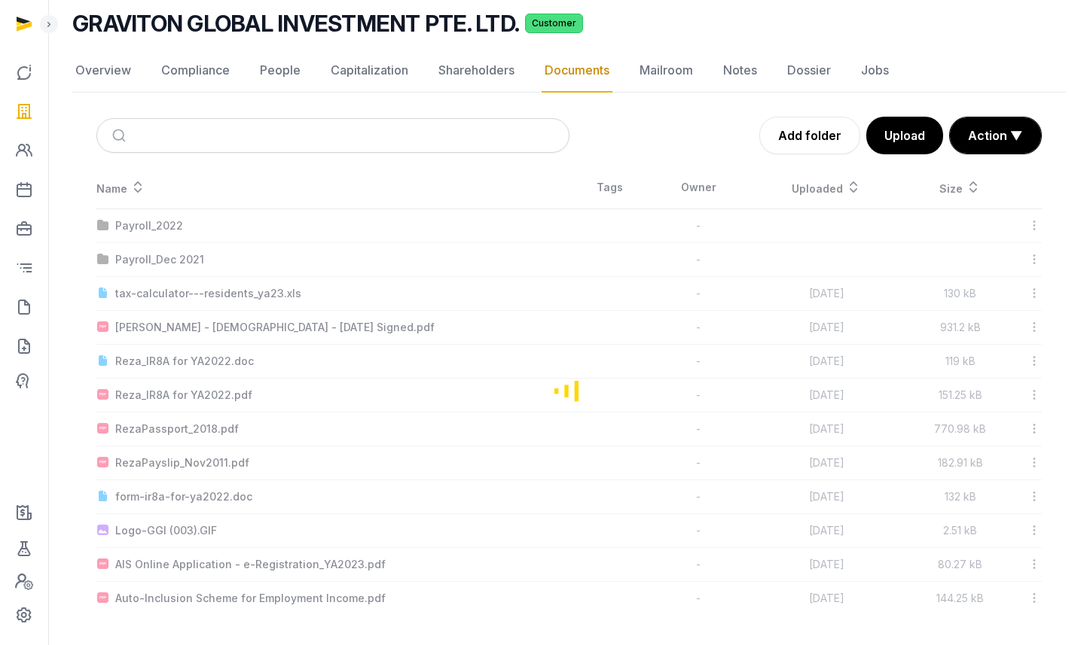
scroll to position [484, 0]
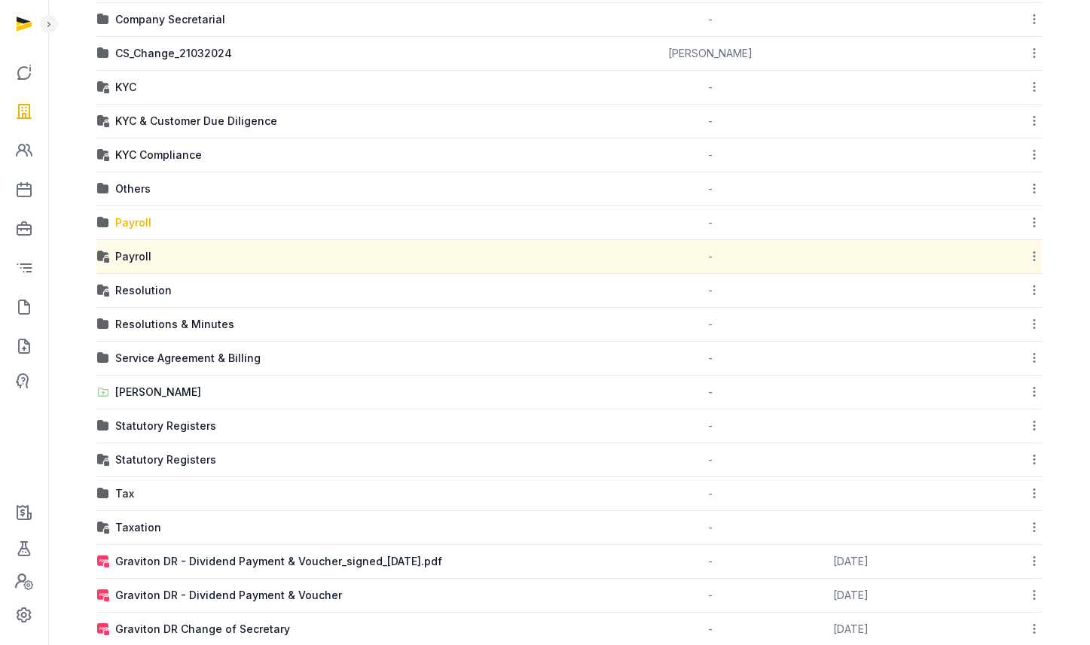
click at [136, 226] on div "Payroll" at bounding box center [133, 222] width 36 height 15
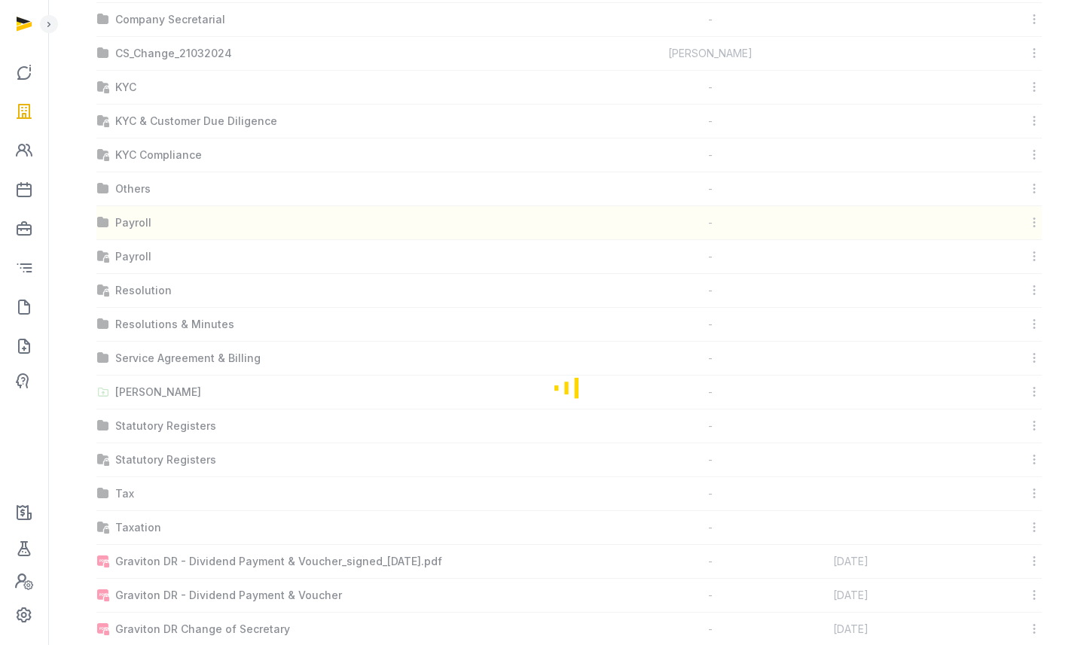
scroll to position [0, 0]
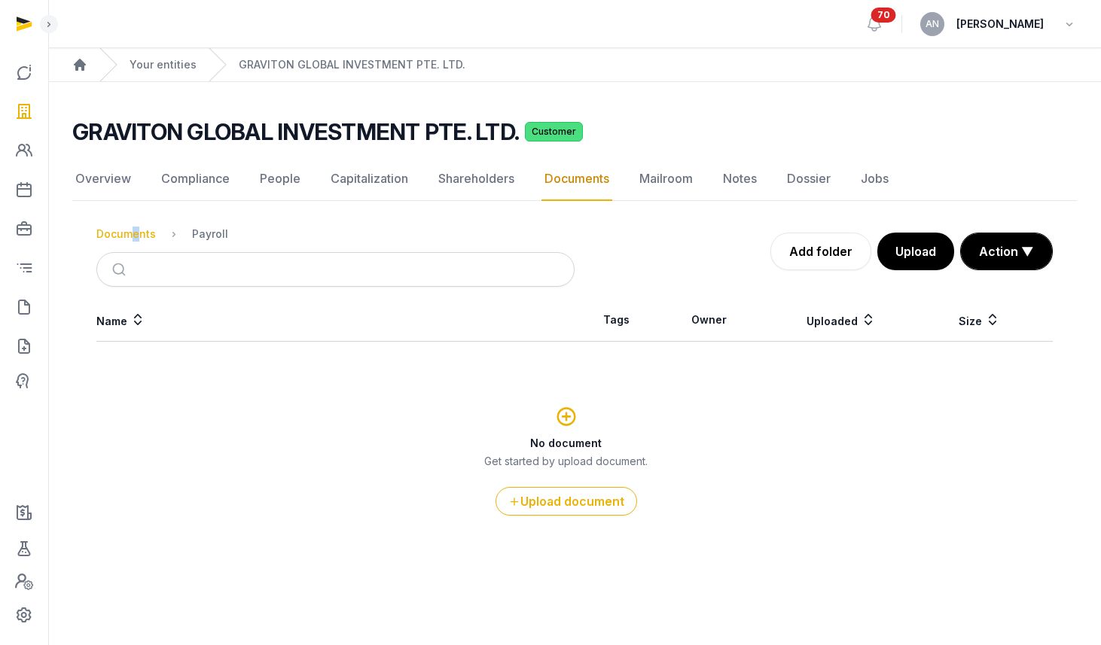
click at [127, 233] on div "Documents" at bounding box center [126, 234] width 60 height 15
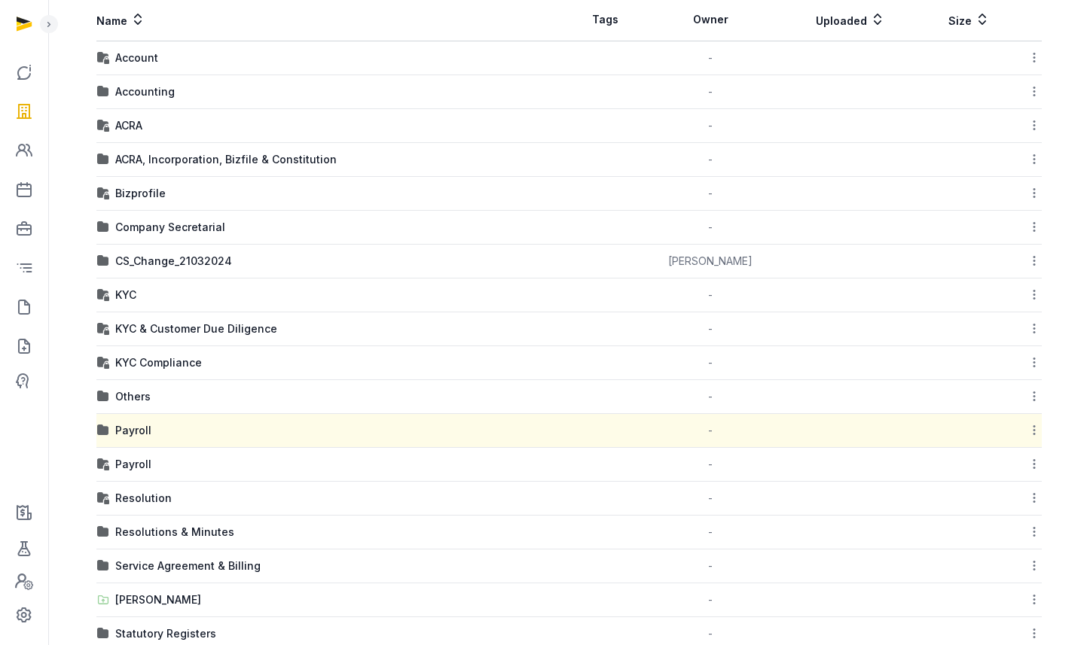
scroll to position [267, 0]
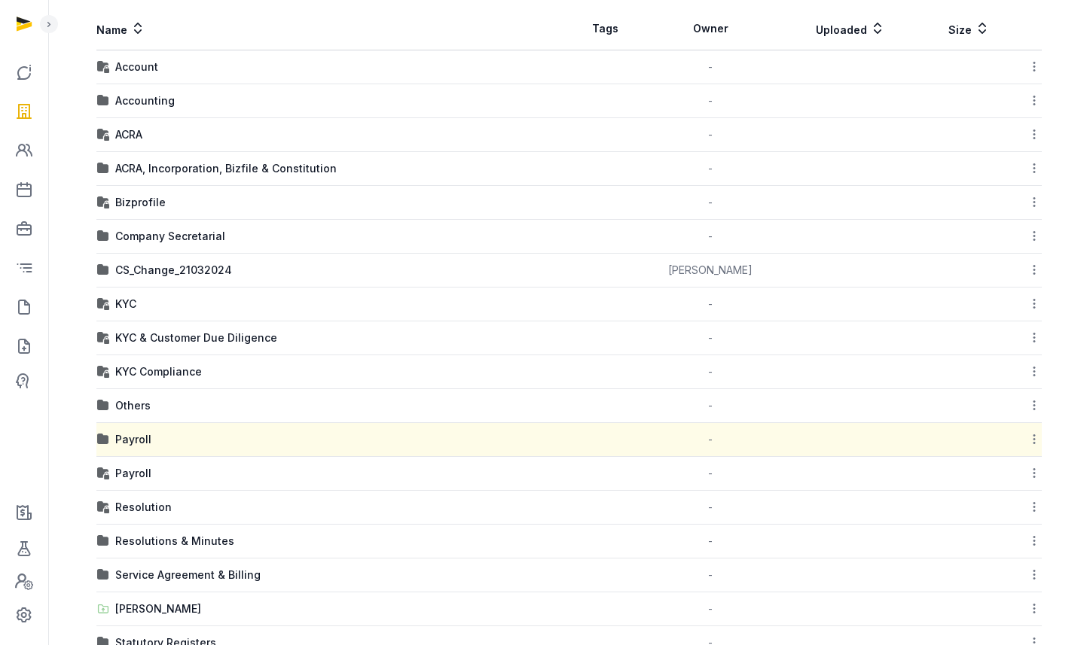
click at [138, 301] on div "KYC" at bounding box center [332, 304] width 471 height 15
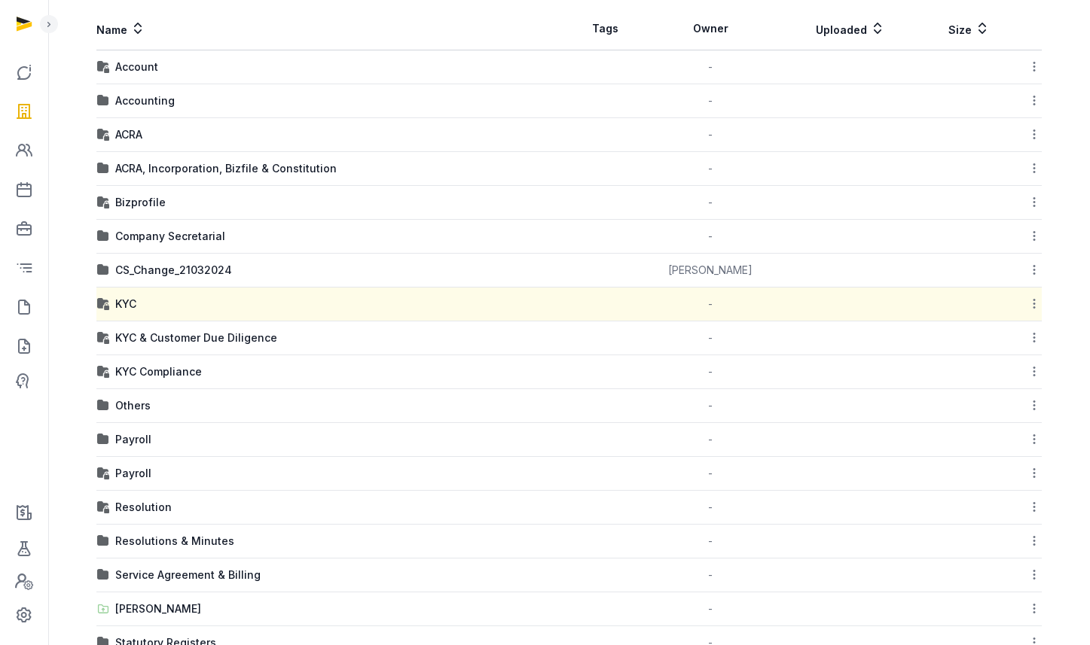
drag, startPoint x: 127, startPoint y: 301, endPoint x: 139, endPoint y: 310, distance: 14.5
click at [128, 301] on div "KYC" at bounding box center [125, 304] width 21 height 15
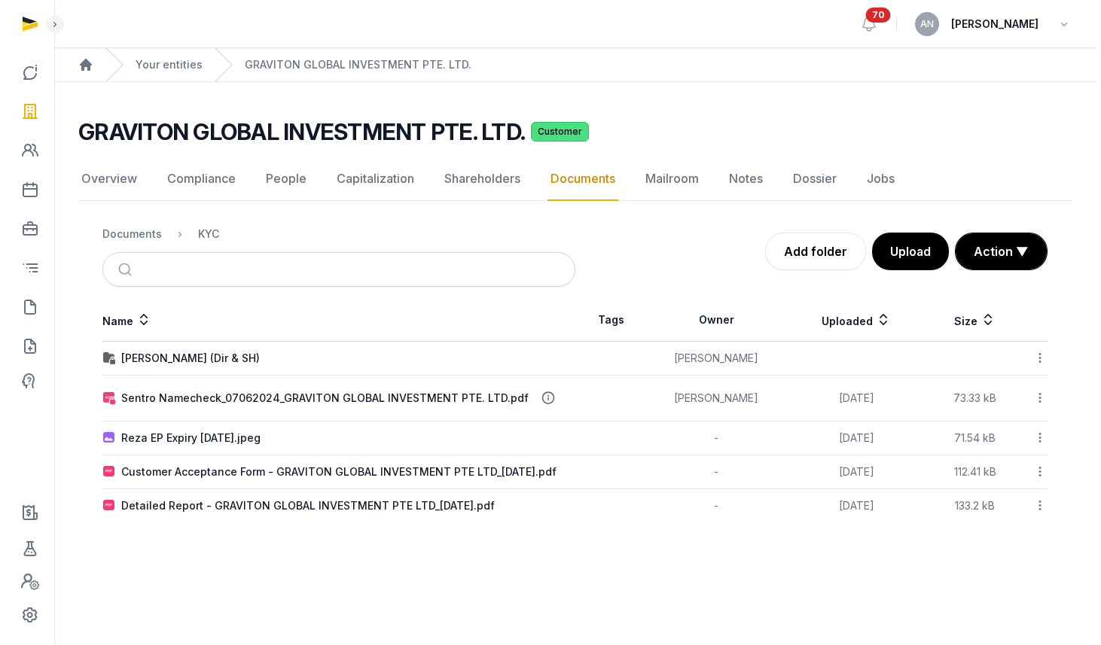
scroll to position [0, 0]
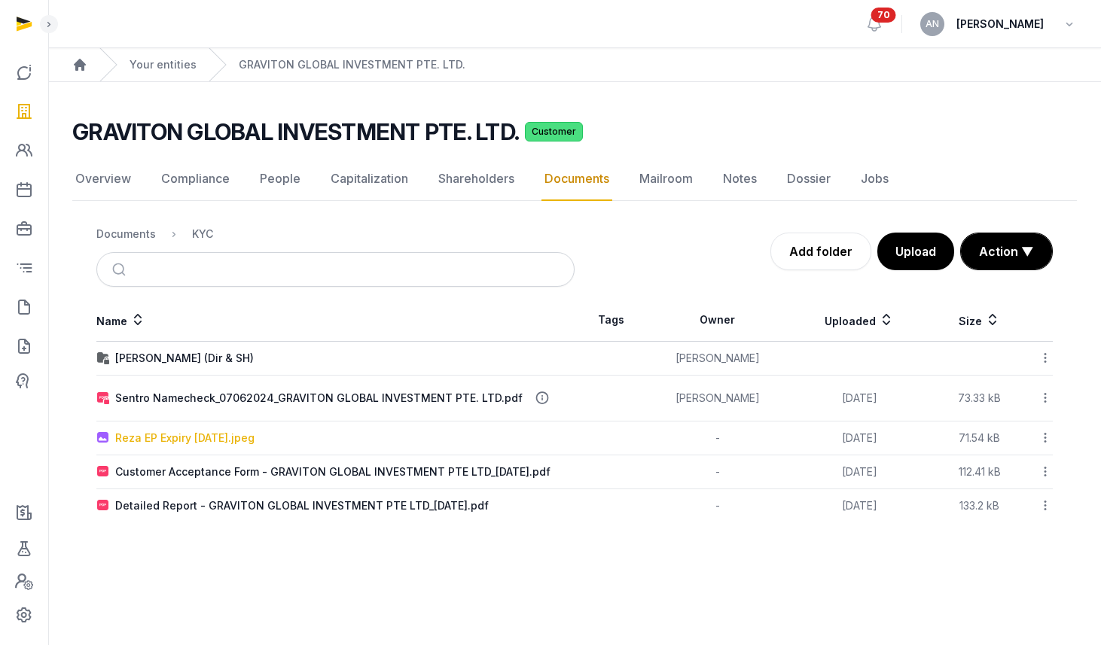
click at [236, 444] on div "Reza EP Expiry [DATE].jpeg" at bounding box center [184, 438] width 139 height 15
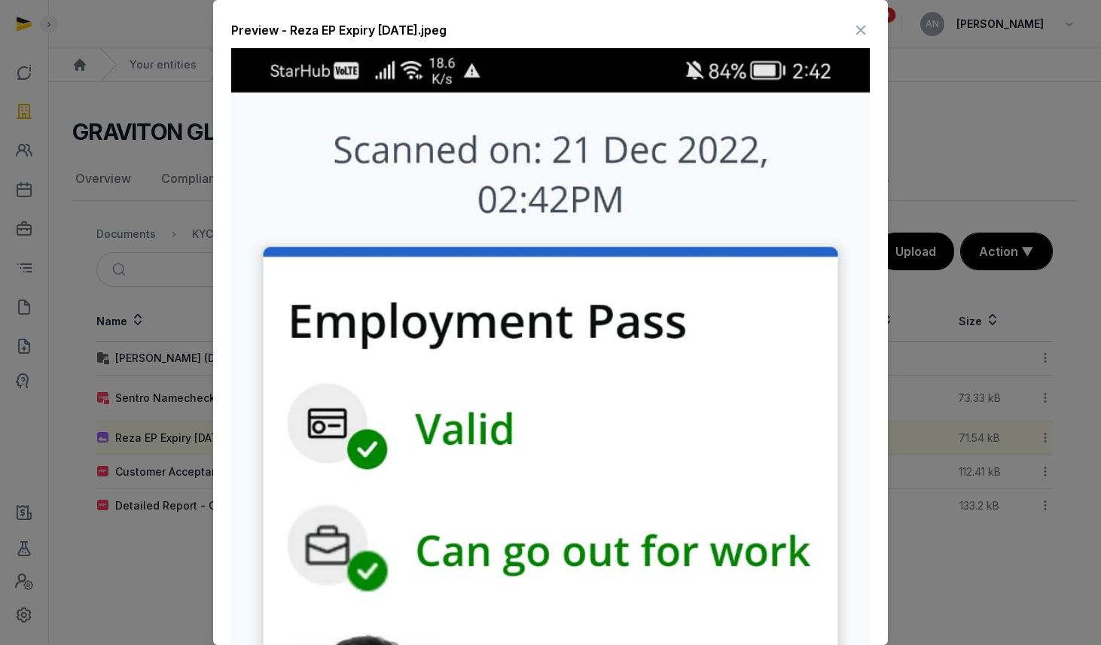
click at [856, 29] on icon at bounding box center [861, 30] width 18 height 24
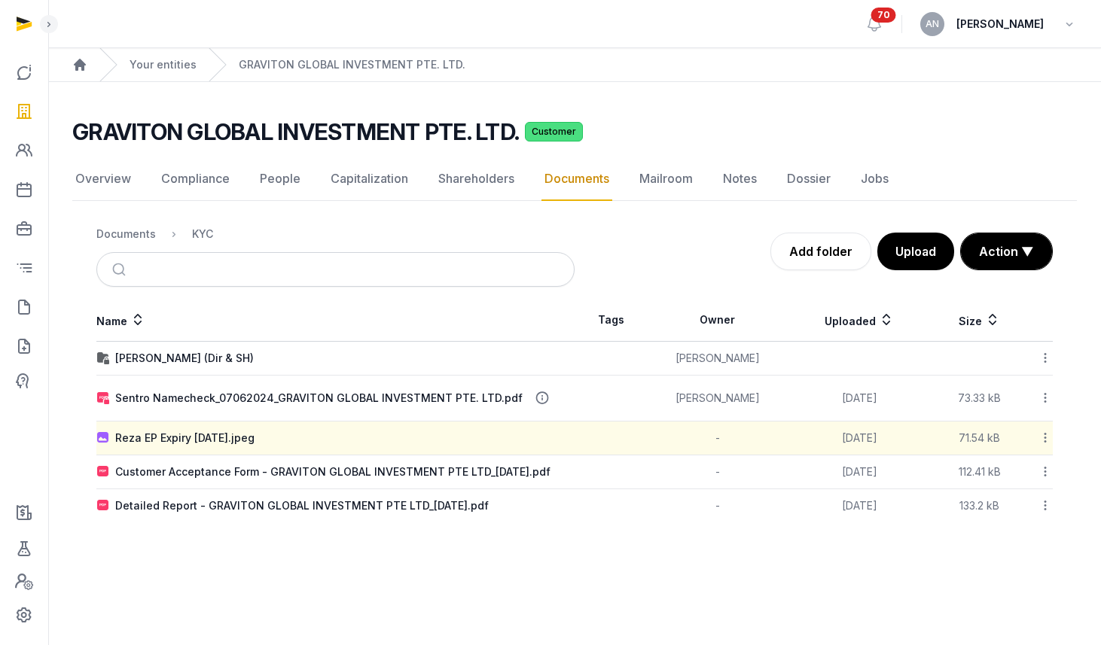
drag, startPoint x: 125, startPoint y: 234, endPoint x: 139, endPoint y: 246, distance: 18.2
click at [125, 233] on div "Documents" at bounding box center [126, 234] width 60 height 15
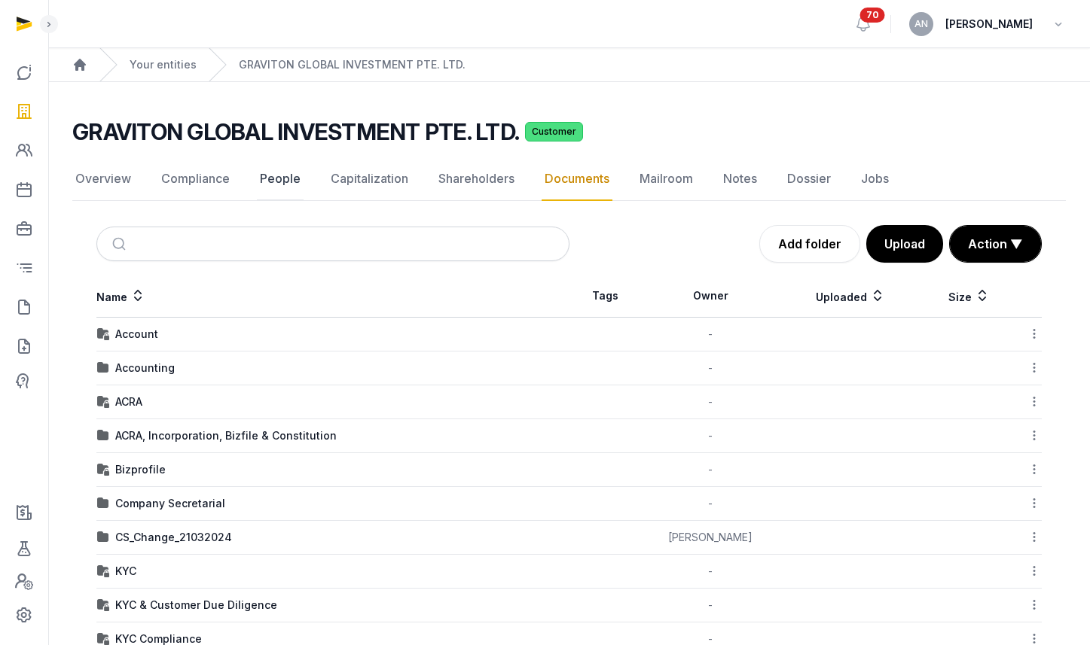
click at [279, 171] on link "People" at bounding box center [280, 179] width 47 height 44
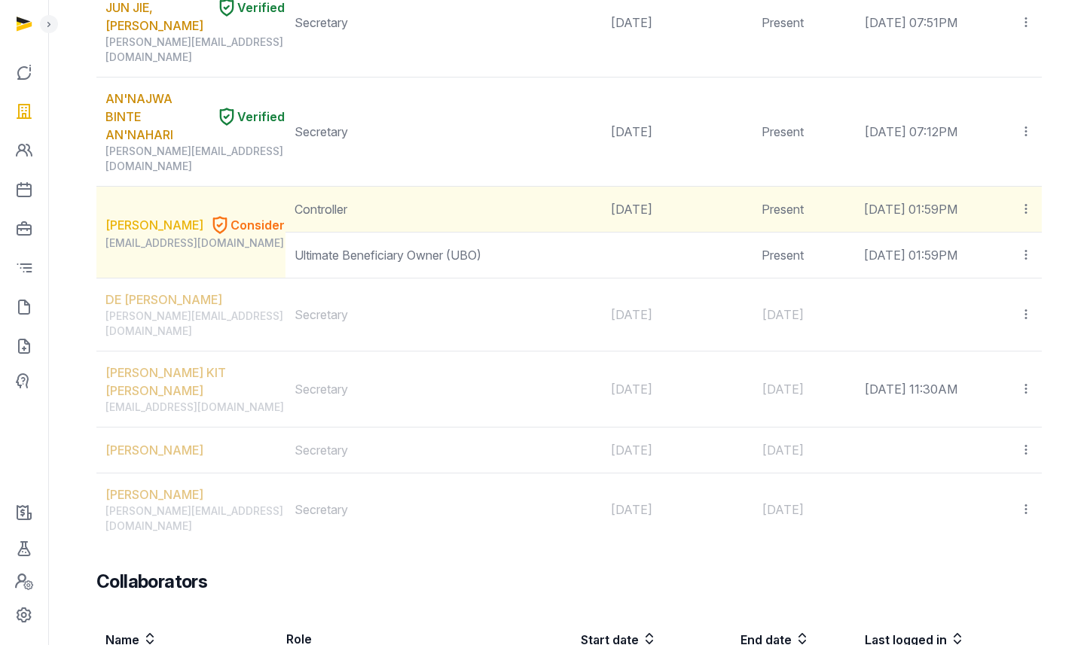
click at [151, 216] on link "[PERSON_NAME]" at bounding box center [154, 225] width 98 height 18
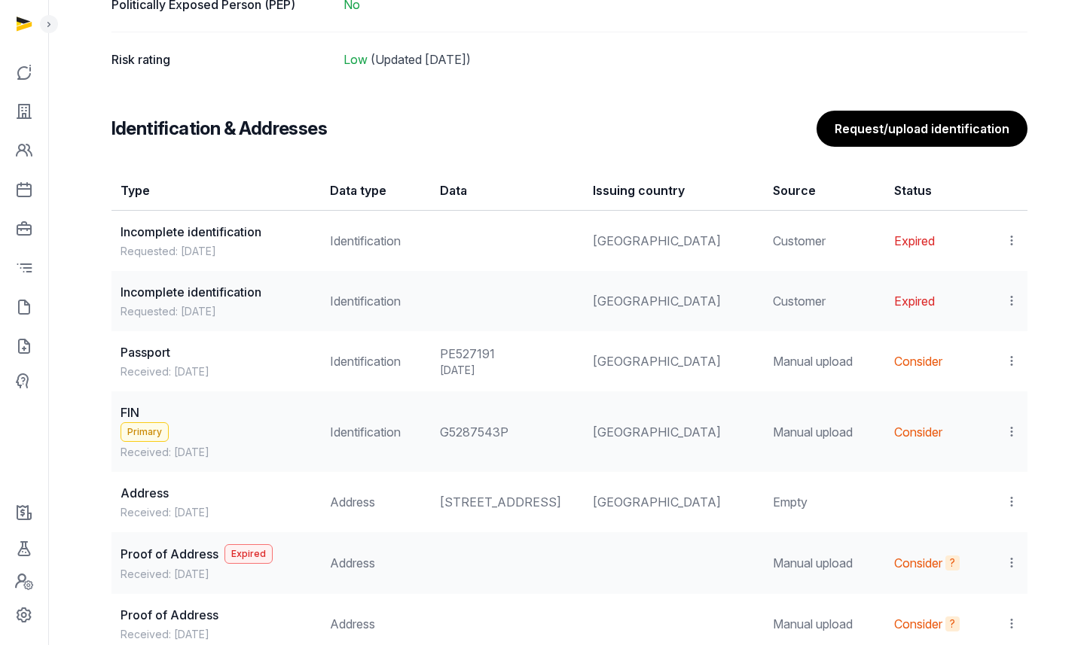
scroll to position [1199, 0]
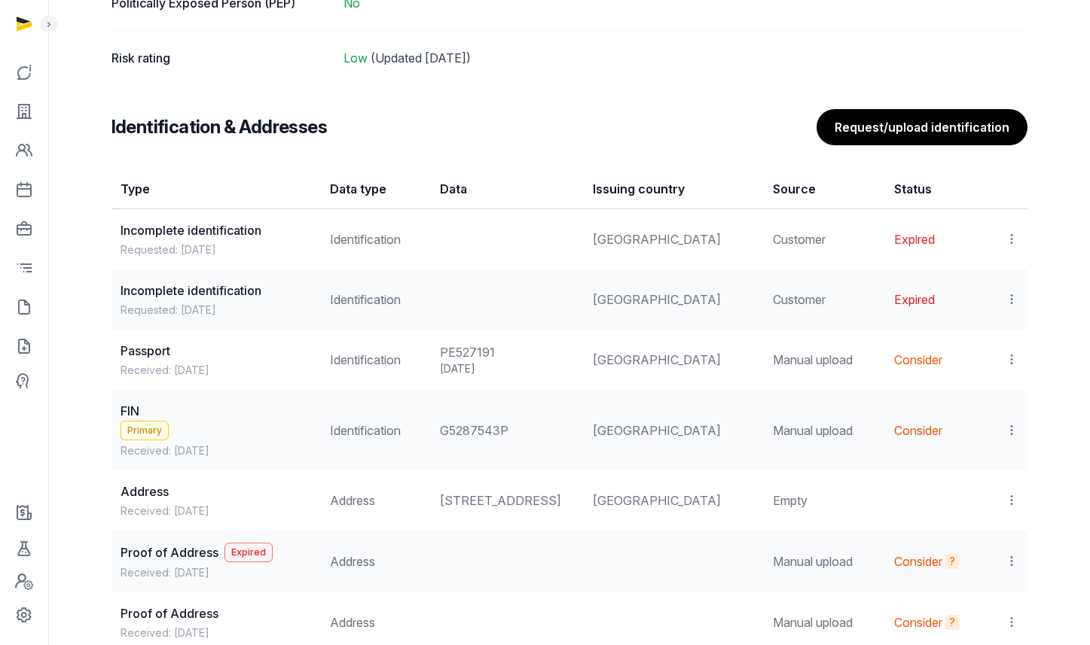
click at [1014, 427] on icon at bounding box center [1012, 431] width 14 height 16
click at [962, 469] on div "View" at bounding box center [945, 471] width 145 height 30
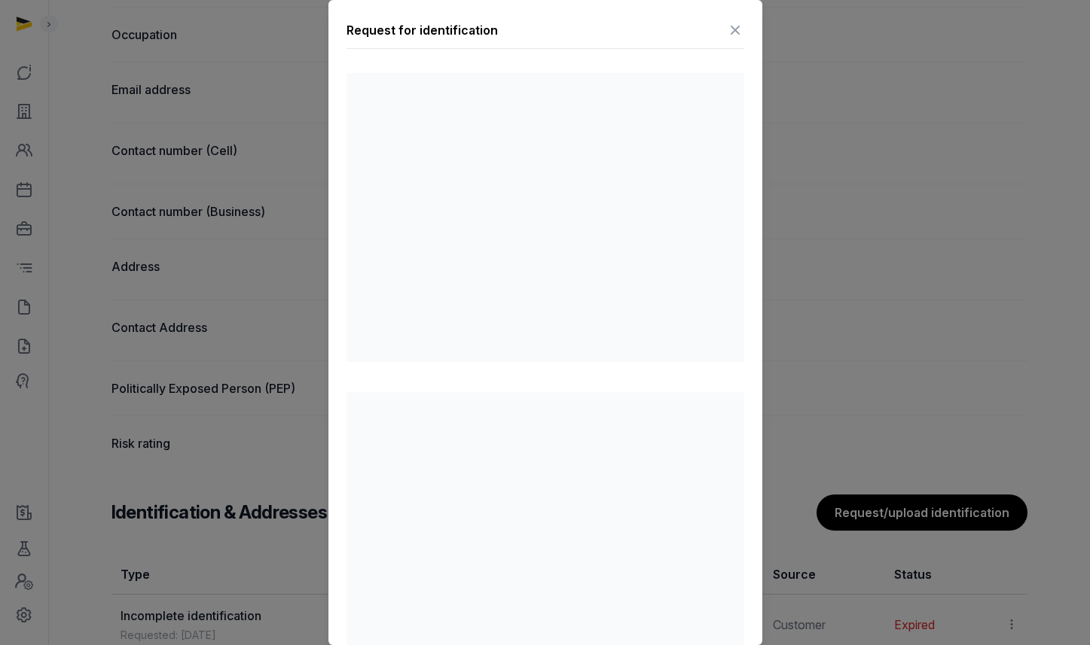
scroll to position [812, 0]
drag, startPoint x: 724, startPoint y: 28, endPoint x: 722, endPoint y: 36, distance: 8.6
click at [726, 28] on icon at bounding box center [735, 30] width 18 height 24
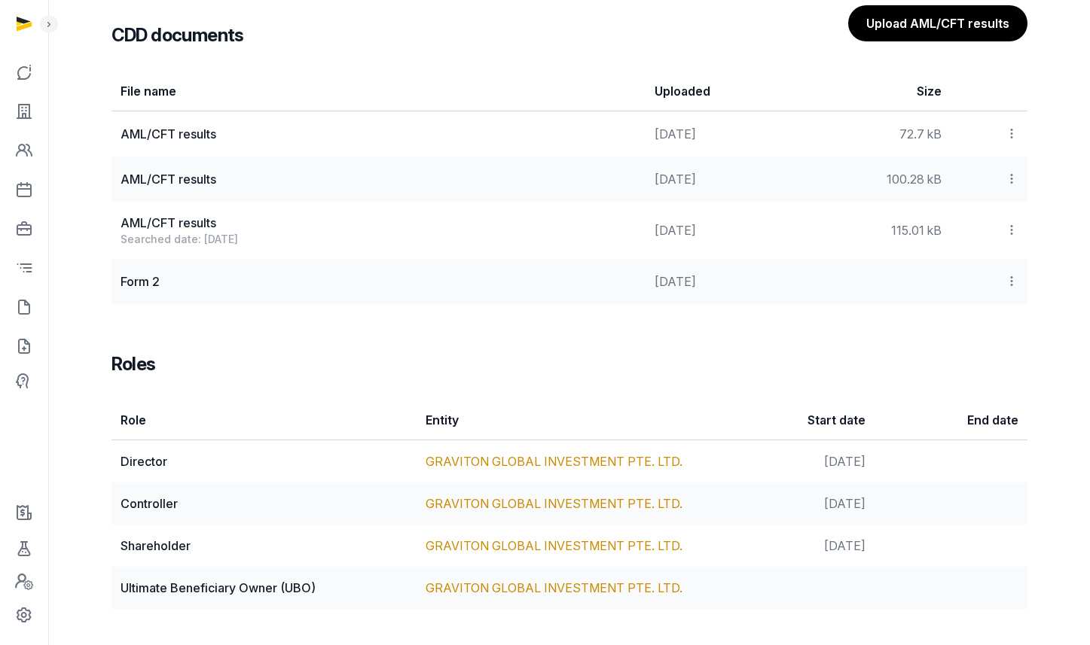
scroll to position [2052, 0]
click at [481, 462] on link "GRAVITON GLOBAL INVESTMENT PTE. LTD." at bounding box center [554, 461] width 257 height 15
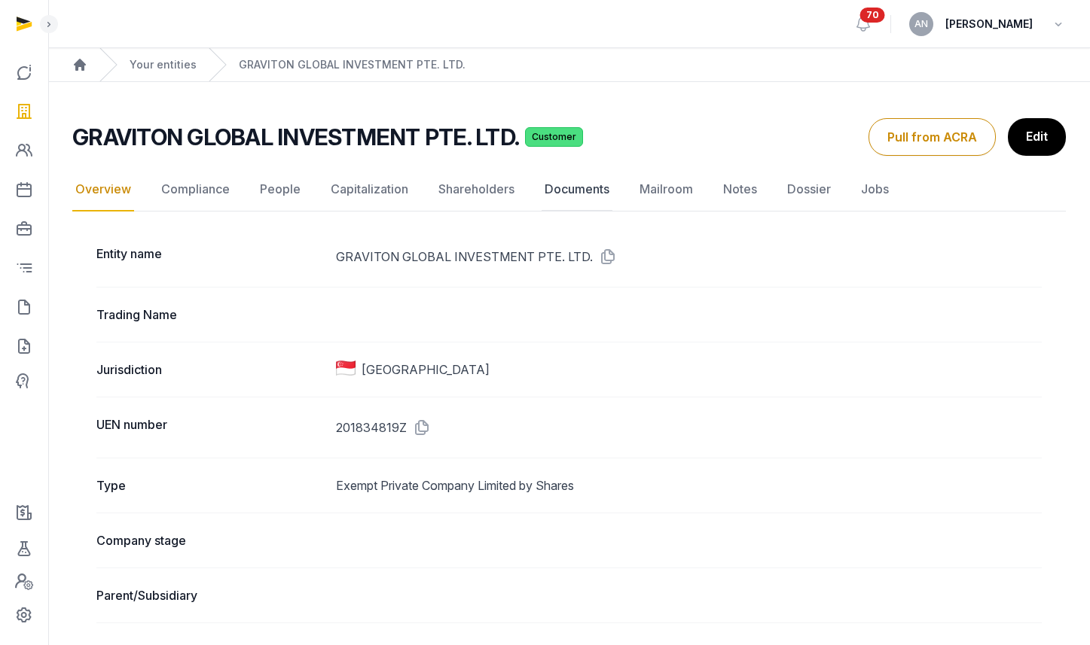
click at [568, 196] on link "Documents" at bounding box center [577, 190] width 71 height 44
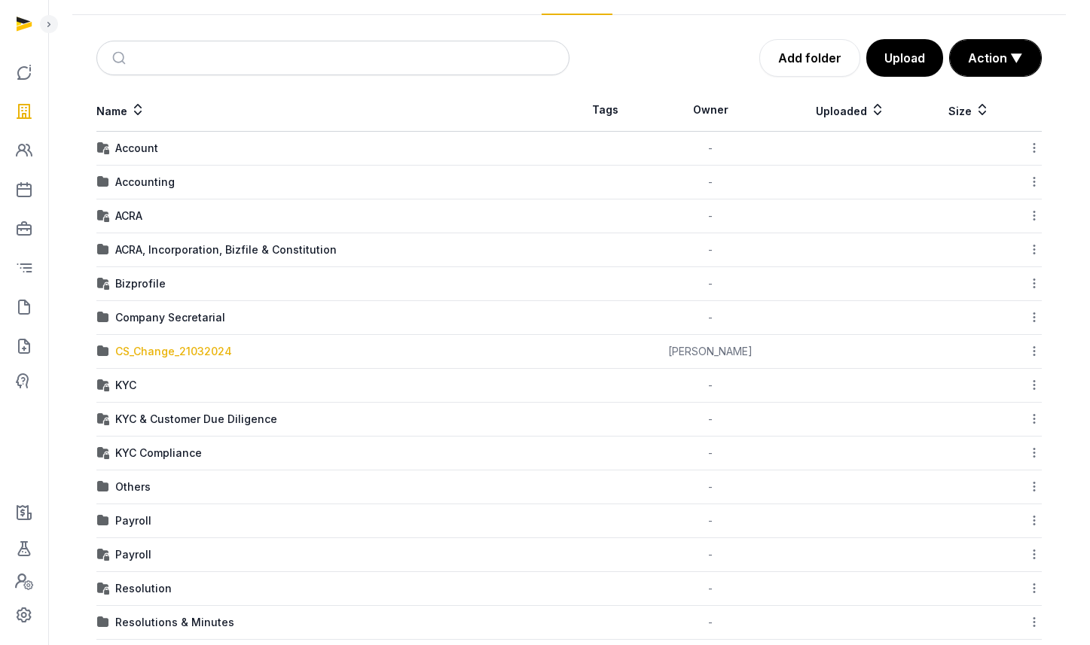
scroll to position [205, 0]
